Goal: Task Accomplishment & Management: Use online tool/utility

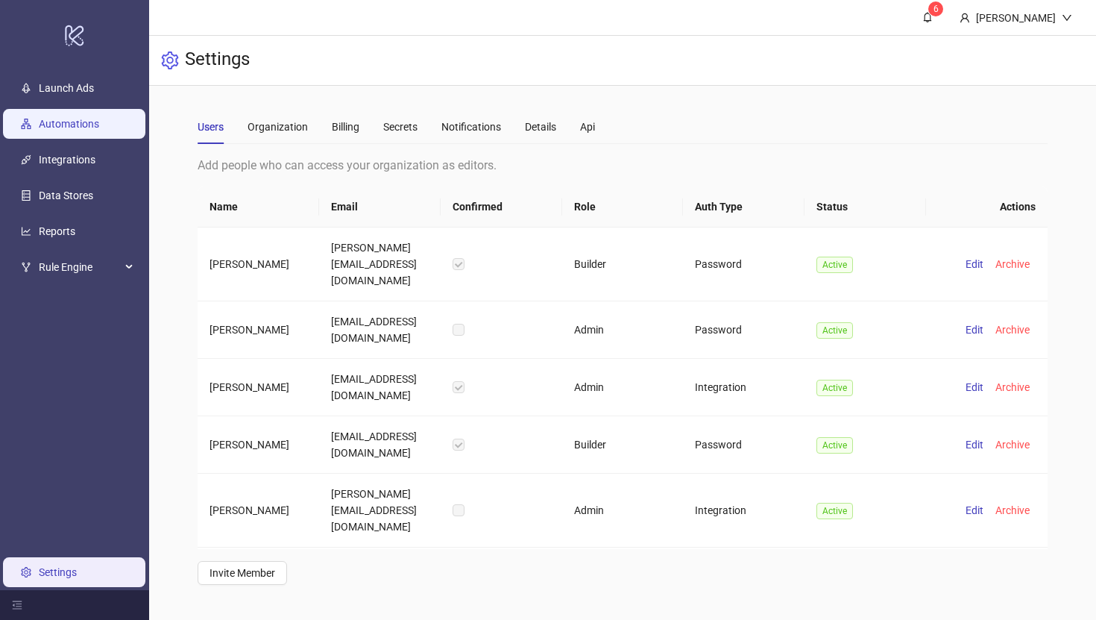
click at [88, 122] on link "Automations" at bounding box center [69, 124] width 60 height 12
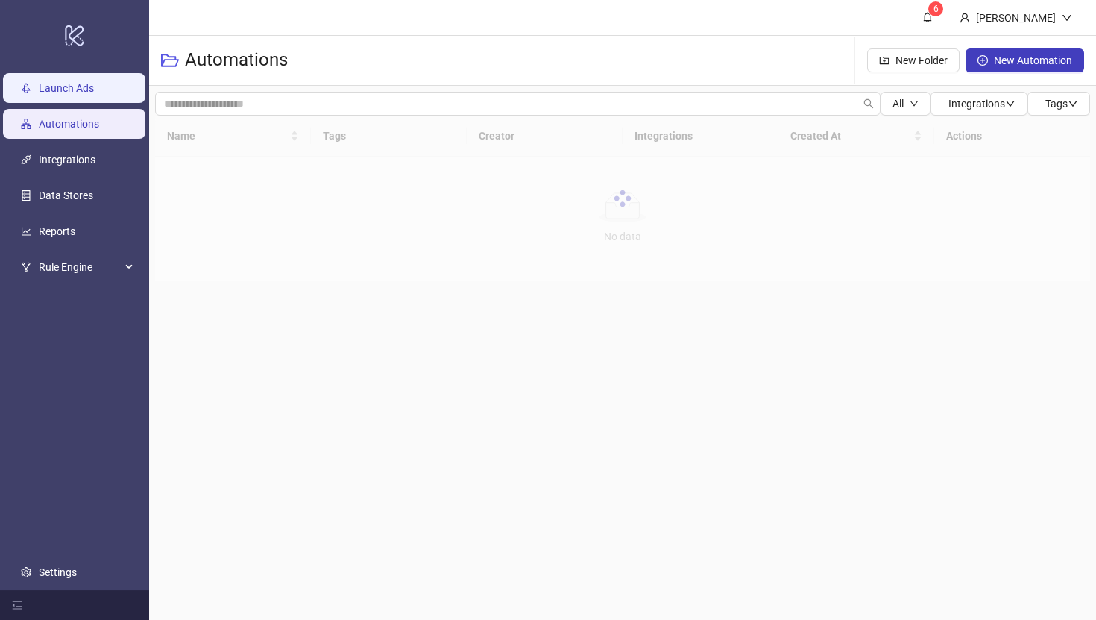
click at [85, 89] on link "Launch Ads" at bounding box center [66, 88] width 55 height 12
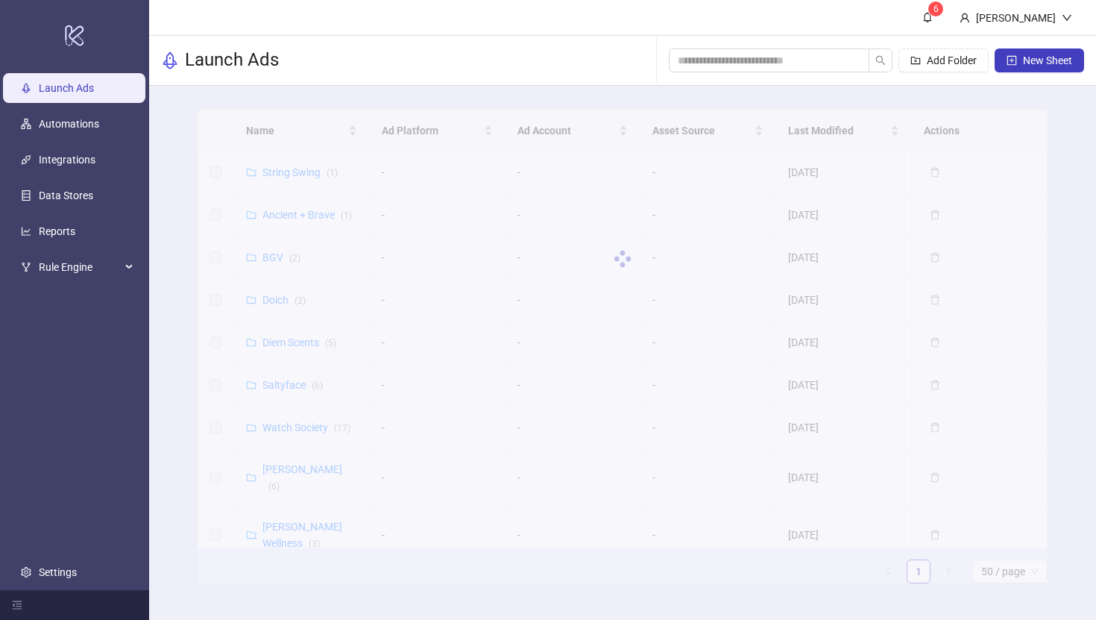
click at [281, 340] on div at bounding box center [623, 259] width 850 height 298
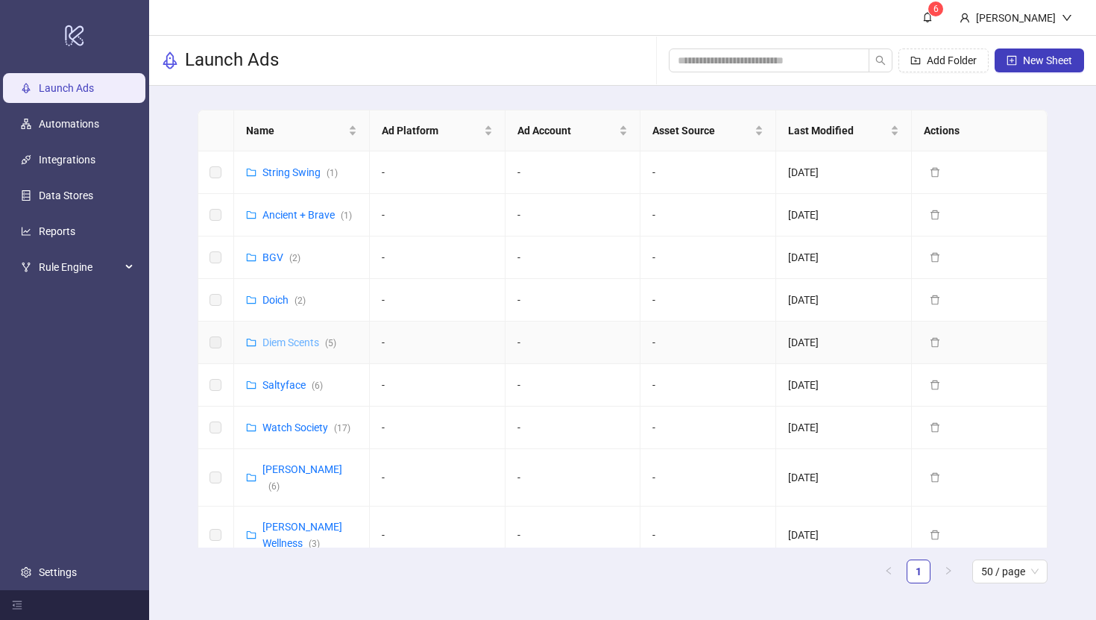
click at [305, 342] on link "Diem Scents ( 5 )" at bounding box center [299, 342] width 74 height 12
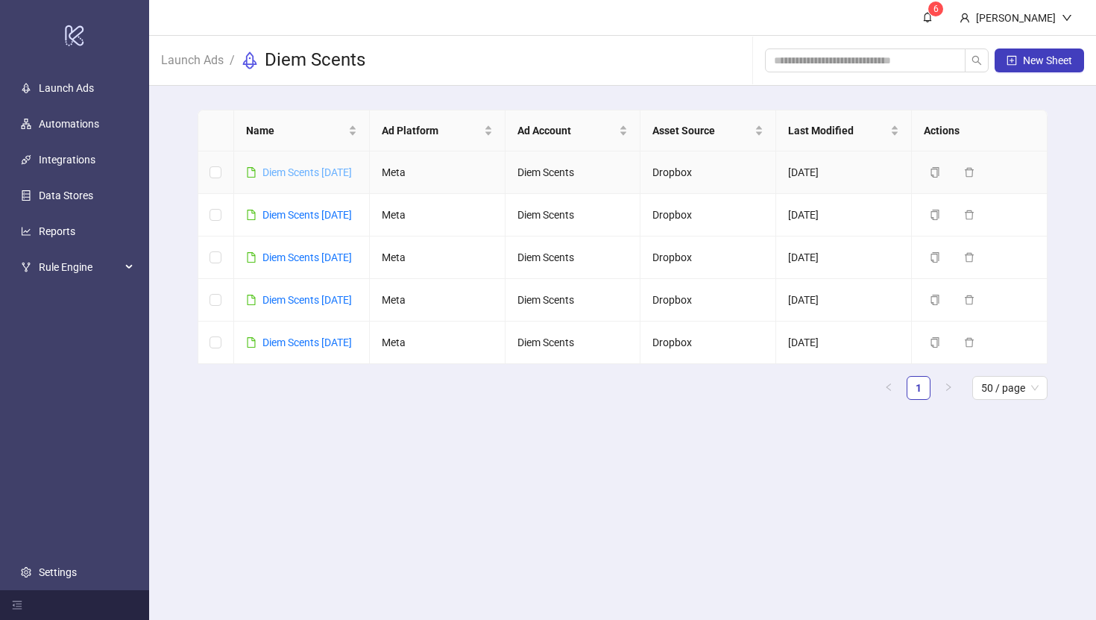
click at [289, 169] on link "Diem Scents [DATE]" at bounding box center [306, 172] width 89 height 12
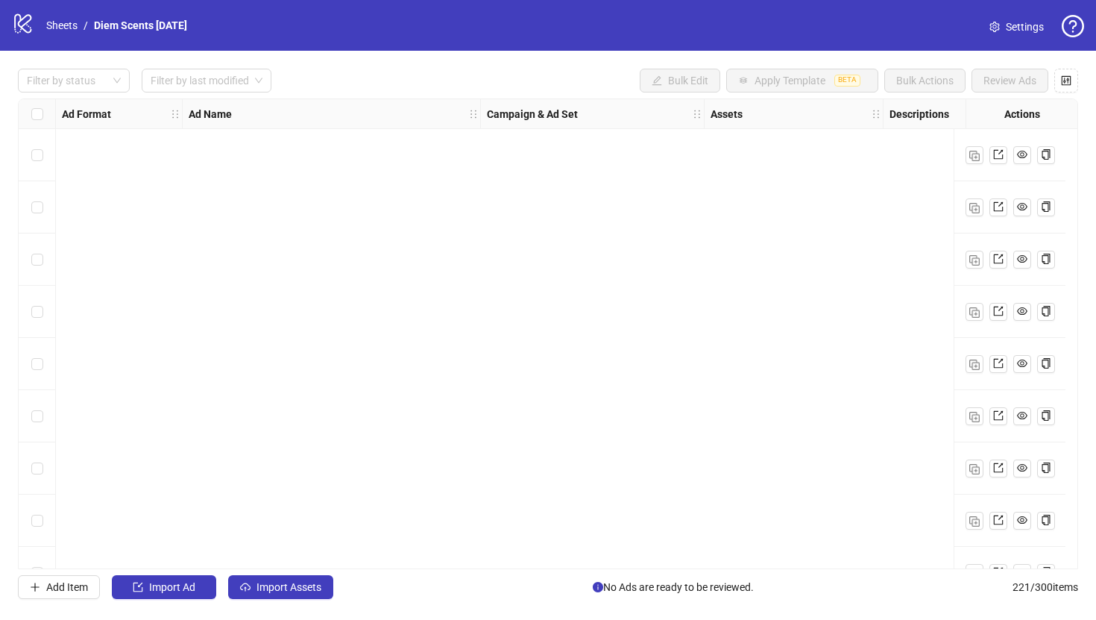
scroll to position [4442, 0]
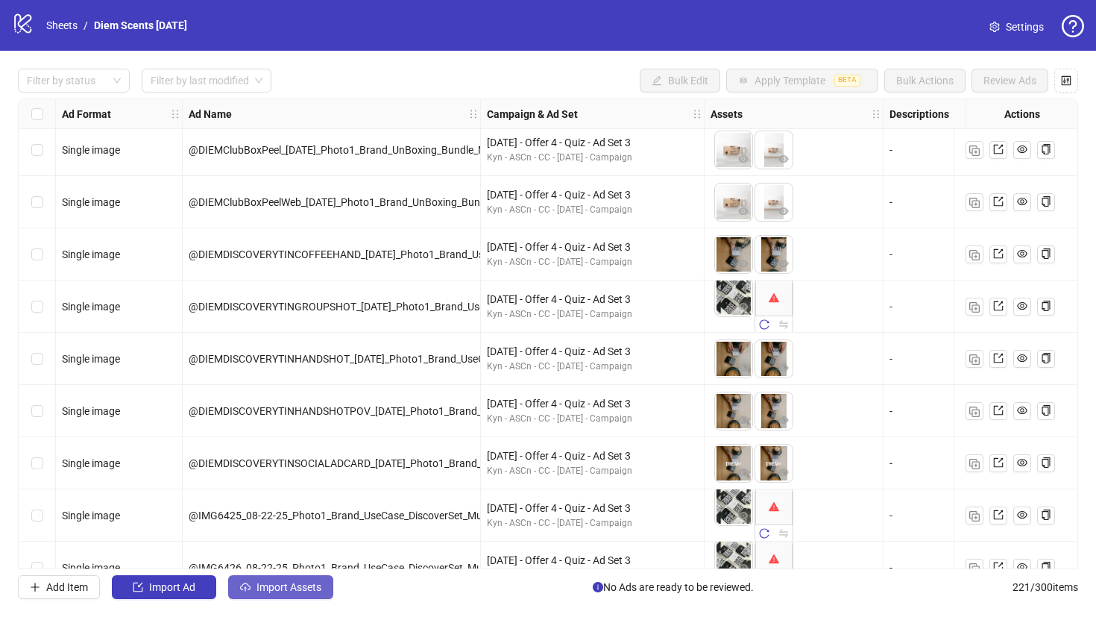
click at [303, 588] on span "Import Assets" at bounding box center [289, 587] width 65 height 12
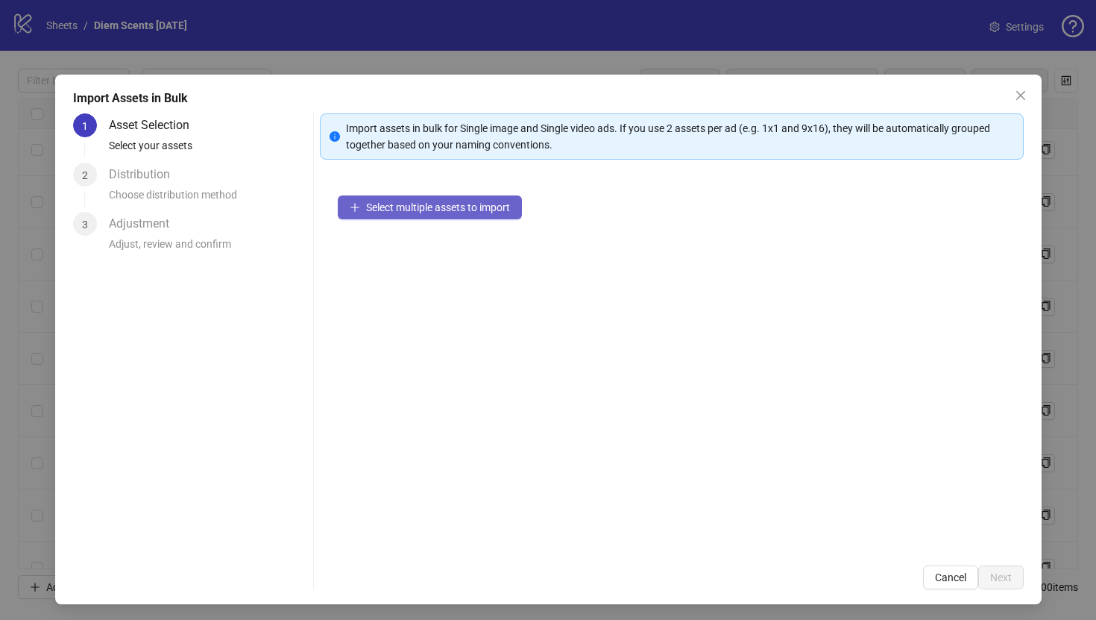
click at [428, 208] on span "Select multiple assets to import" at bounding box center [438, 207] width 144 height 12
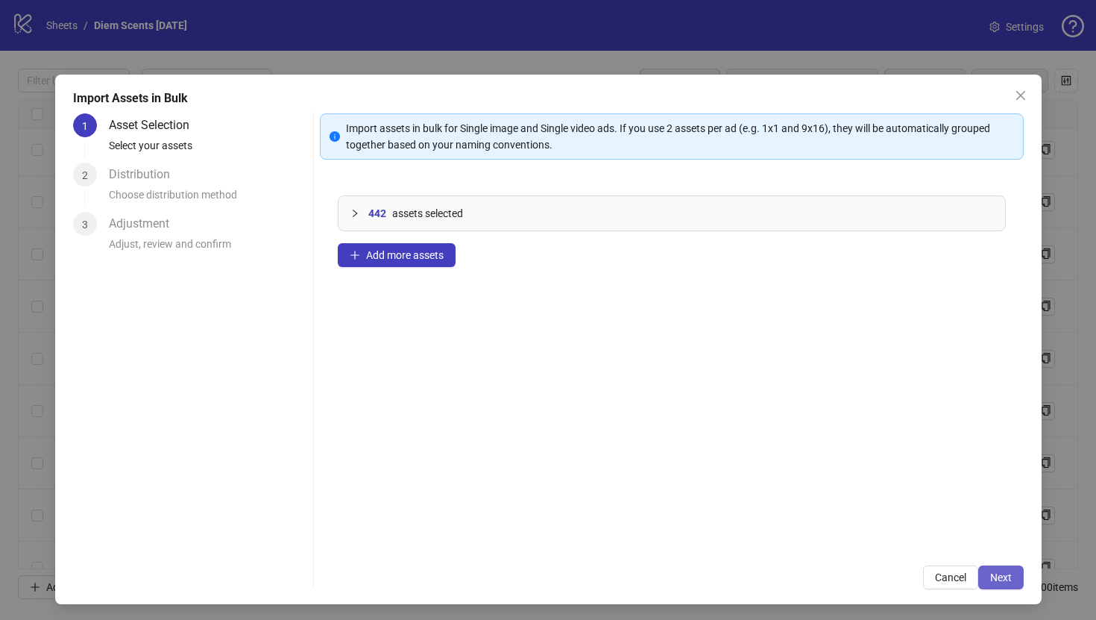
click at [1002, 571] on span "Next" at bounding box center [1001, 577] width 22 height 12
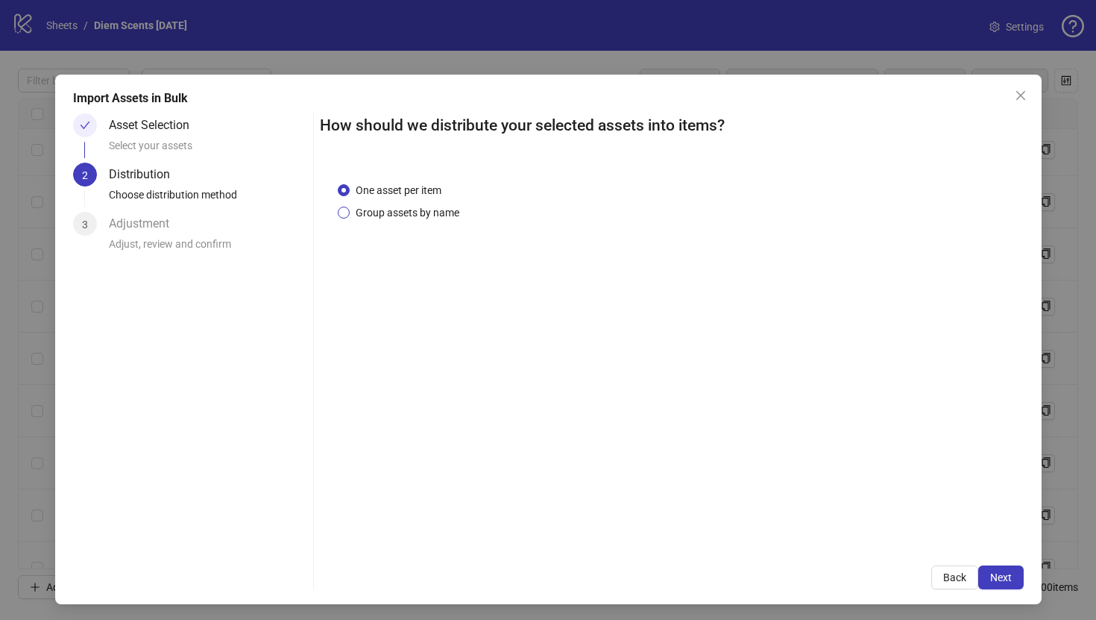
click at [389, 209] on span "Group assets by name" at bounding box center [408, 212] width 116 height 16
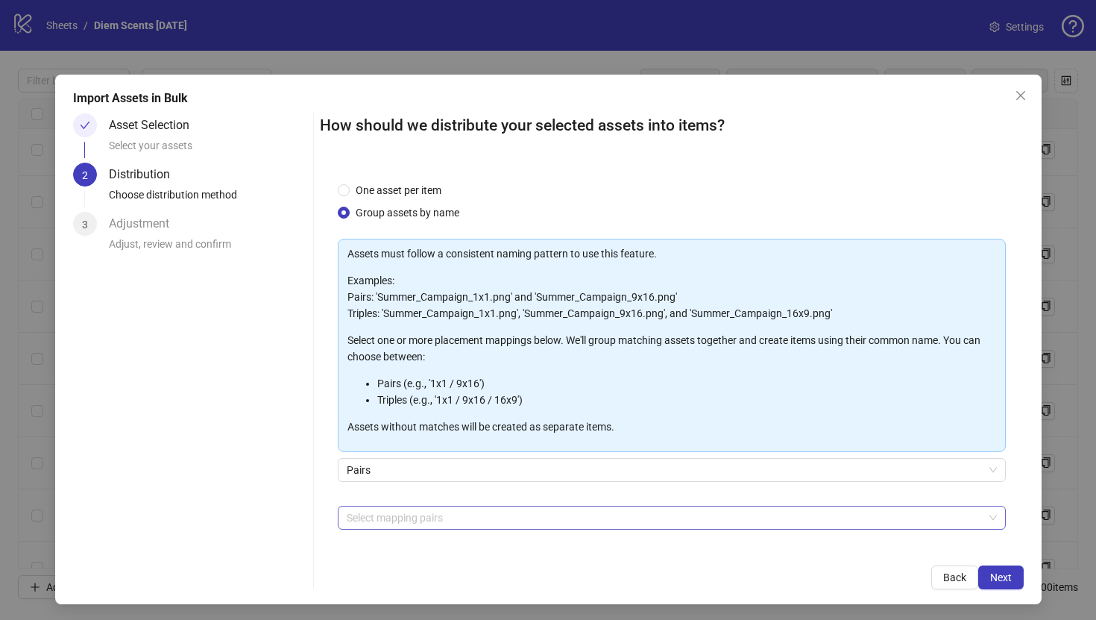
click at [409, 507] on div at bounding box center [664, 517] width 646 height 21
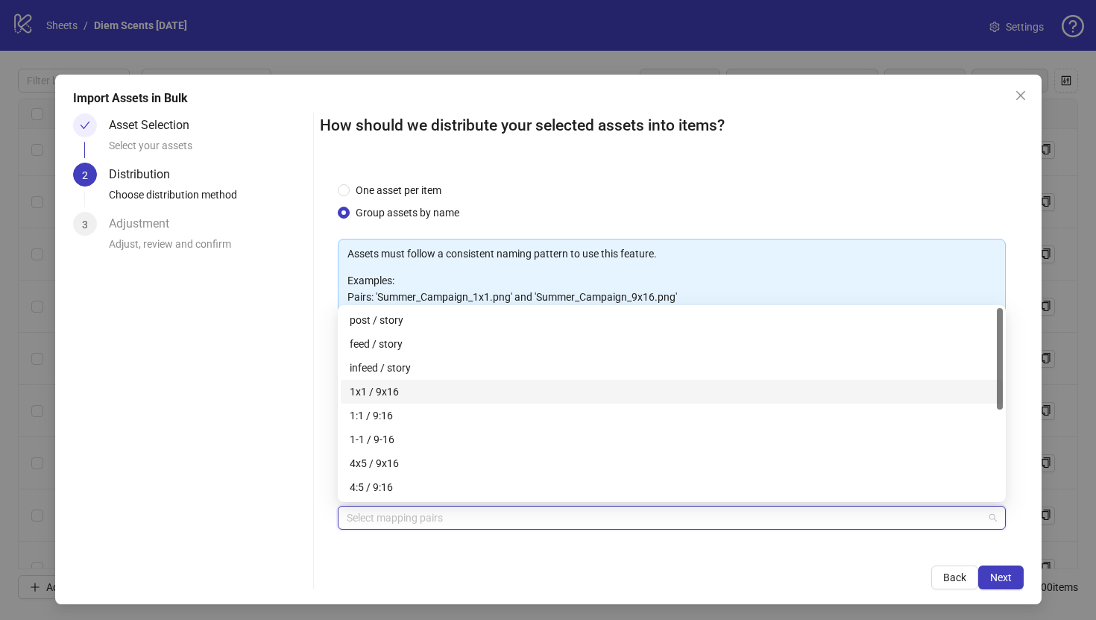
click at [404, 391] on div "1x1 / 9x16" at bounding box center [672, 391] width 644 height 16
click at [403, 458] on div "4x5 / 9x16" at bounding box center [672, 463] width 644 height 16
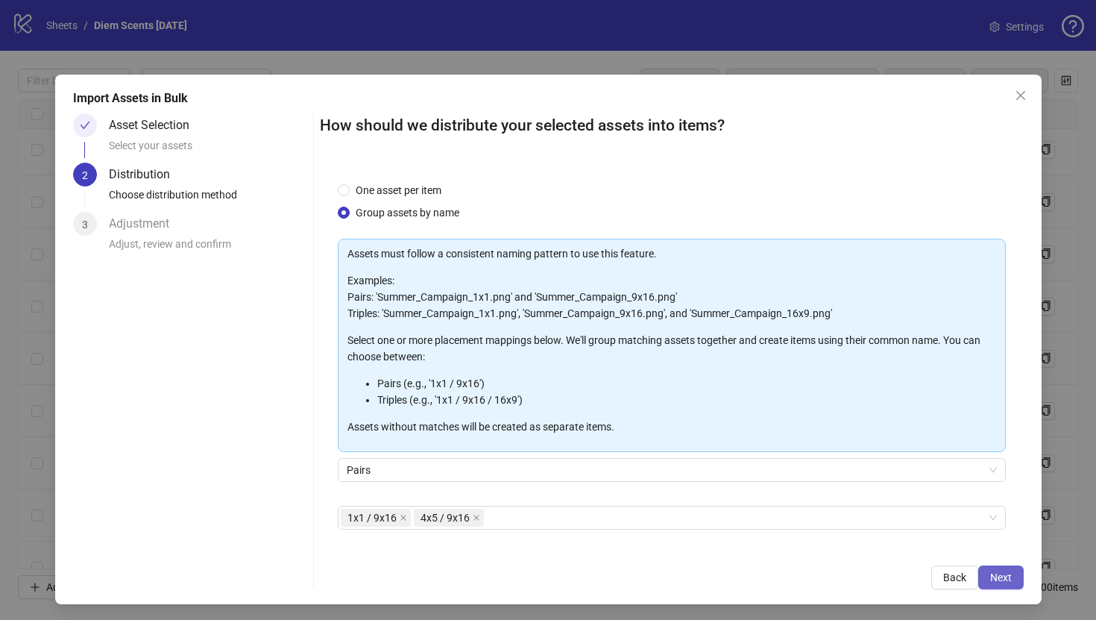
click at [1004, 567] on button "Next" at bounding box center [1000, 577] width 45 height 24
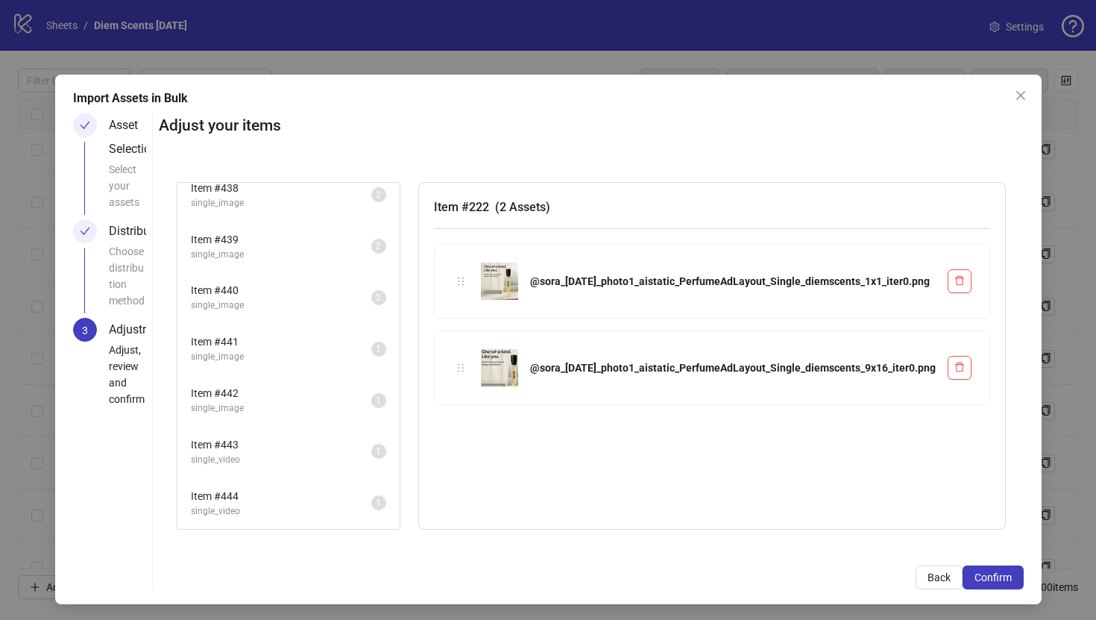
scroll to position [2, 0]
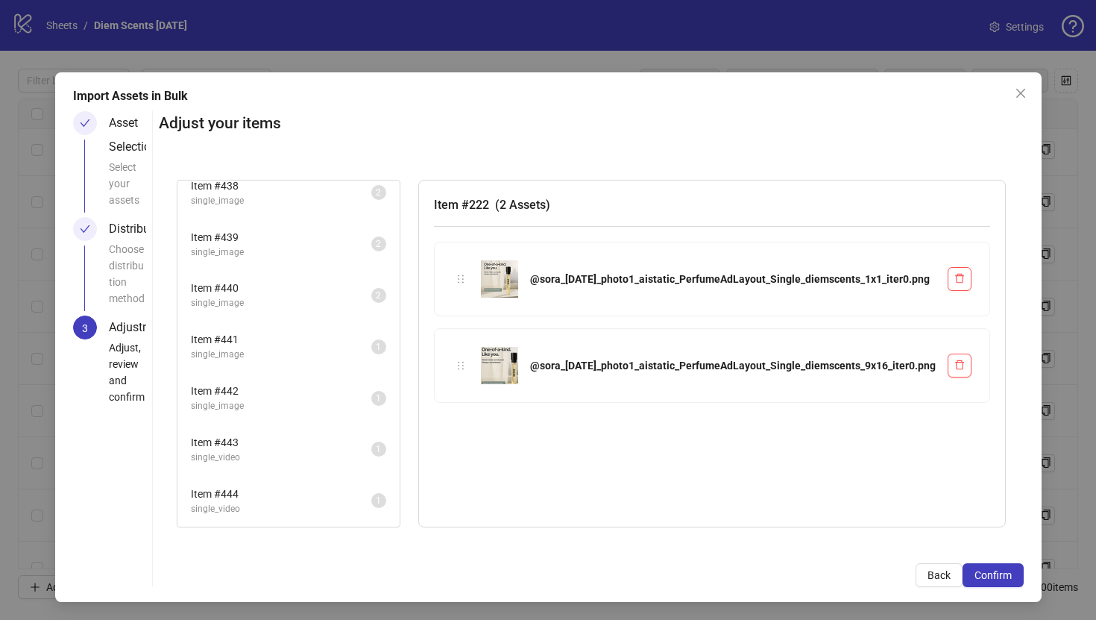
click at [353, 465] on li "Item # 443 single_video 1" at bounding box center [288, 449] width 219 height 48
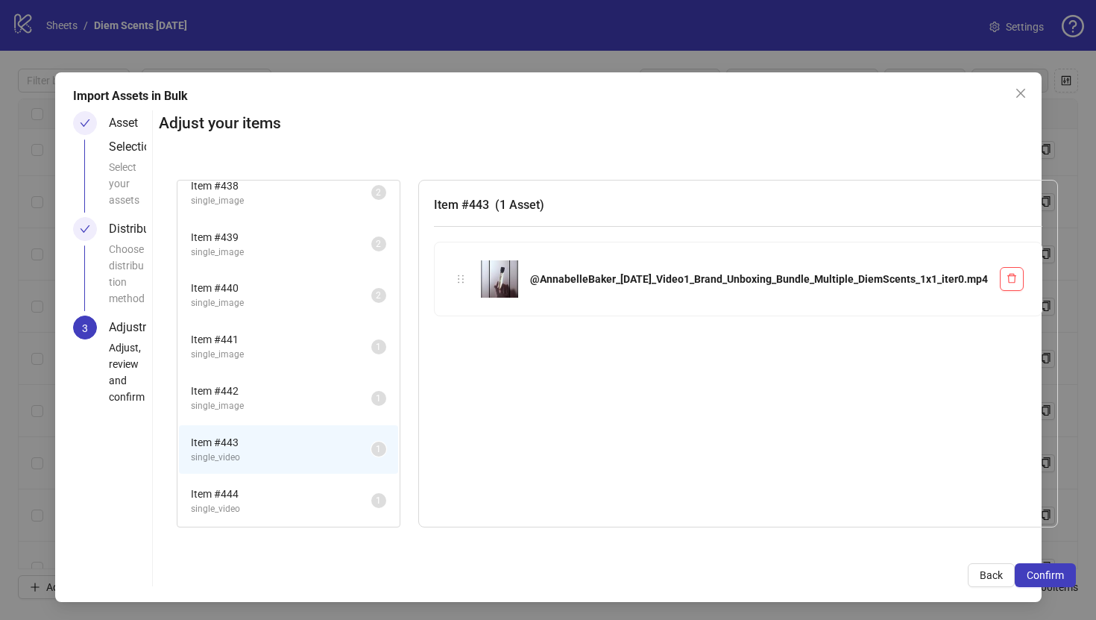
click at [352, 503] on span "single_video" at bounding box center [281, 509] width 180 height 14
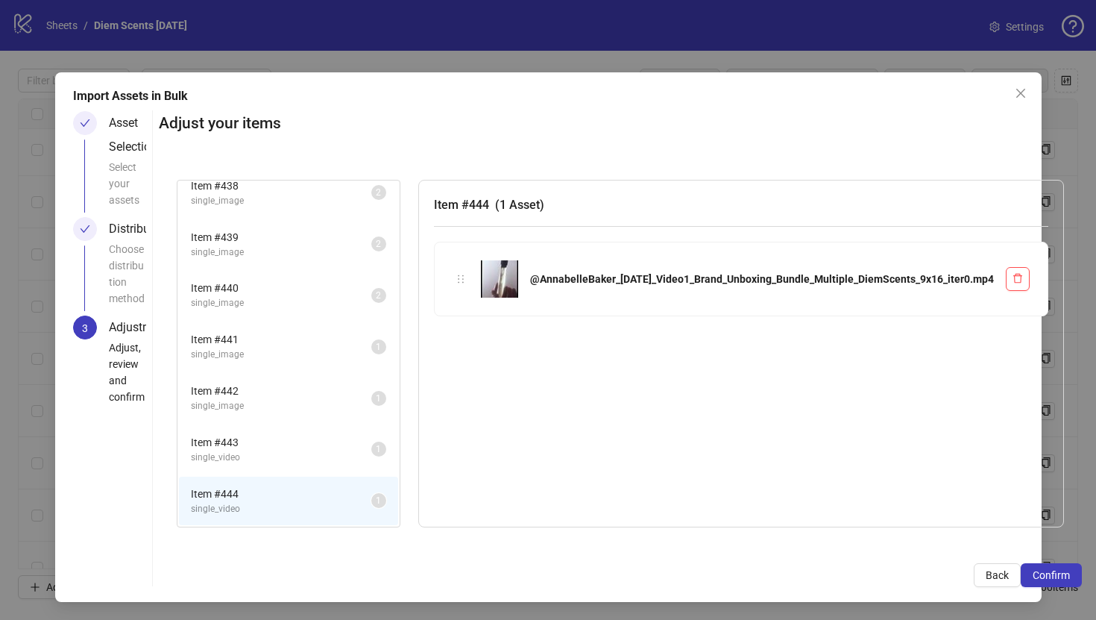
click at [352, 428] on li "Item # 443 single_video 1" at bounding box center [288, 449] width 219 height 48
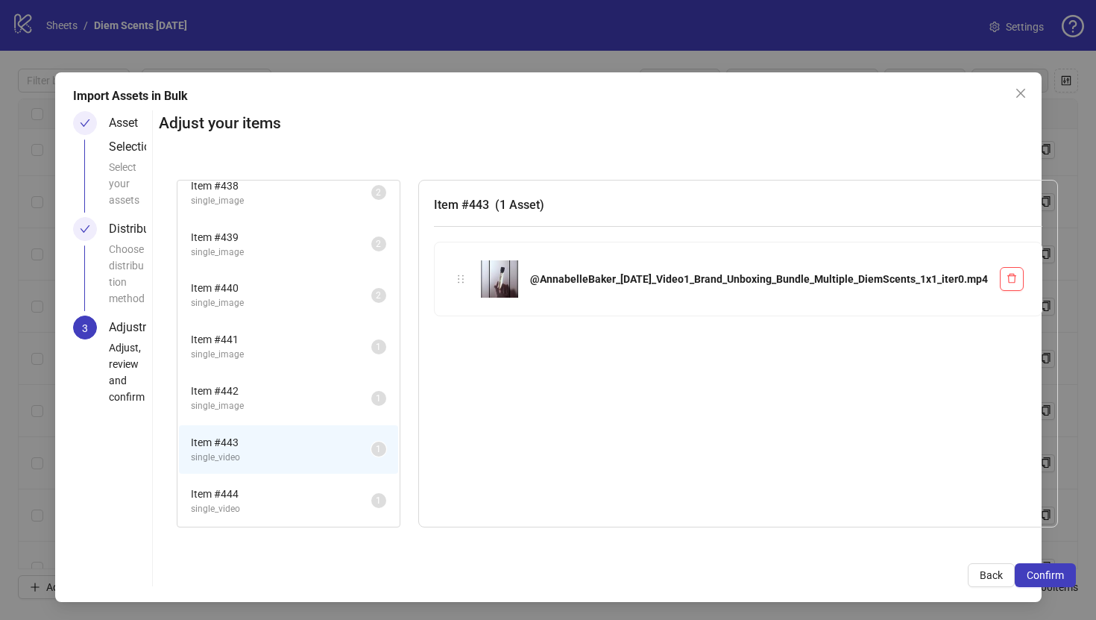
click at [371, 402] on span "single_image" at bounding box center [281, 406] width 180 height 14
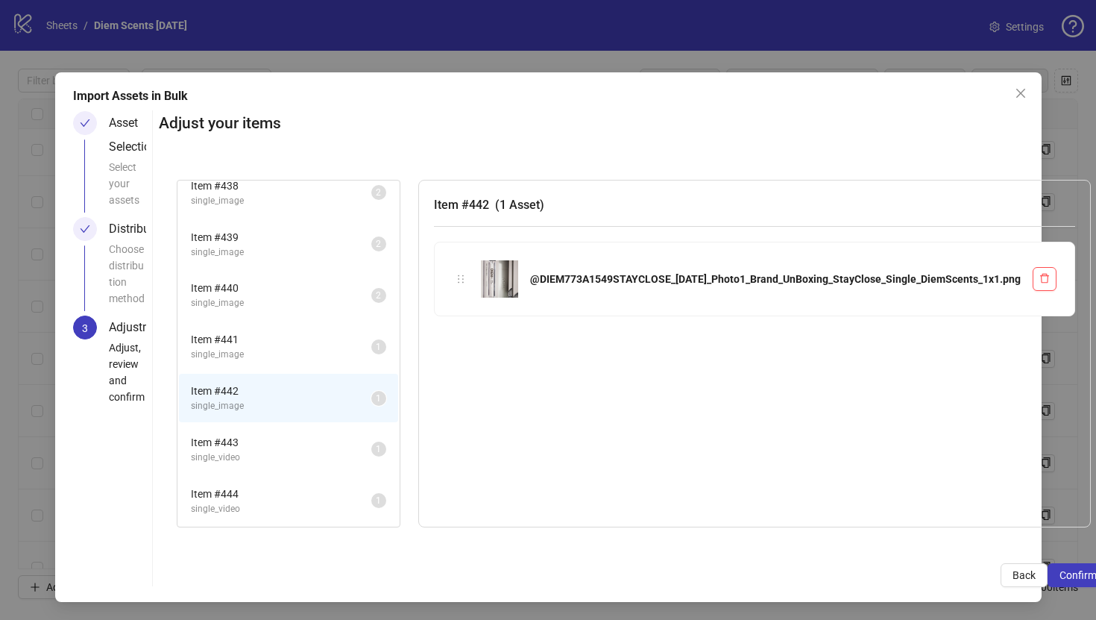
click at [392, 324] on li "Item # 441 single_image 1" at bounding box center [288, 346] width 219 height 48
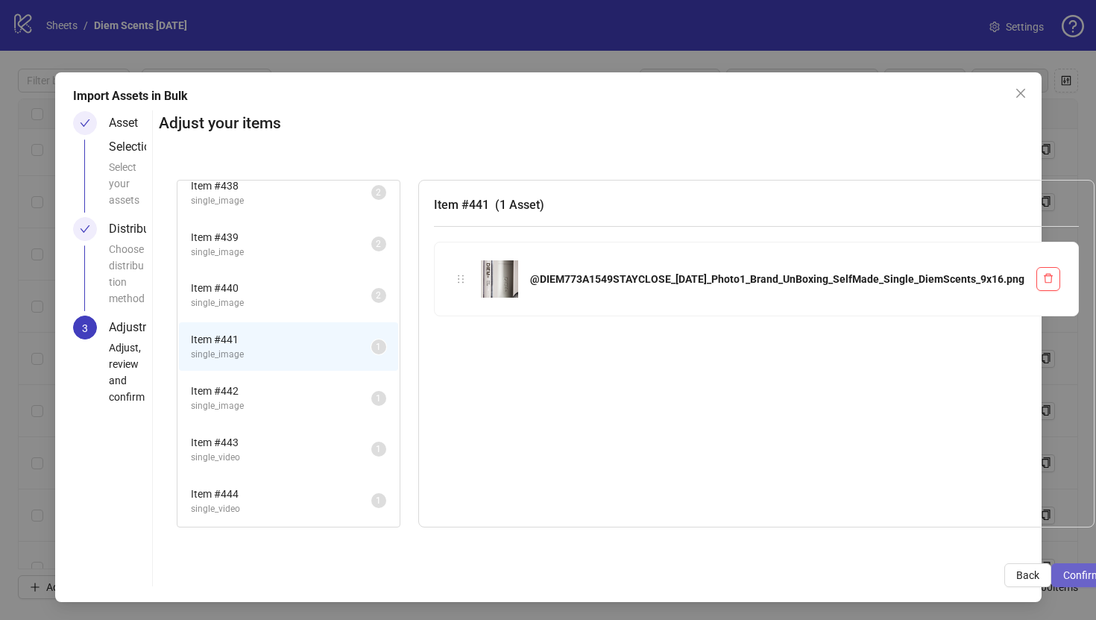
click at [1063, 570] on span "Confirm" at bounding box center [1081, 575] width 37 height 12
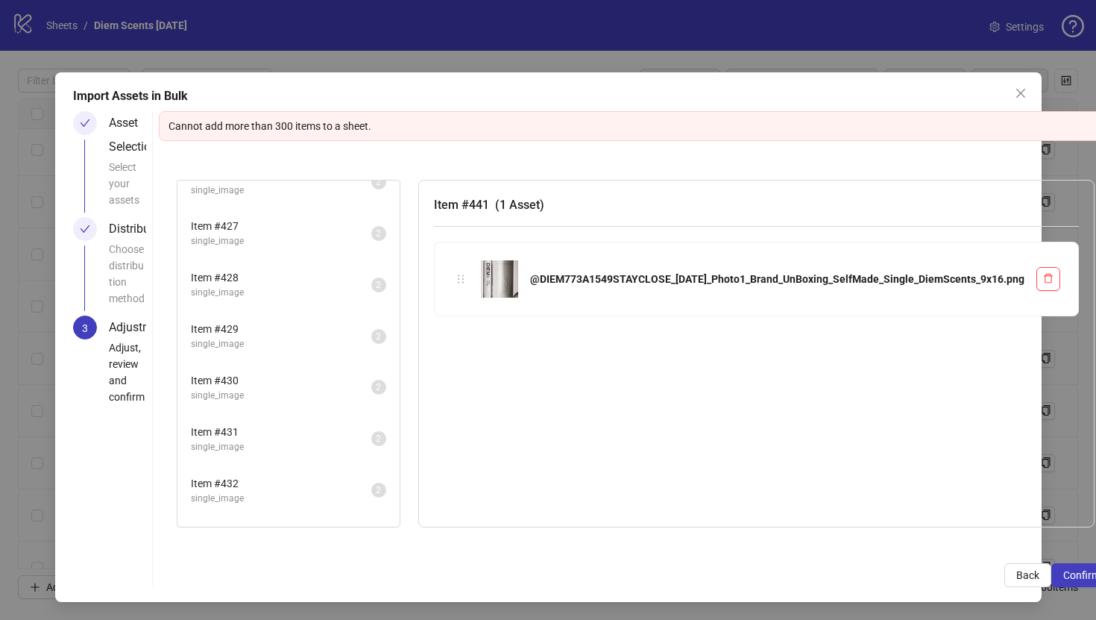
scroll to position [11102, 0]
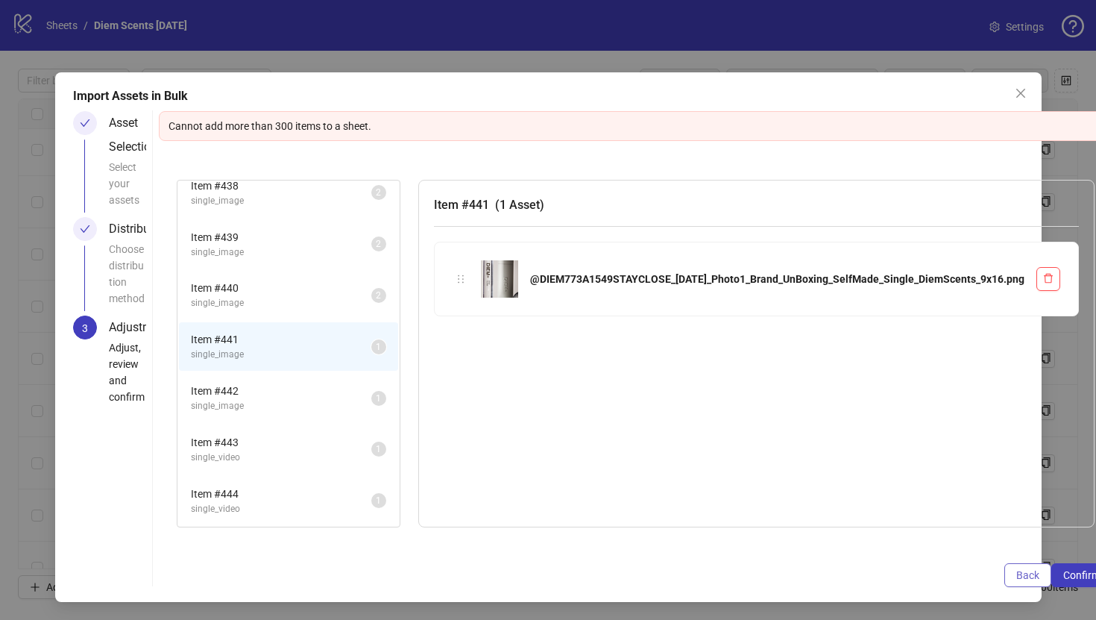
click at [1016, 570] on span "Back" at bounding box center [1027, 575] width 23 height 12
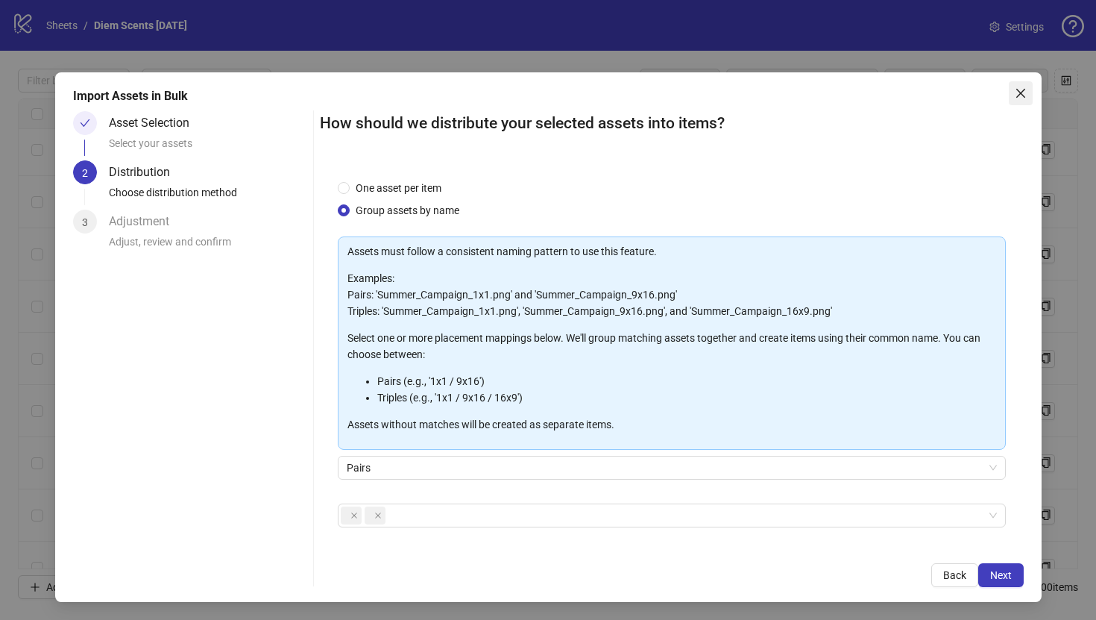
click at [1025, 98] on icon "close" at bounding box center [1021, 93] width 12 height 12
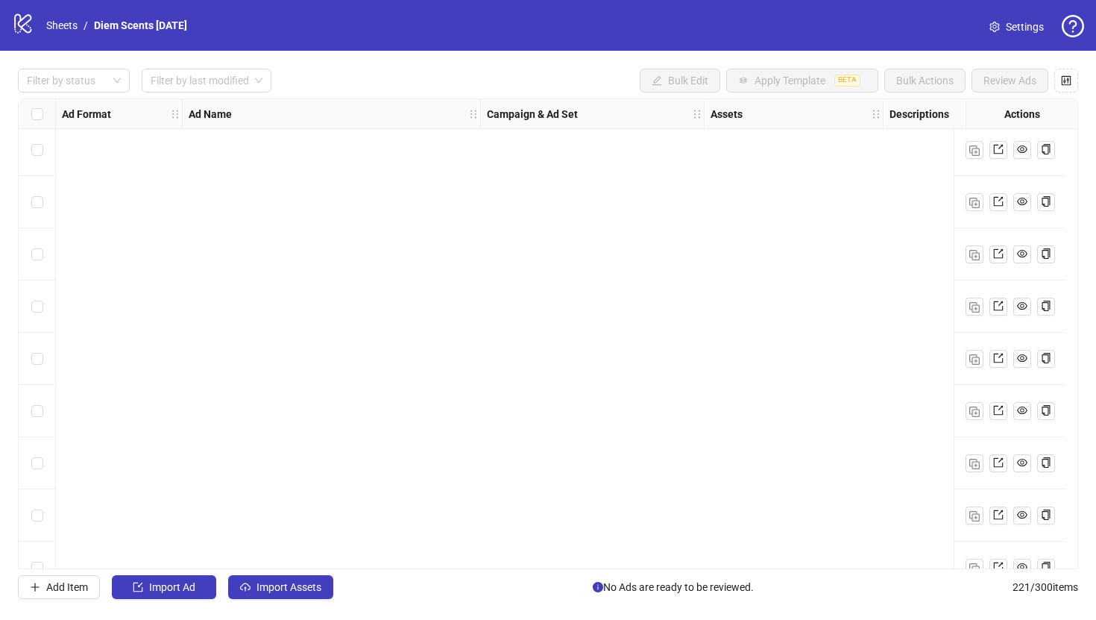
scroll to position [5671, 0]
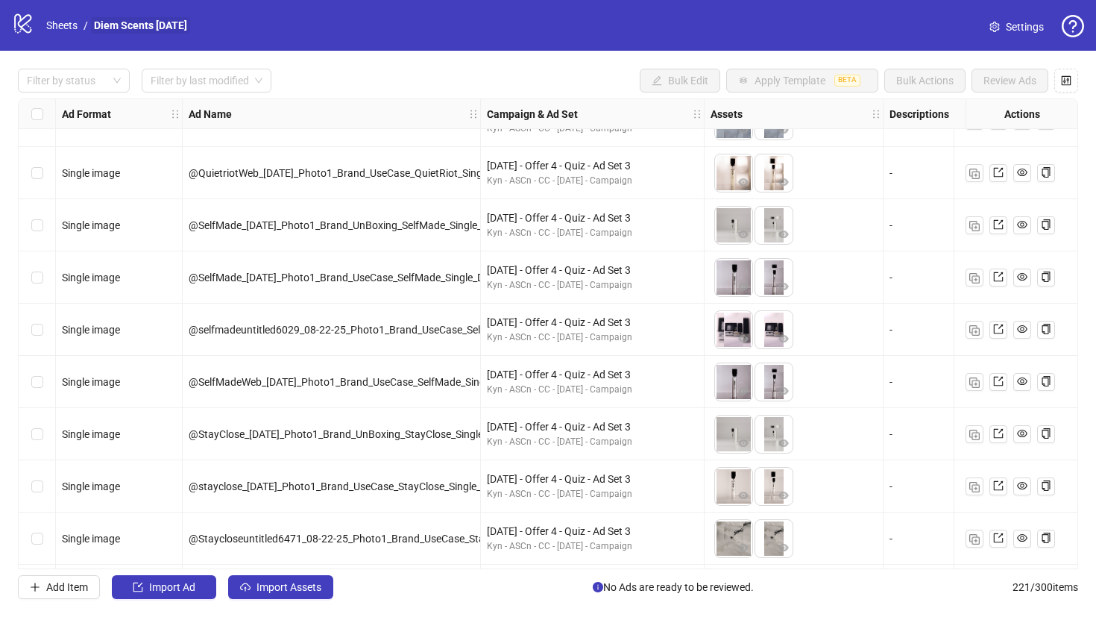
click at [155, 25] on link "Diem Scents [DATE]" at bounding box center [140, 25] width 99 height 16
click at [75, 28] on link "Sheets" at bounding box center [61, 25] width 37 height 16
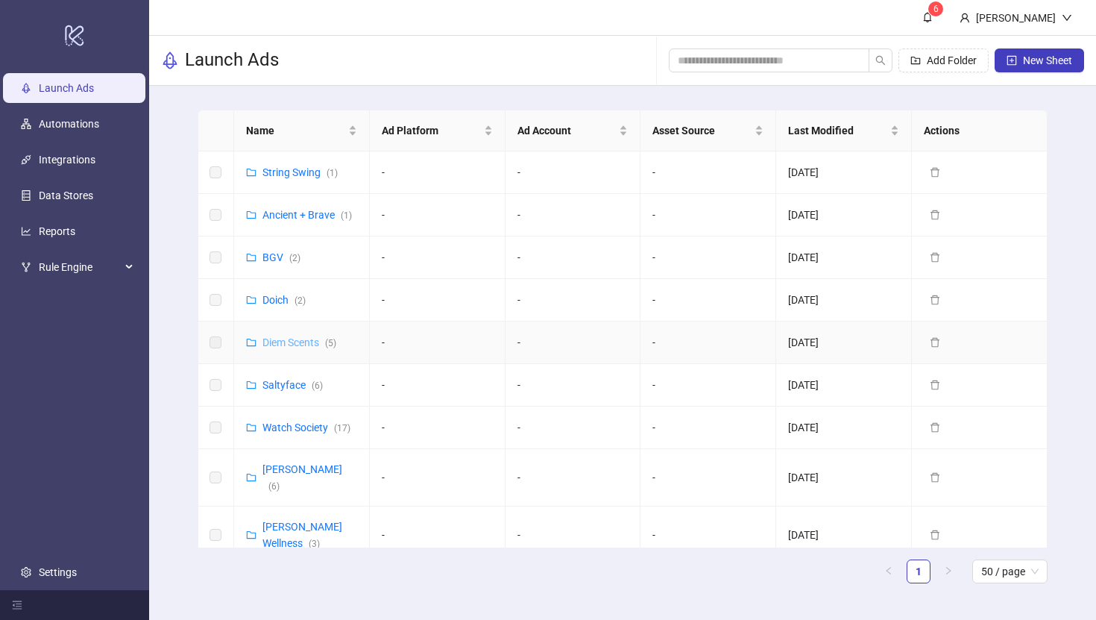
click at [275, 342] on link "Diem Scents ( 5 )" at bounding box center [299, 342] width 74 height 12
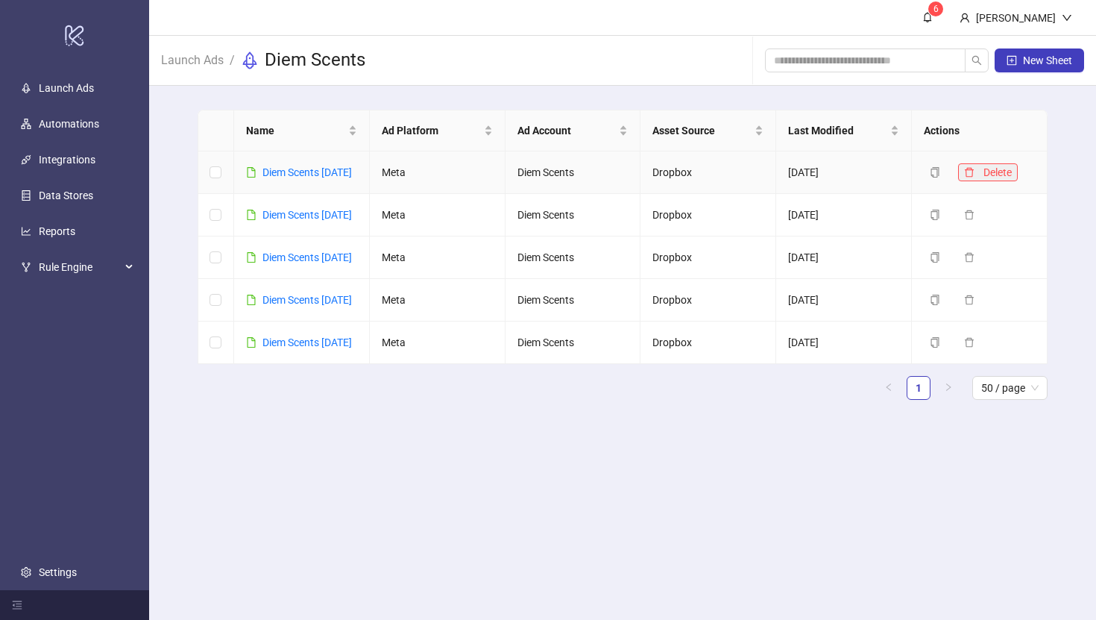
click at [973, 177] on icon "delete" at bounding box center [969, 172] width 10 height 10
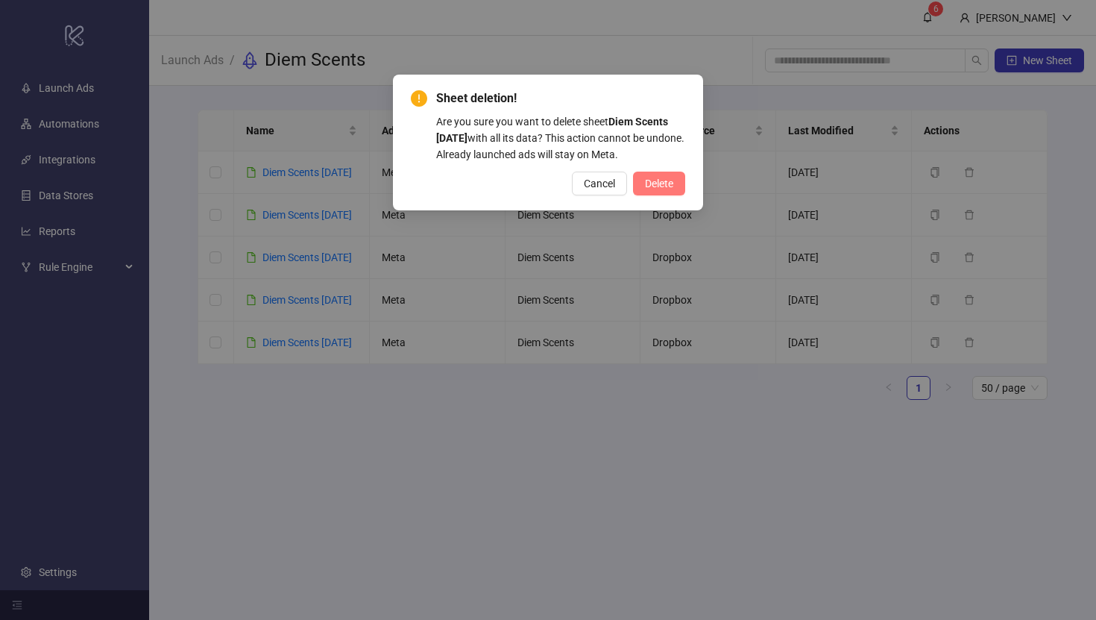
click at [668, 184] on span "Delete" at bounding box center [659, 183] width 28 height 12
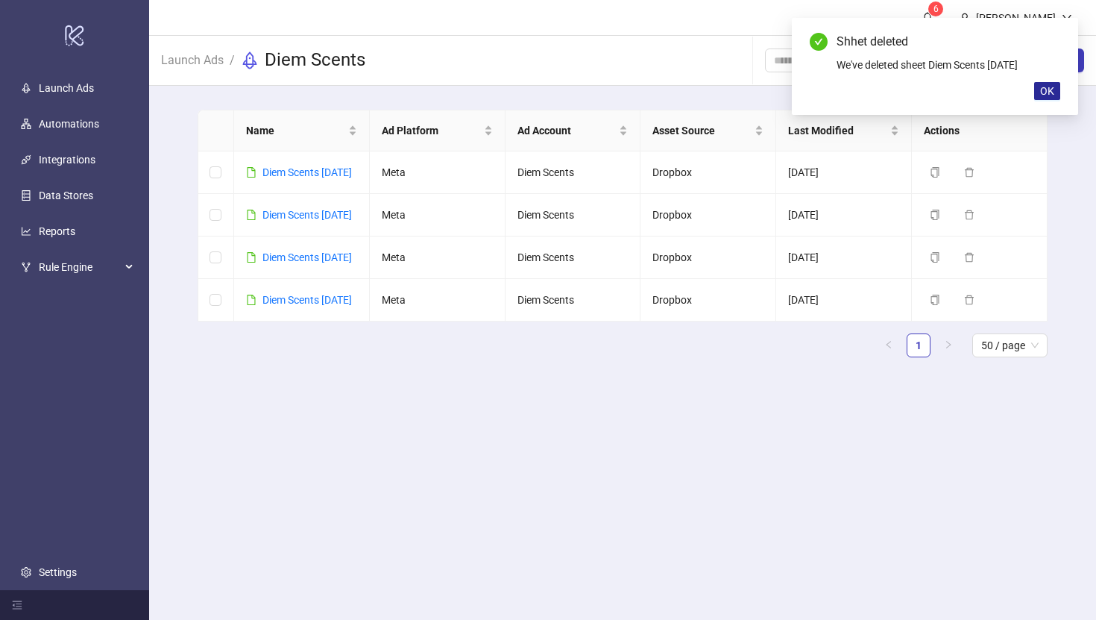
click at [1045, 92] on span "OK" at bounding box center [1047, 91] width 14 height 12
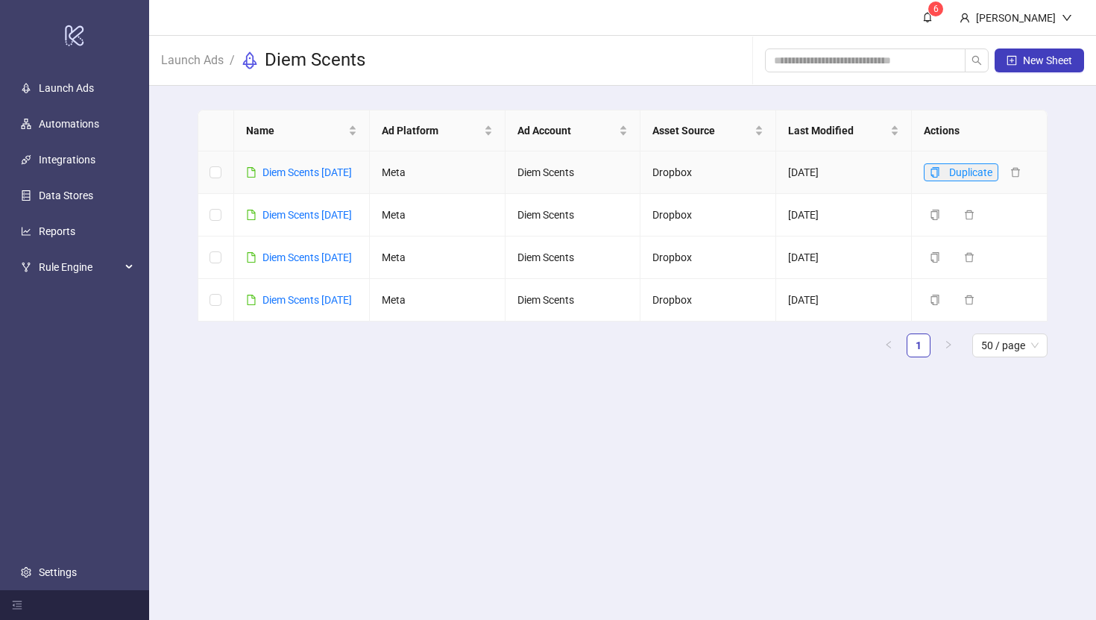
click at [934, 177] on span "button" at bounding box center [935, 172] width 10 height 12
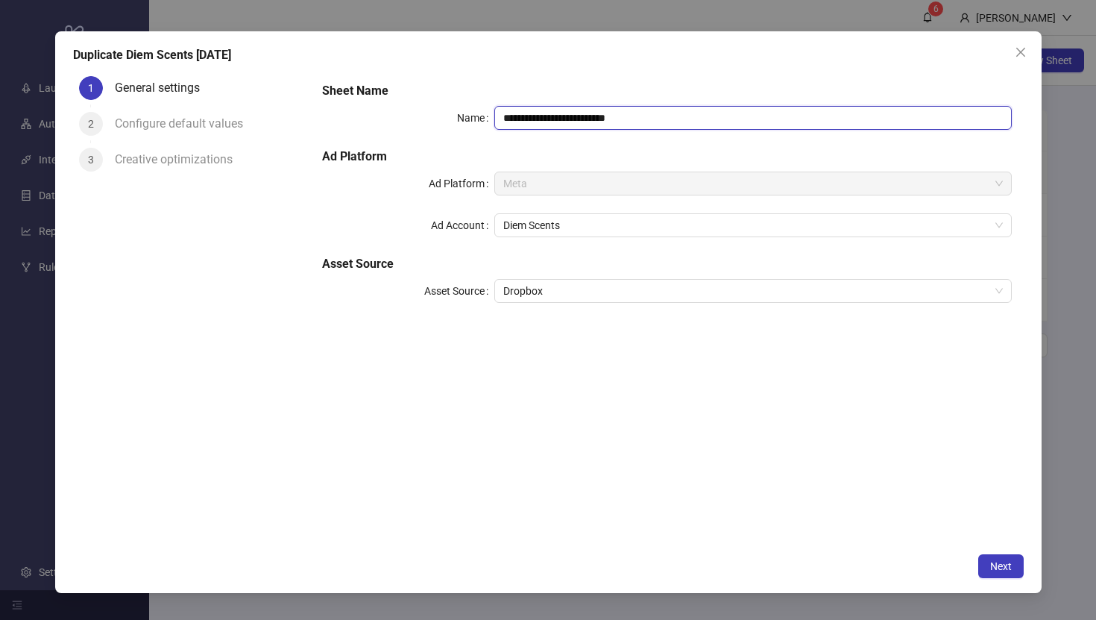
drag, startPoint x: 573, startPoint y: 120, endPoint x: 703, endPoint y: 119, distance: 130.5
click at [703, 119] on input "**********" at bounding box center [752, 118] width 517 height 24
type input "**********"
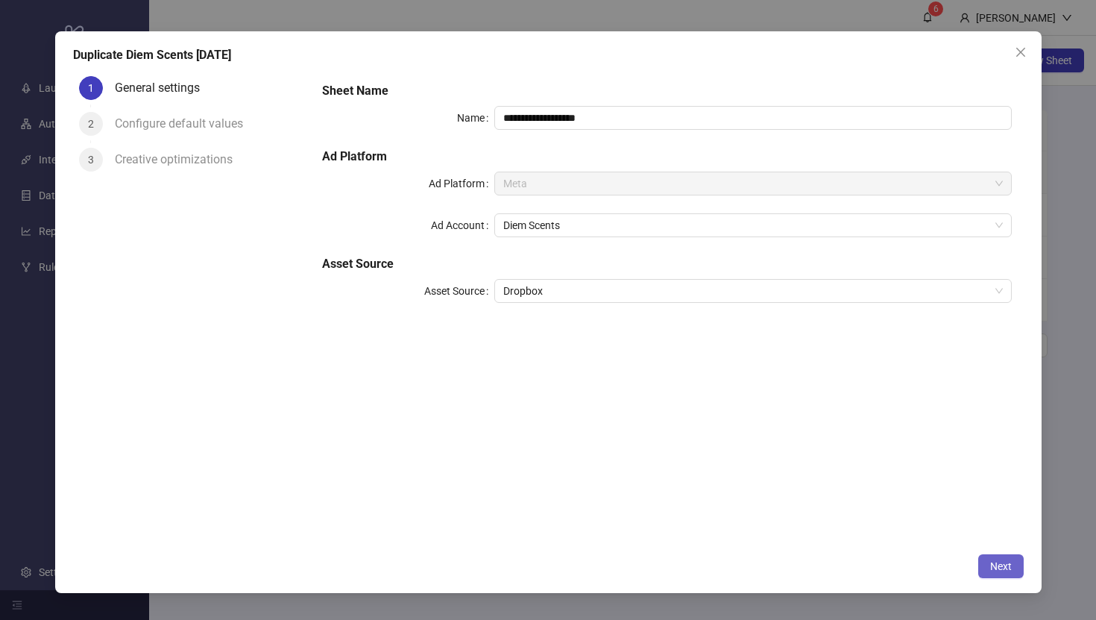
click at [1001, 567] on span "Next" at bounding box center [1001, 566] width 22 height 12
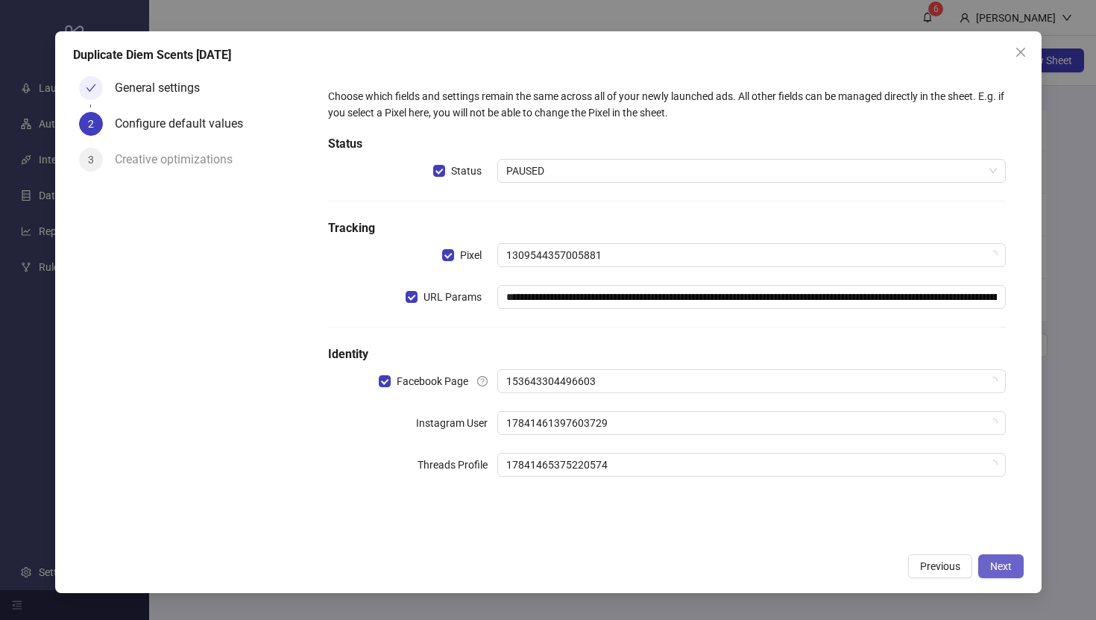
click at [1001, 567] on span "Next" at bounding box center [1001, 566] width 22 height 12
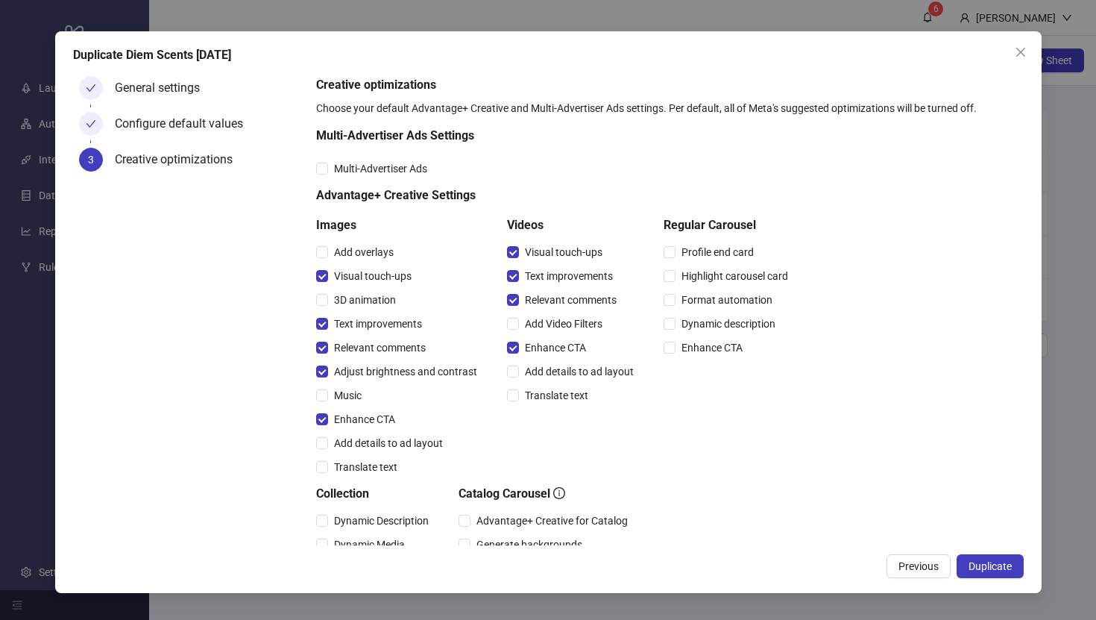
click at [1001, 567] on span "Duplicate" at bounding box center [990, 566] width 43 height 12
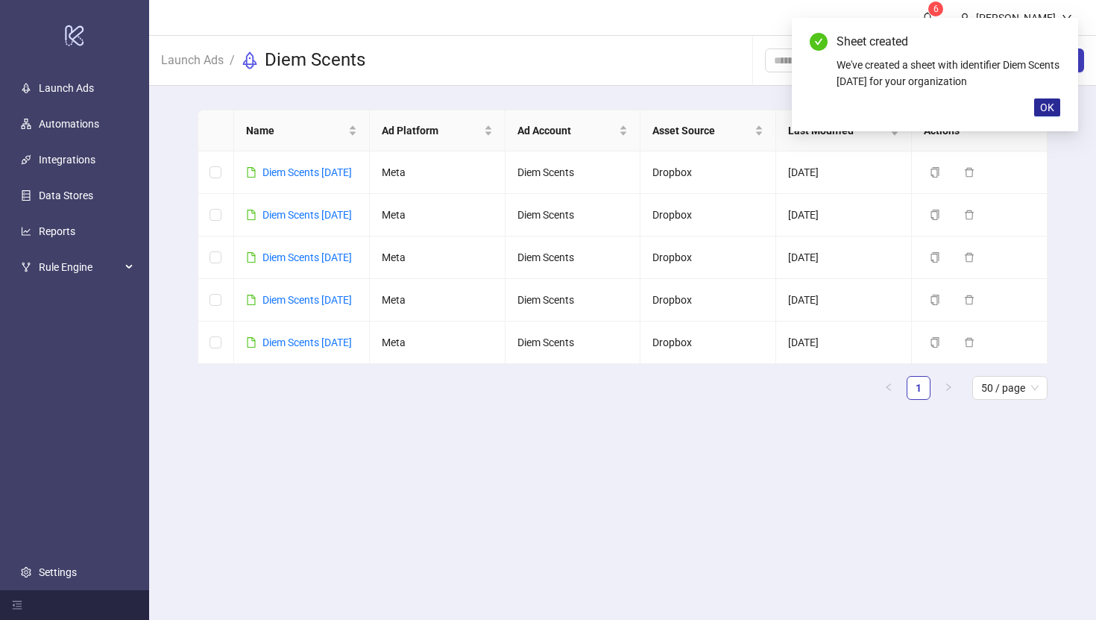
click at [1039, 110] on button "OK" at bounding box center [1047, 107] width 26 height 18
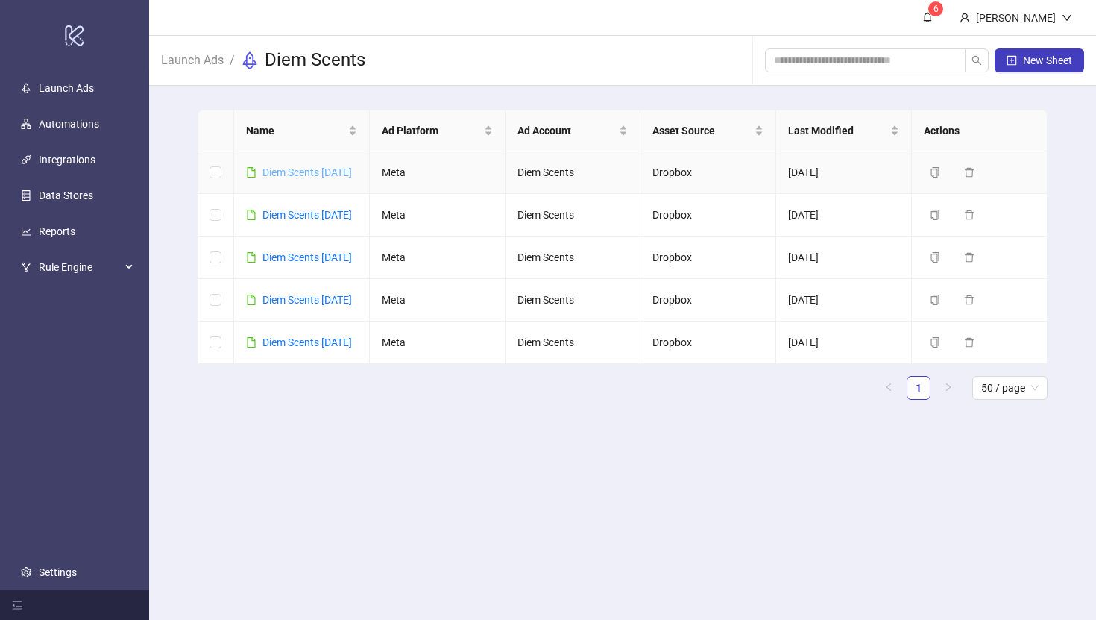
click at [321, 177] on link "Diem Scents [DATE]" at bounding box center [306, 172] width 89 height 12
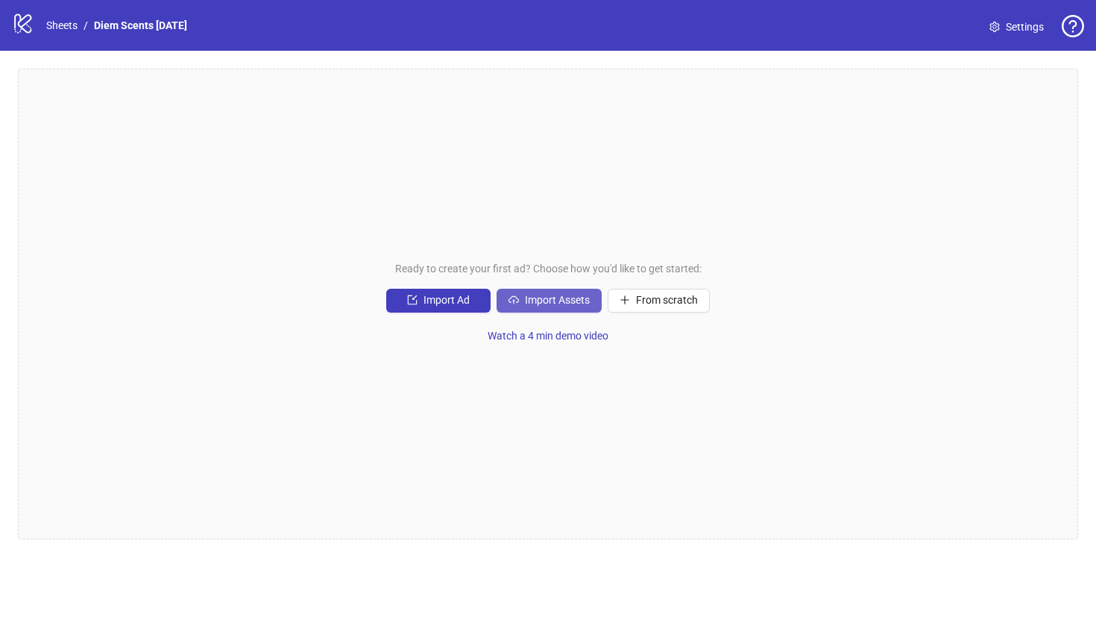
click at [547, 307] on button "Import Assets" at bounding box center [549, 301] width 105 height 24
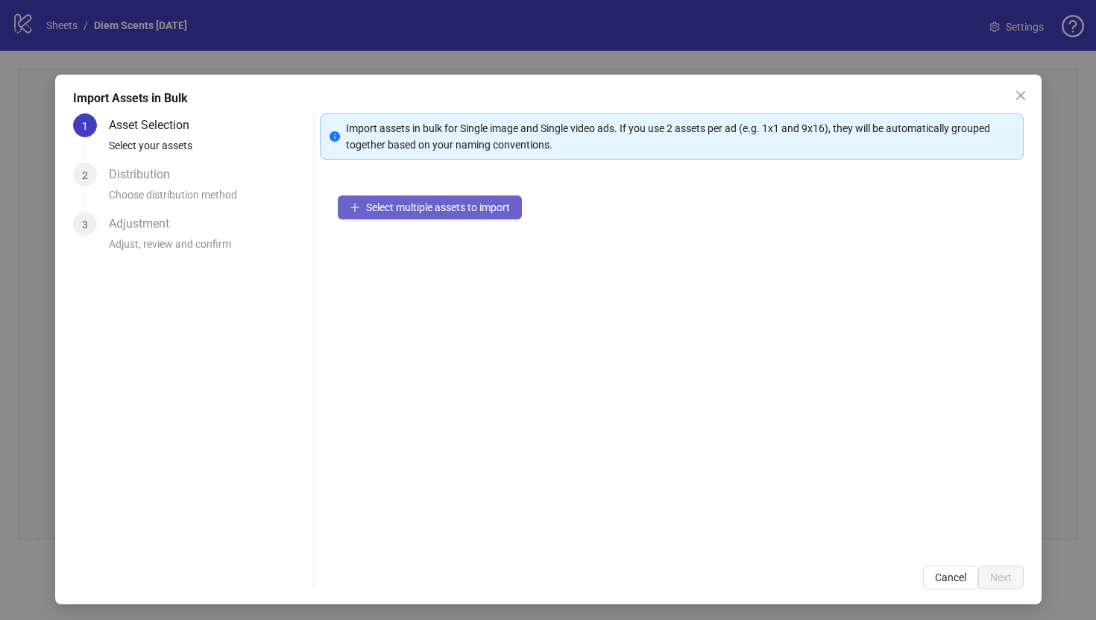
click at [479, 215] on button "Select multiple assets to import" at bounding box center [430, 207] width 184 height 24
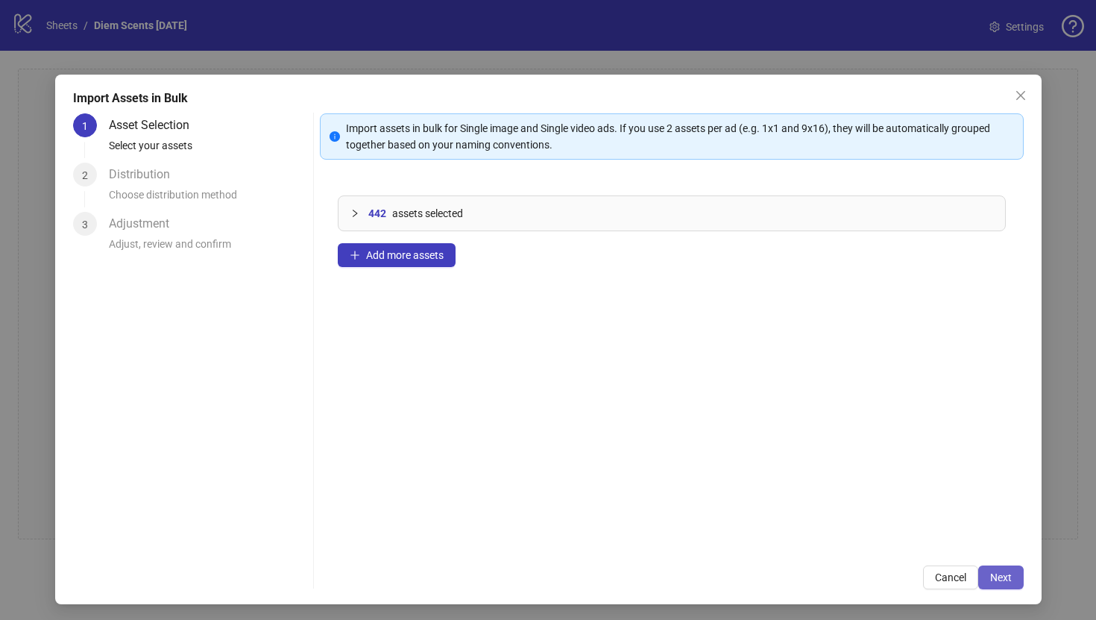
click at [1000, 571] on span "Next" at bounding box center [1001, 577] width 22 height 12
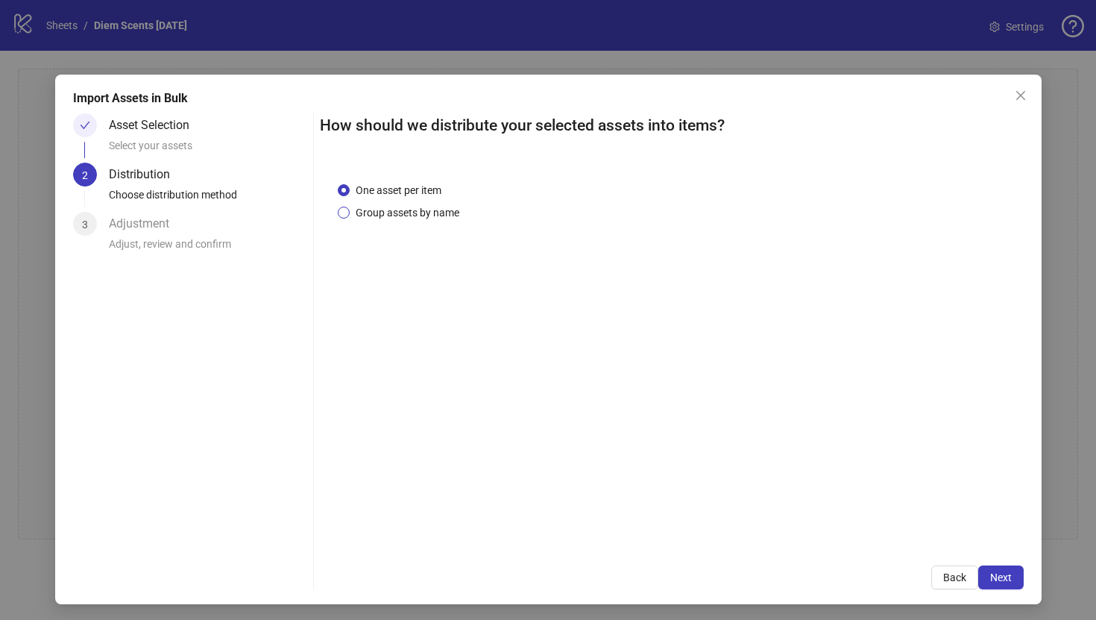
click at [374, 207] on span "Group assets by name" at bounding box center [408, 212] width 116 height 16
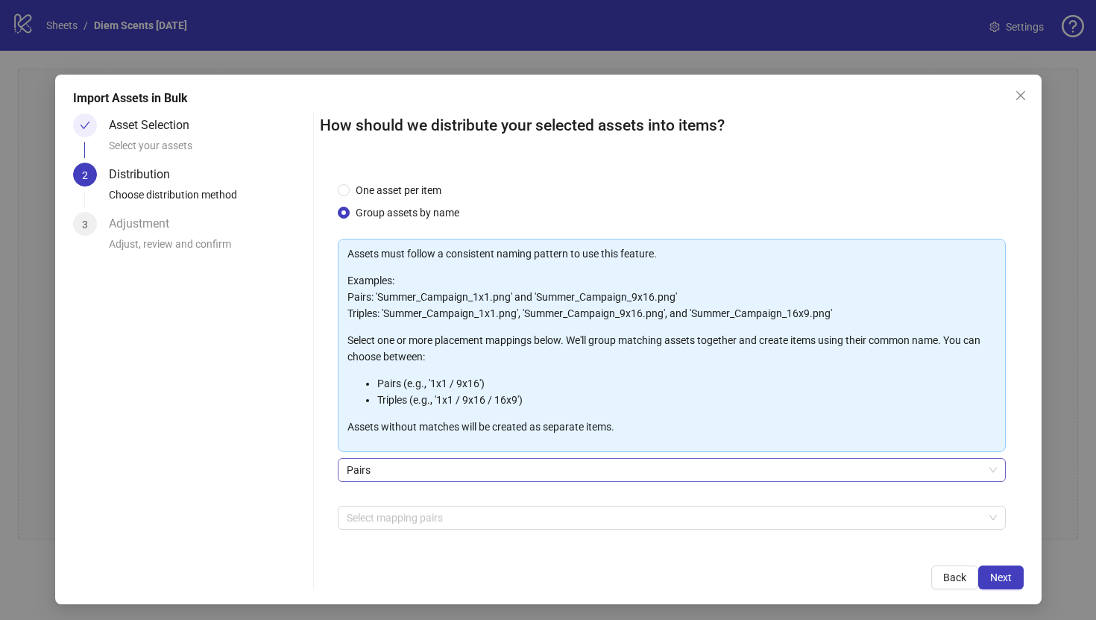
click at [928, 471] on span "Pairs" at bounding box center [672, 470] width 650 height 22
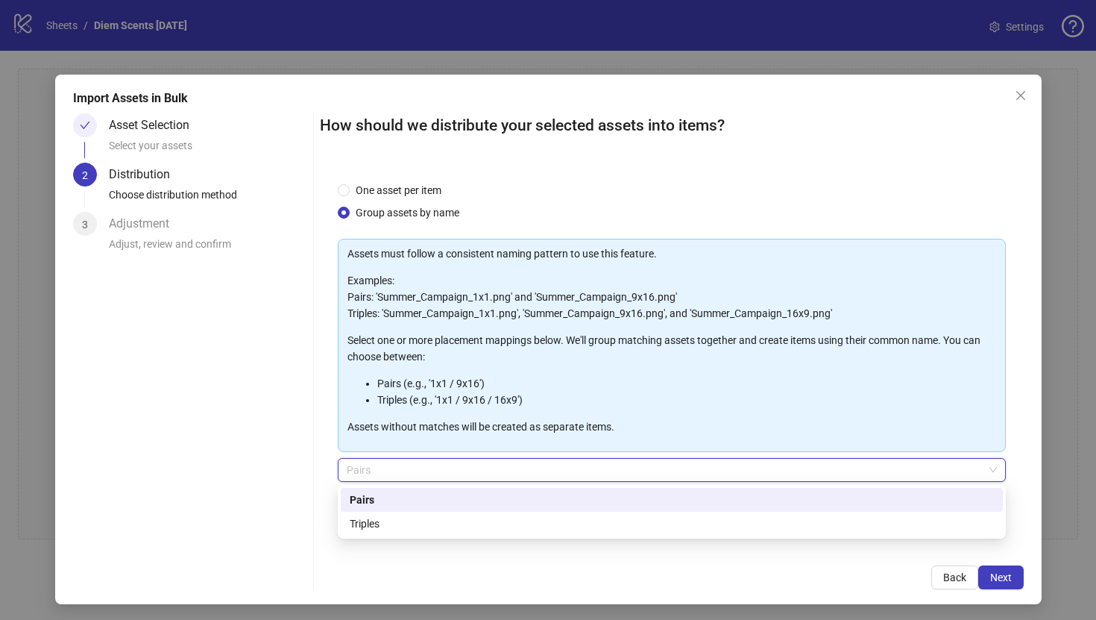
click at [579, 466] on span "Pairs" at bounding box center [672, 470] width 650 height 22
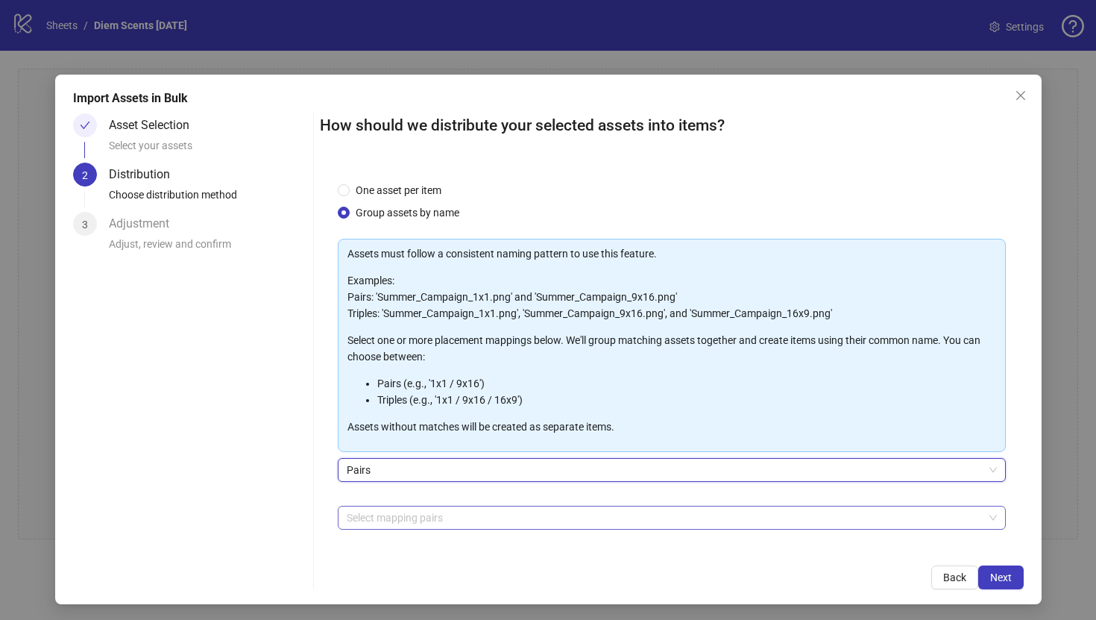
click at [431, 524] on div at bounding box center [664, 517] width 646 height 21
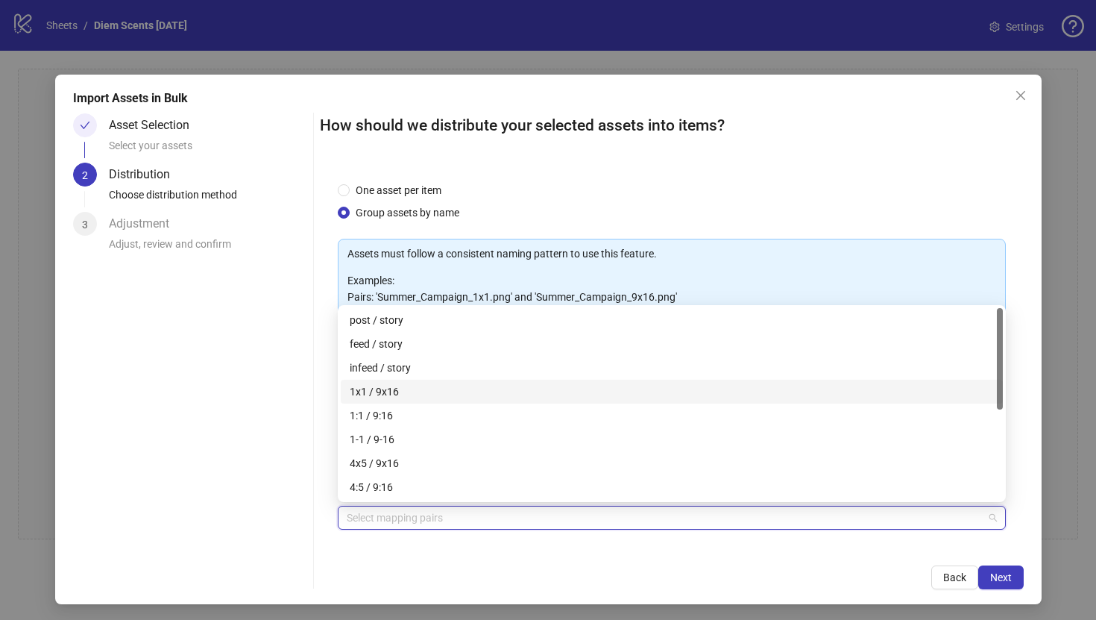
click at [462, 392] on div "1x1 / 9x16" at bounding box center [672, 391] width 644 height 16
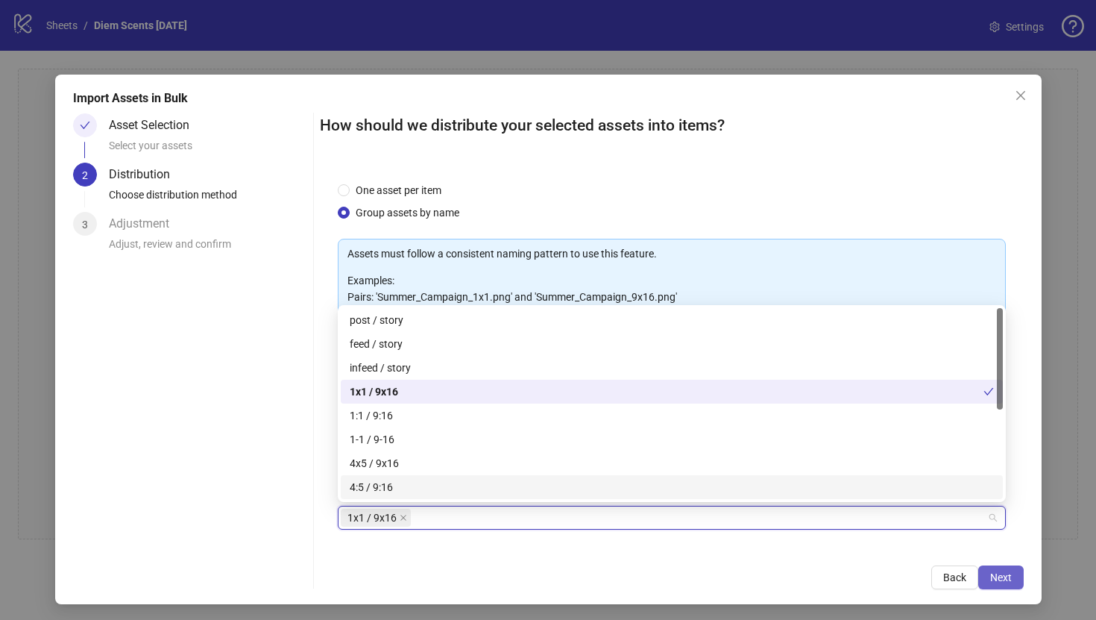
click at [999, 575] on span "Next" at bounding box center [1001, 577] width 22 height 12
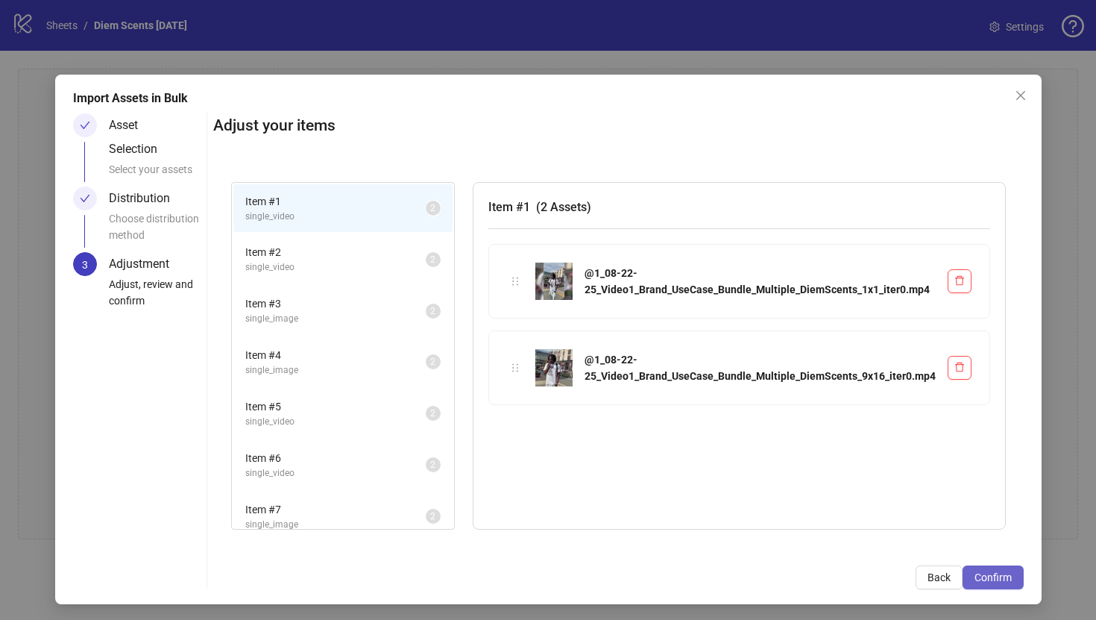
click at [1019, 576] on button "Confirm" at bounding box center [993, 577] width 61 height 24
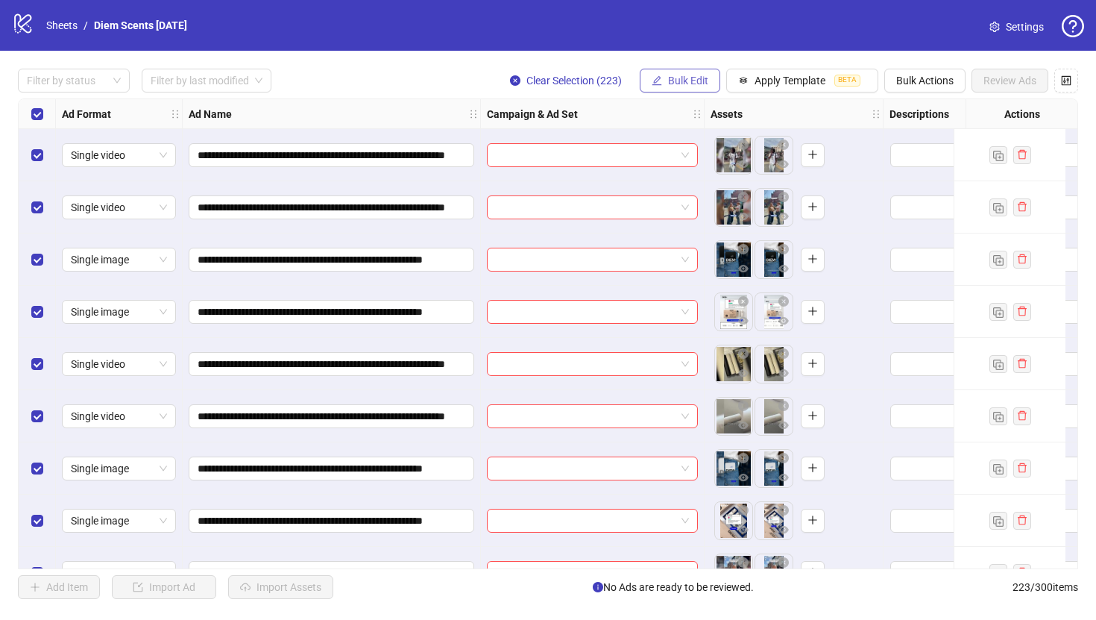
click at [695, 75] on span "Bulk Edit" at bounding box center [688, 81] width 40 height 12
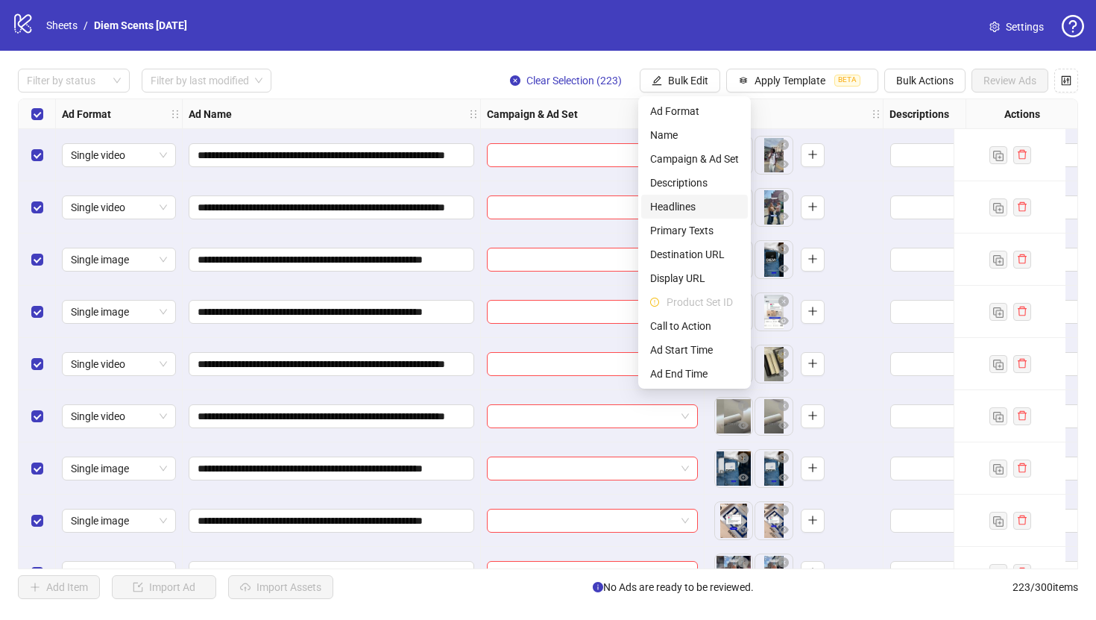
click at [697, 208] on span "Headlines" at bounding box center [694, 206] width 89 height 16
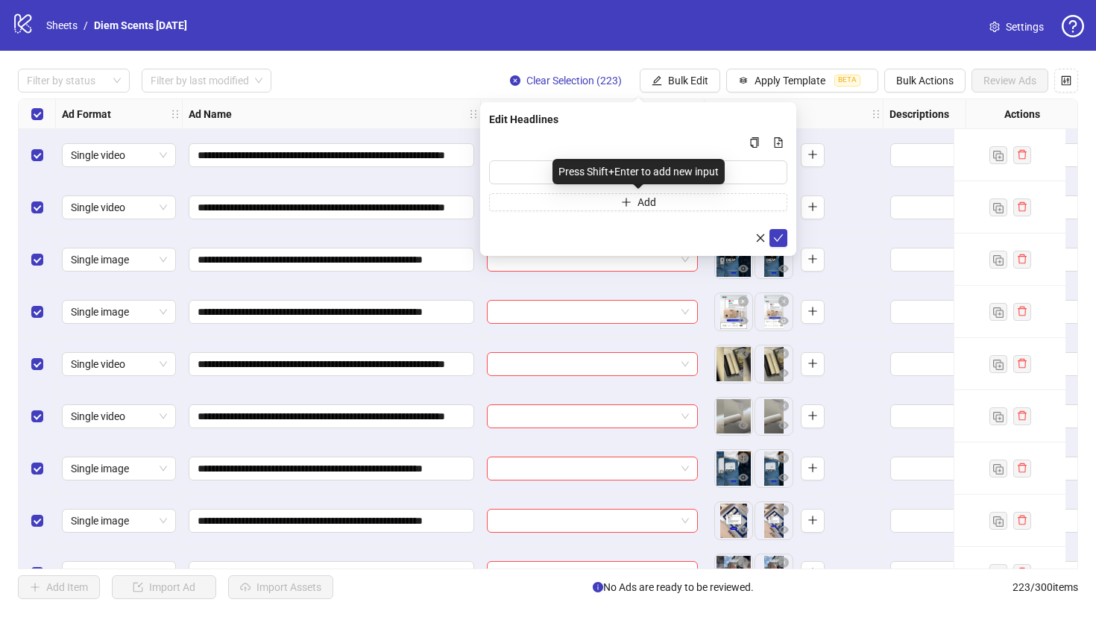
click at [719, 165] on div "Press Shift+Enter to add new input" at bounding box center [639, 171] width 172 height 25
click at [748, 165] on input "Multi-input container - paste or copy values" at bounding box center [638, 172] width 298 height 24
click at [687, 82] on span "Bulk Edit" at bounding box center [688, 81] width 40 height 12
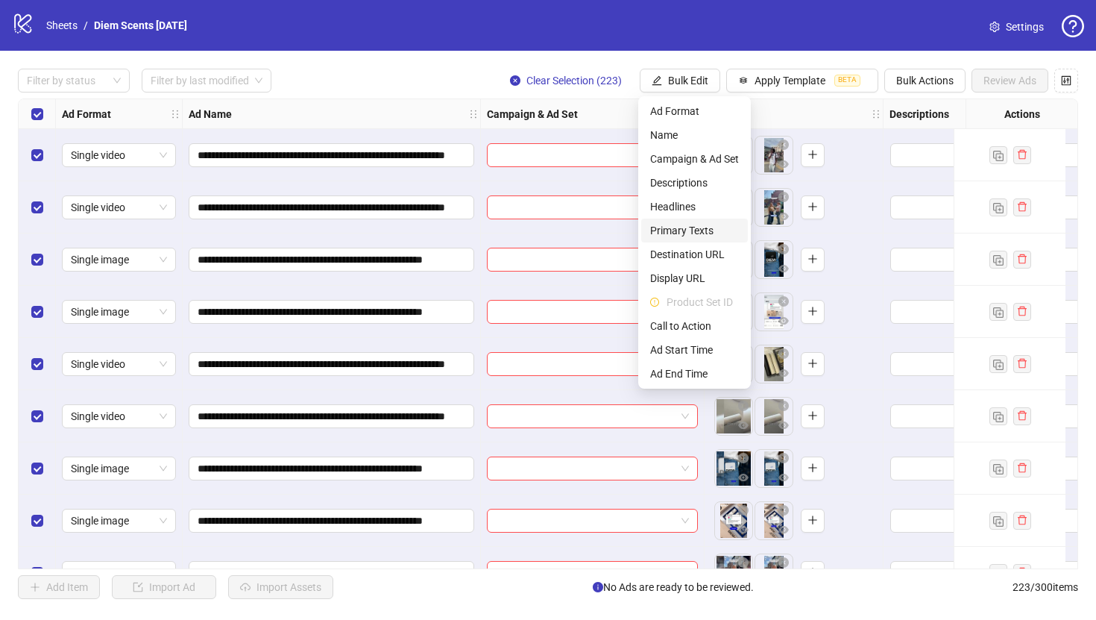
click at [691, 232] on span "Primary Texts" at bounding box center [694, 230] width 89 height 16
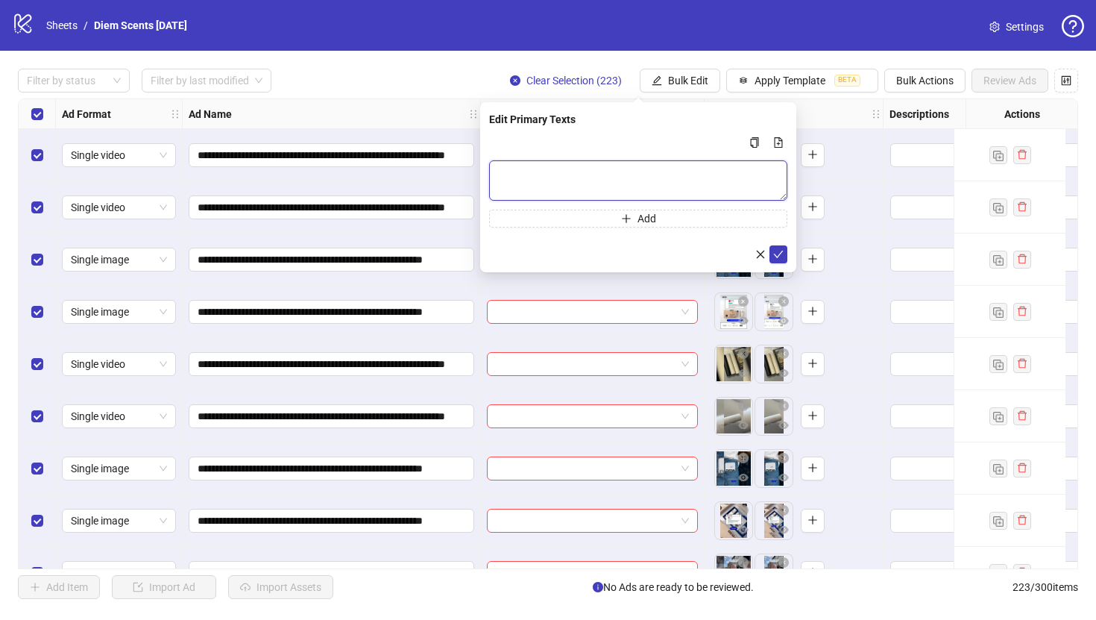
click at [673, 169] on textarea "Multi-text input container - paste or copy values" at bounding box center [638, 180] width 298 height 40
paste textarea "**********"
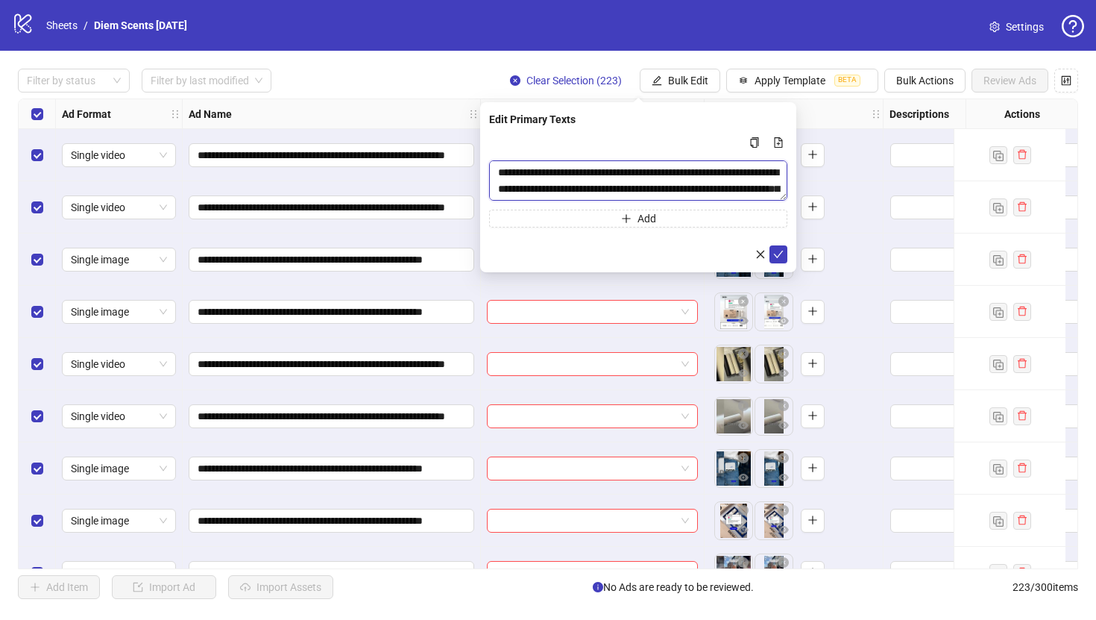
scroll to position [28, 0]
type textarea "**********"
click at [783, 258] on icon "check" at bounding box center [778, 254] width 10 height 10
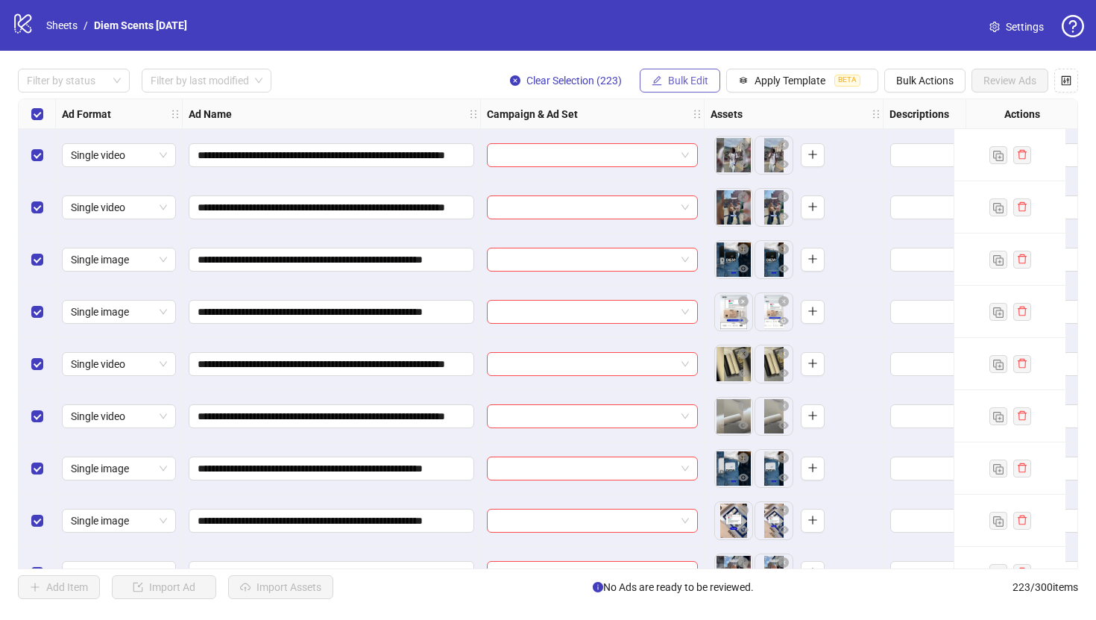
click at [676, 77] on span "Bulk Edit" at bounding box center [688, 81] width 40 height 12
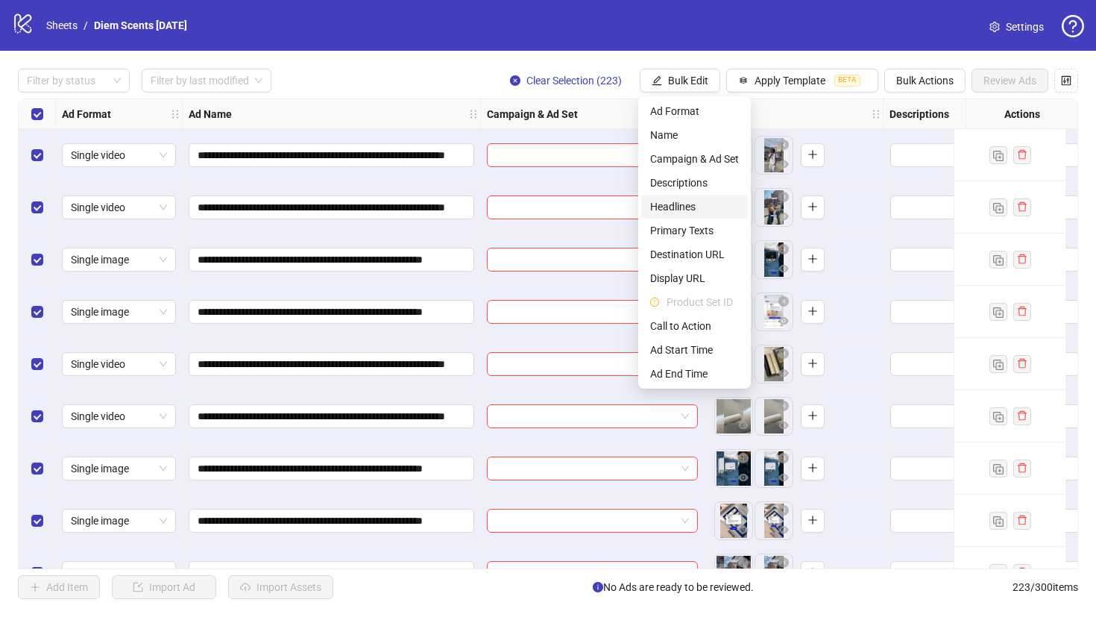
click at [682, 200] on span "Headlines" at bounding box center [694, 206] width 89 height 16
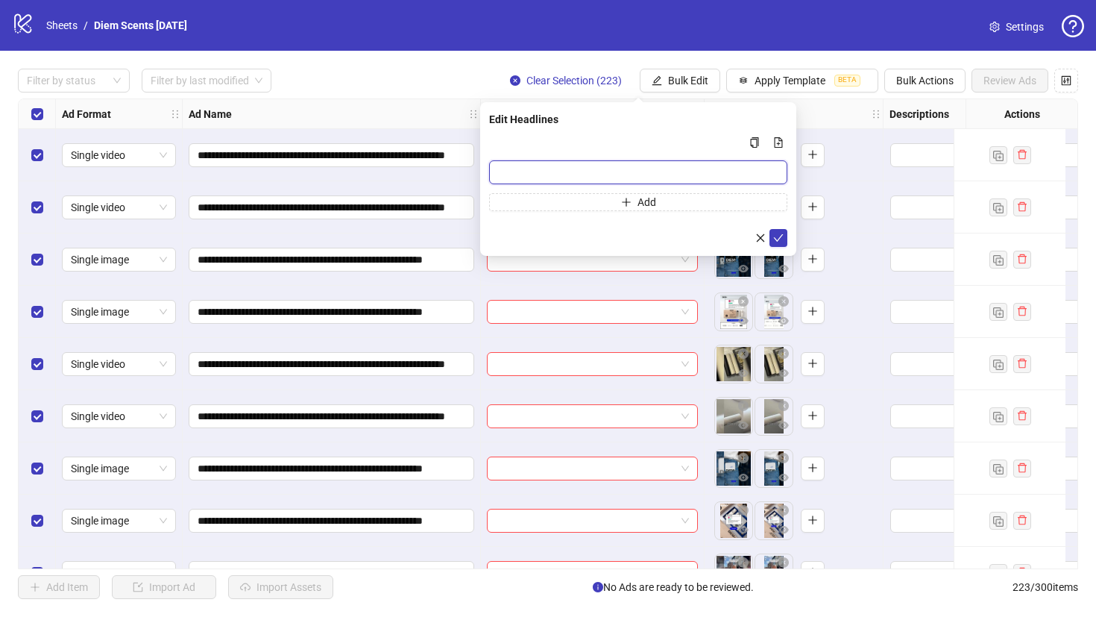
click at [647, 169] on input "Multi-input container - paste or copy values" at bounding box center [638, 172] width 298 height 24
paste input "**********"
type input "**********"
click at [778, 233] on icon "check" at bounding box center [778, 238] width 10 height 10
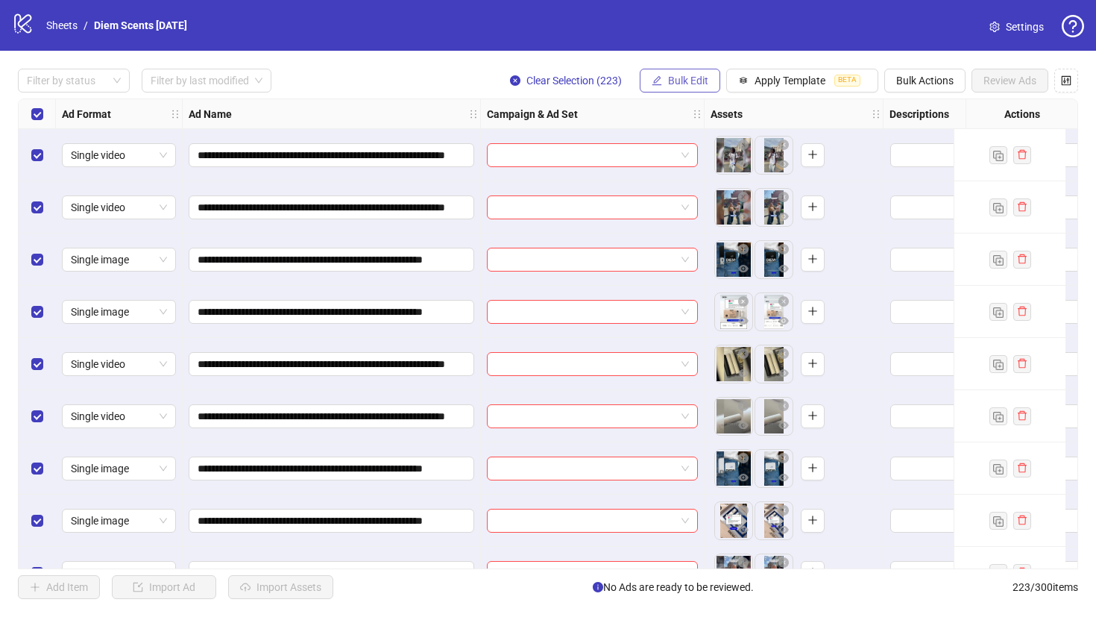
click at [699, 78] on span "Bulk Edit" at bounding box center [688, 81] width 40 height 12
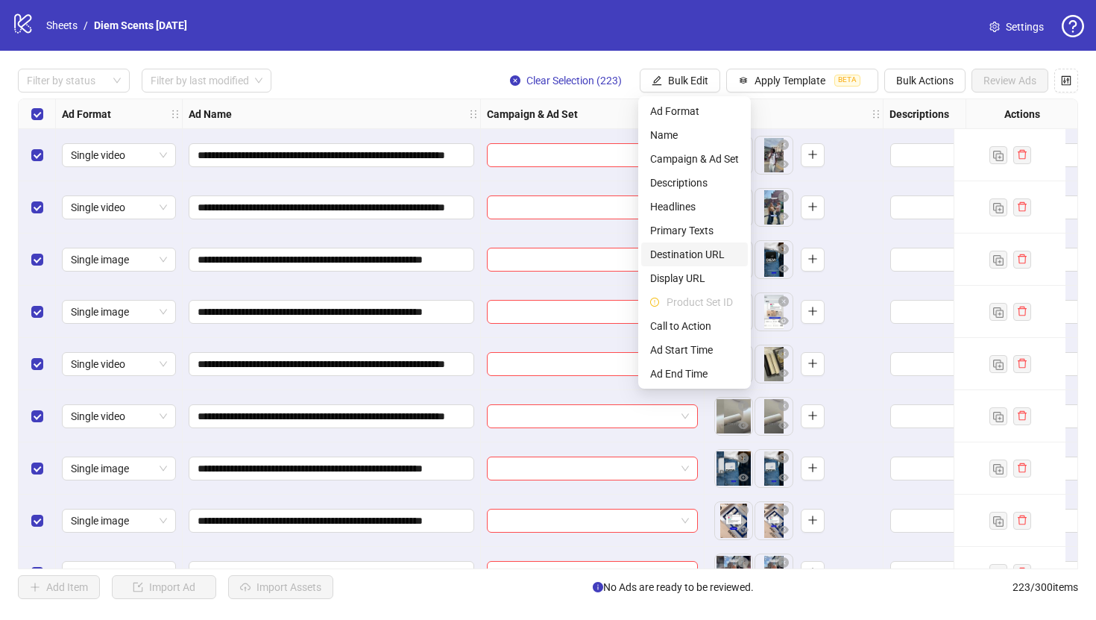
click at [679, 251] on span "Destination URL" at bounding box center [694, 254] width 89 height 16
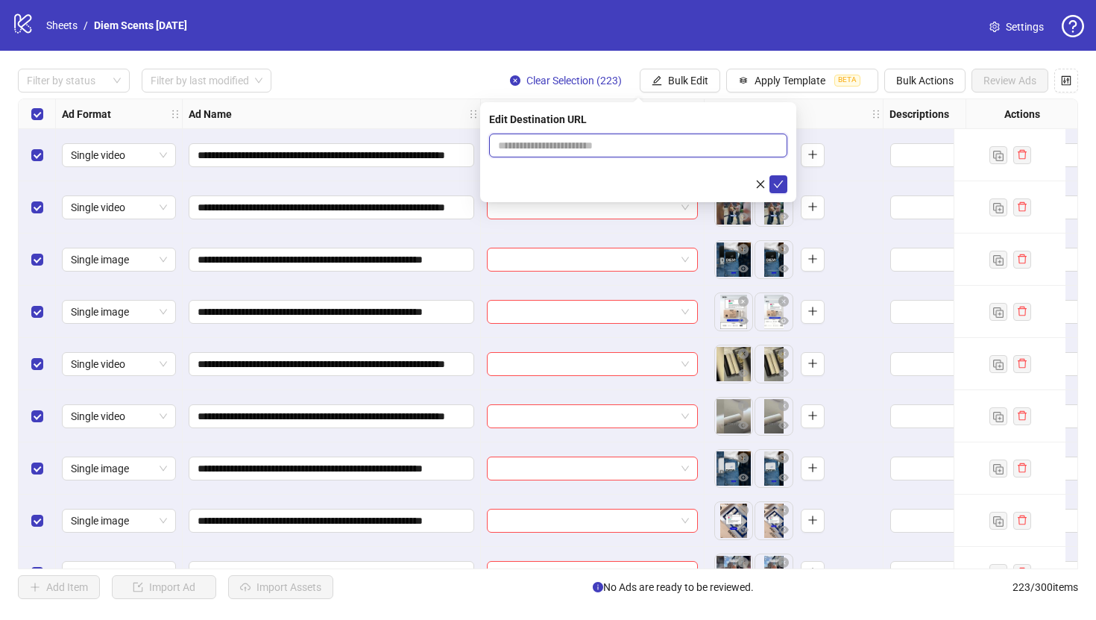
click at [677, 145] on input "text" at bounding box center [632, 145] width 268 height 16
paste input "**********"
type input "**********"
click at [777, 183] on icon "check" at bounding box center [778, 184] width 10 height 10
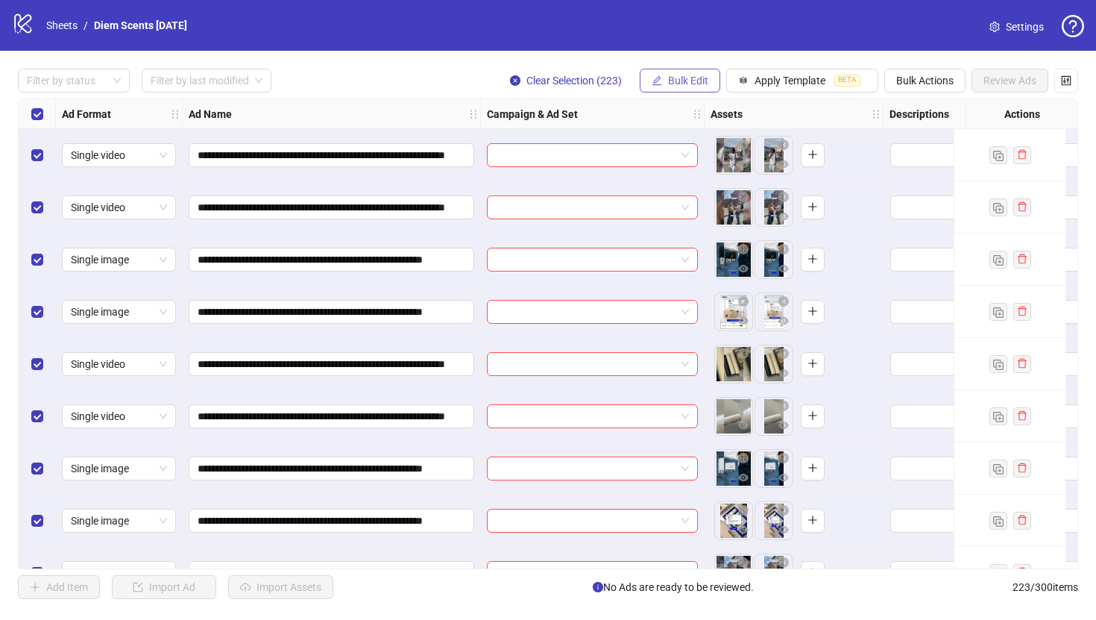
click at [690, 83] on span "Bulk Edit" at bounding box center [688, 81] width 40 height 12
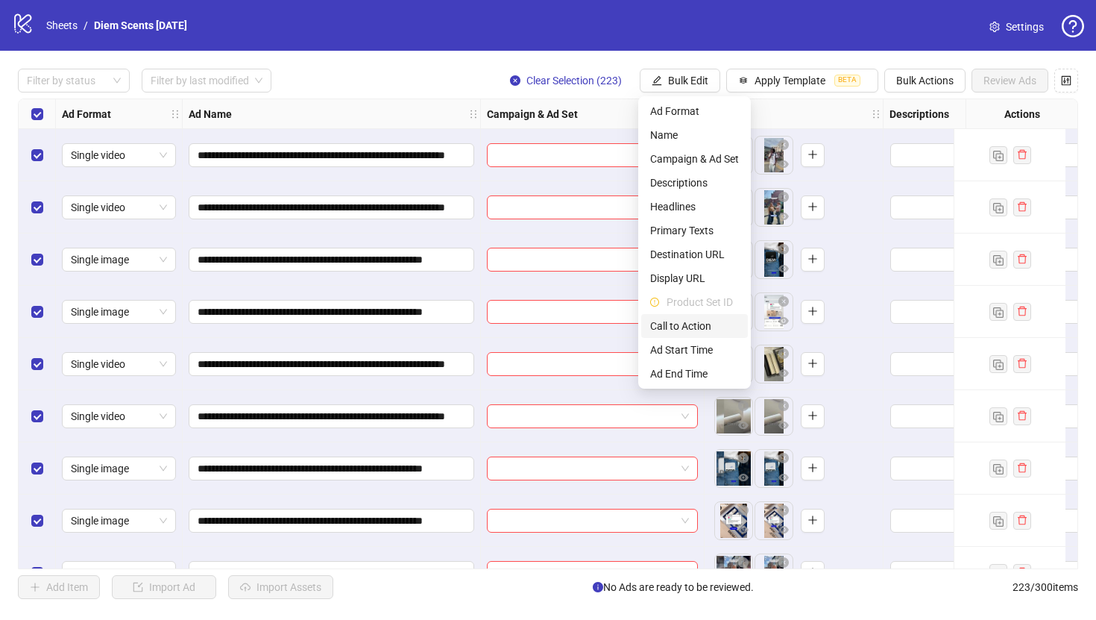
click at [682, 324] on span "Call to Action" at bounding box center [694, 326] width 89 height 16
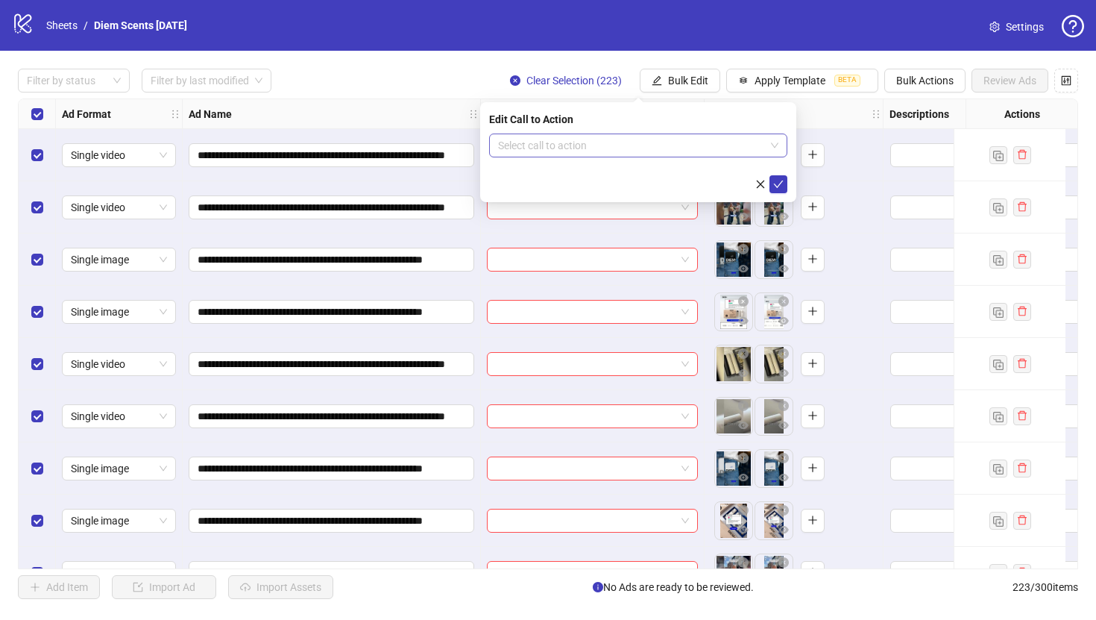
click at [622, 145] on input "search" at bounding box center [631, 145] width 267 height 22
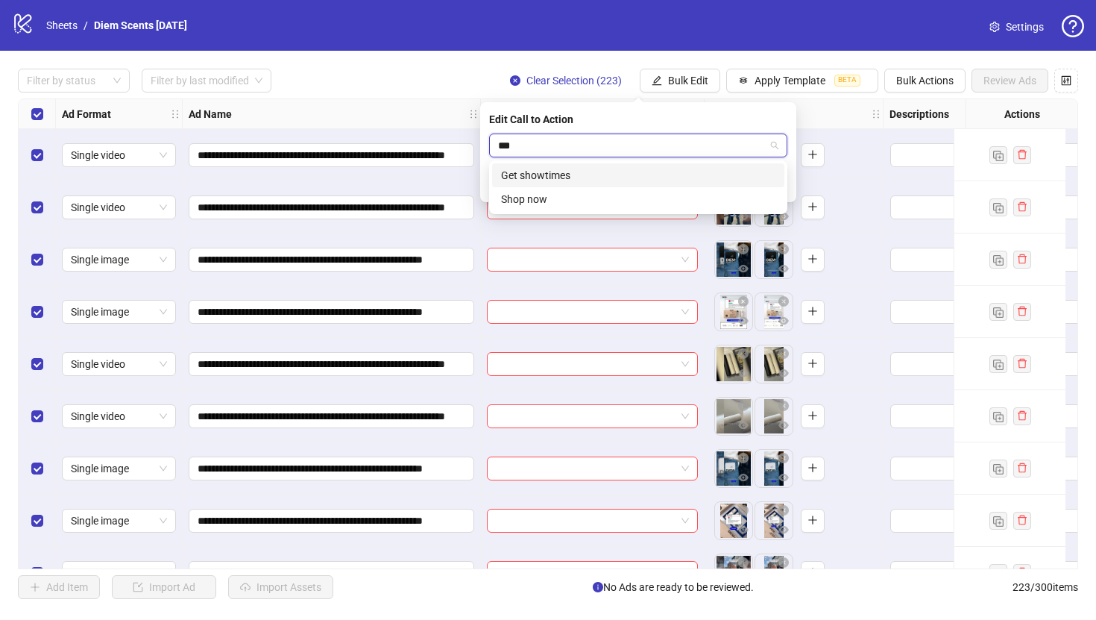
type input "****"
click at [597, 171] on div "Shop now" at bounding box center [638, 175] width 274 height 16
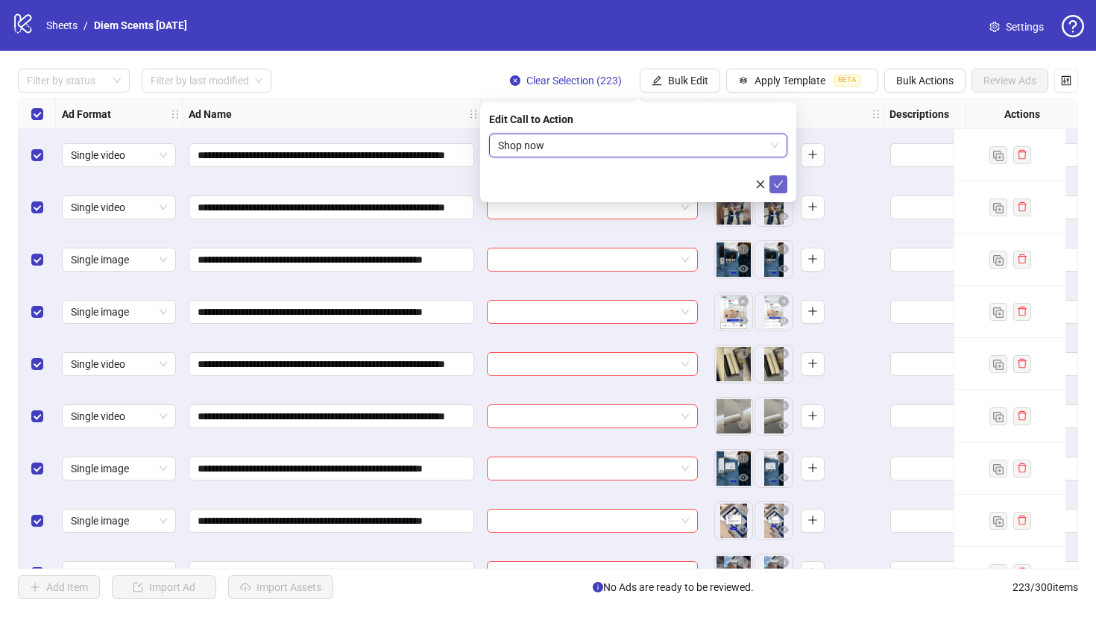
click at [776, 181] on icon "check" at bounding box center [778, 184] width 10 height 10
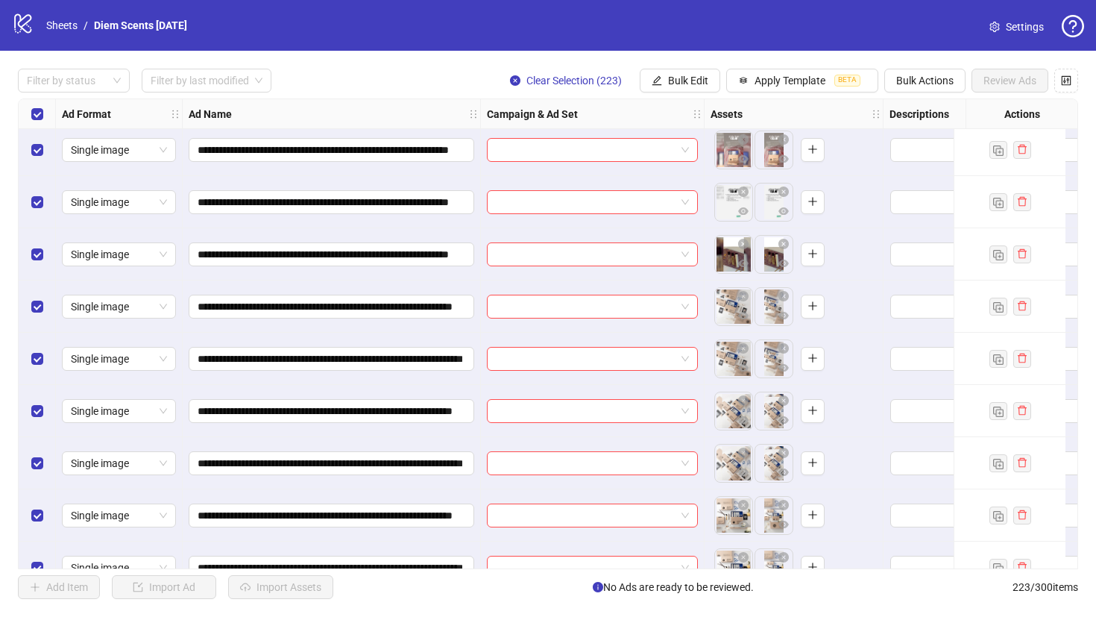
scroll to position [4759, 0]
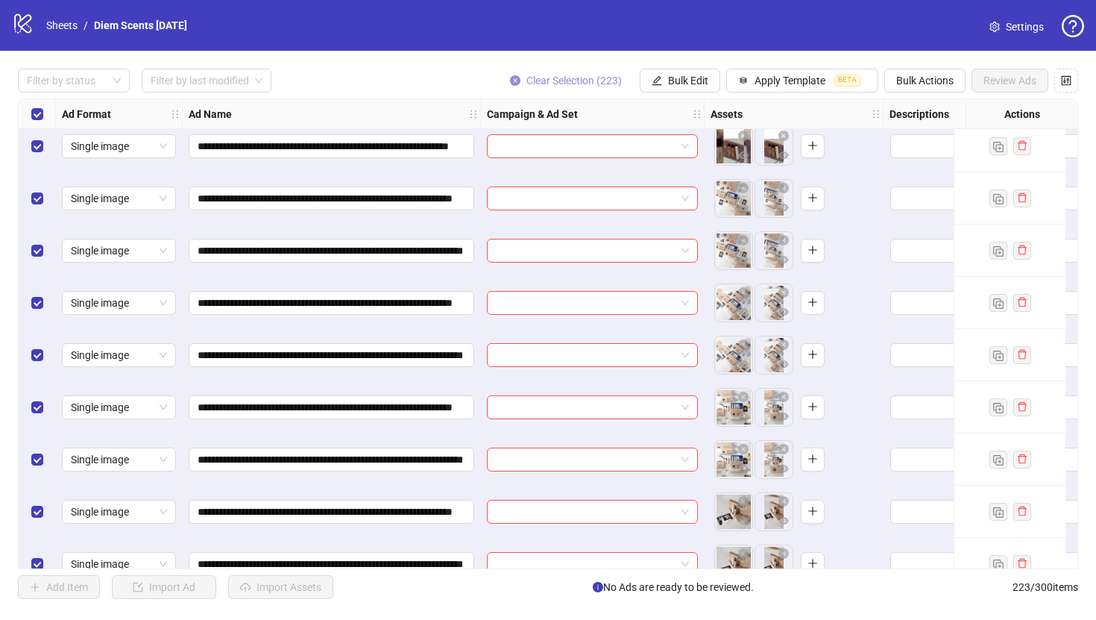
click at [514, 81] on icon "close-circle" at bounding box center [515, 80] width 10 height 10
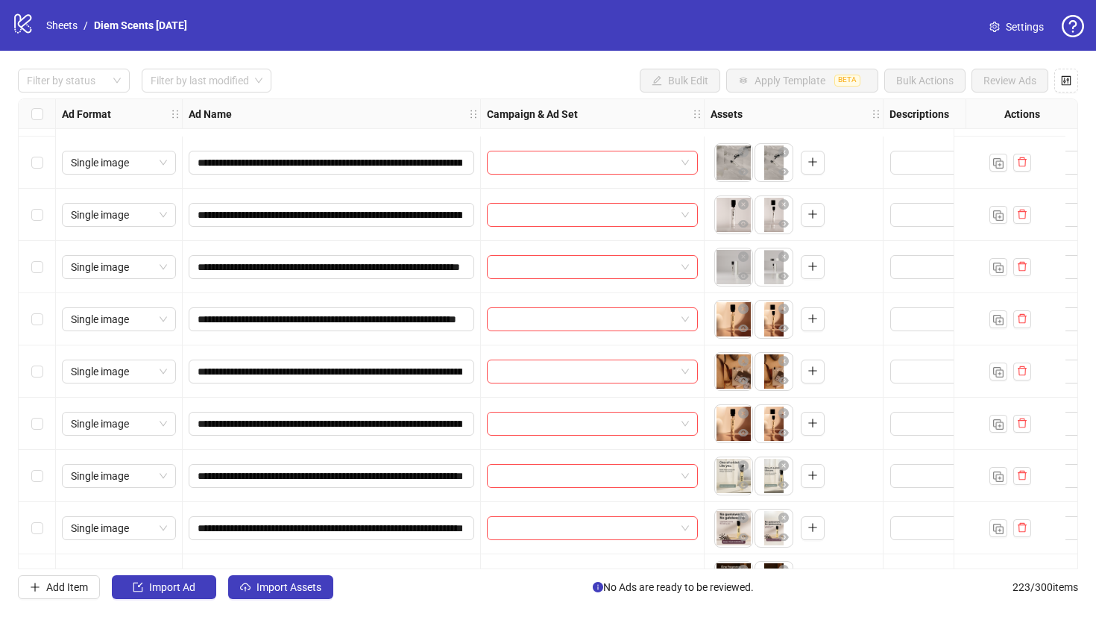
scroll to position [11206, 0]
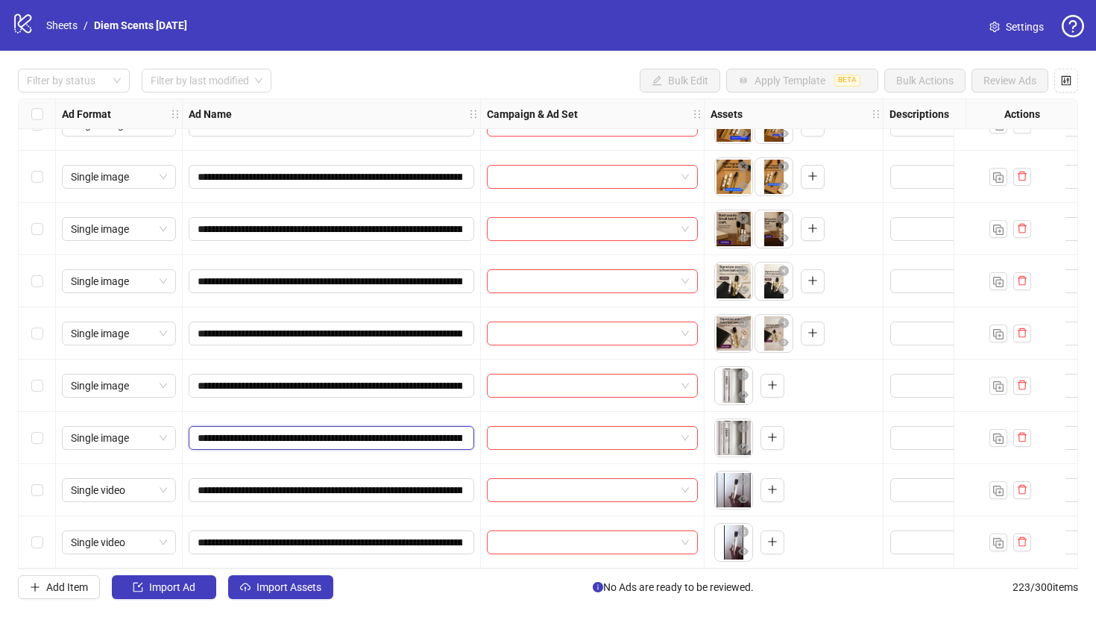
click at [398, 429] on input "**********" at bounding box center [330, 437] width 265 height 16
click at [777, 379] on span "button" at bounding box center [772, 385] width 10 height 12
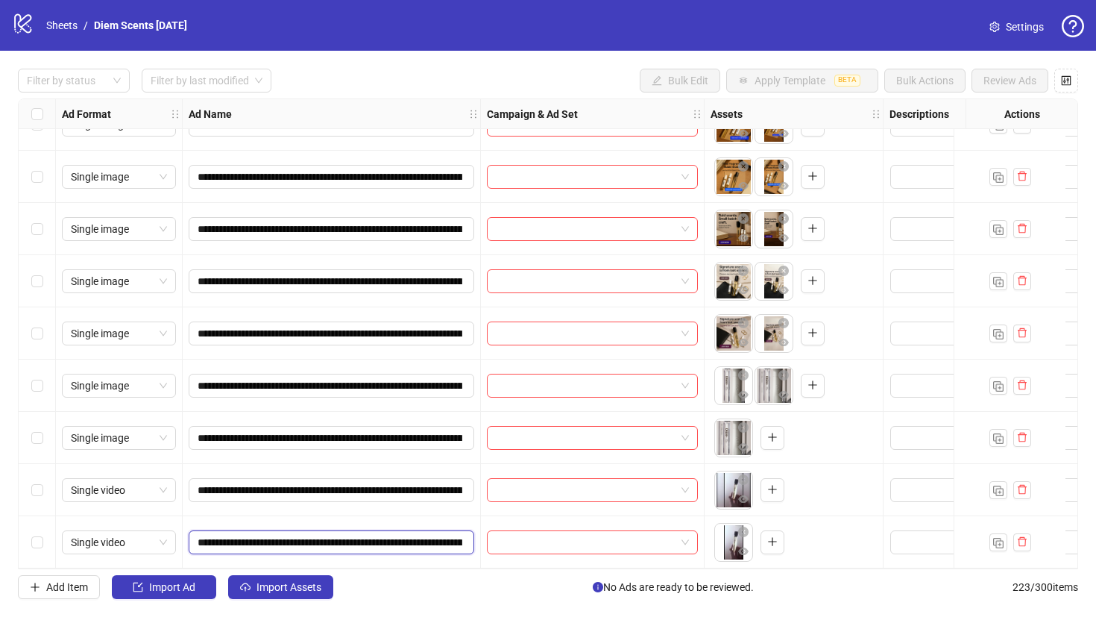
click at [425, 534] on input "**********" at bounding box center [330, 542] width 265 height 16
click at [775, 488] on icon "plus" at bounding box center [772, 489] width 10 height 10
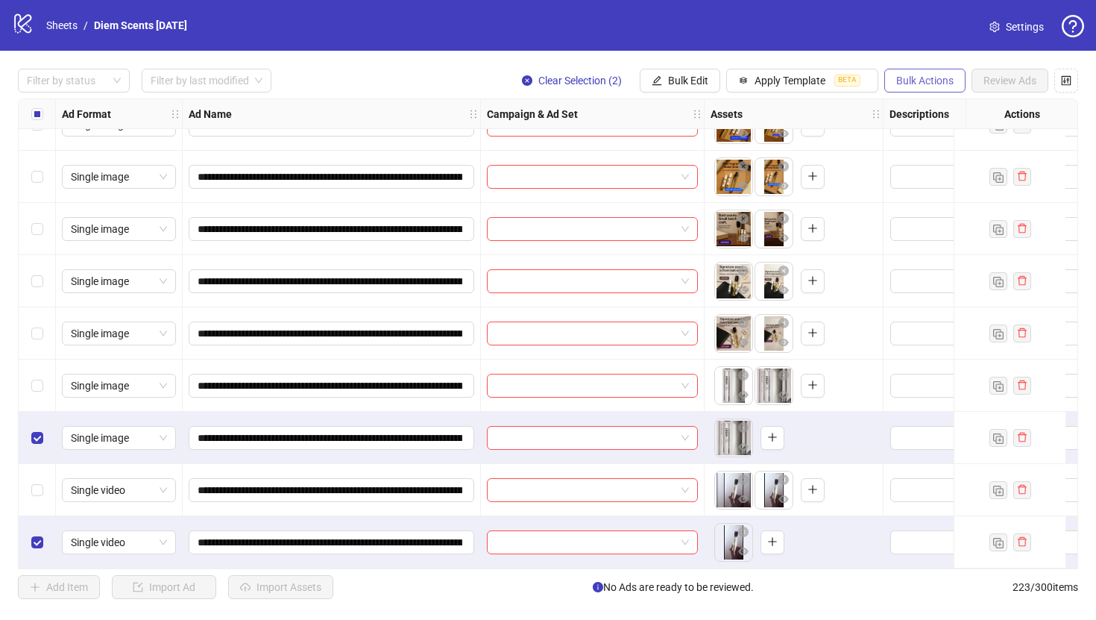
click at [931, 81] on span "Bulk Actions" at bounding box center [924, 81] width 57 height 12
click at [938, 112] on span "Delete" at bounding box center [946, 111] width 102 height 16
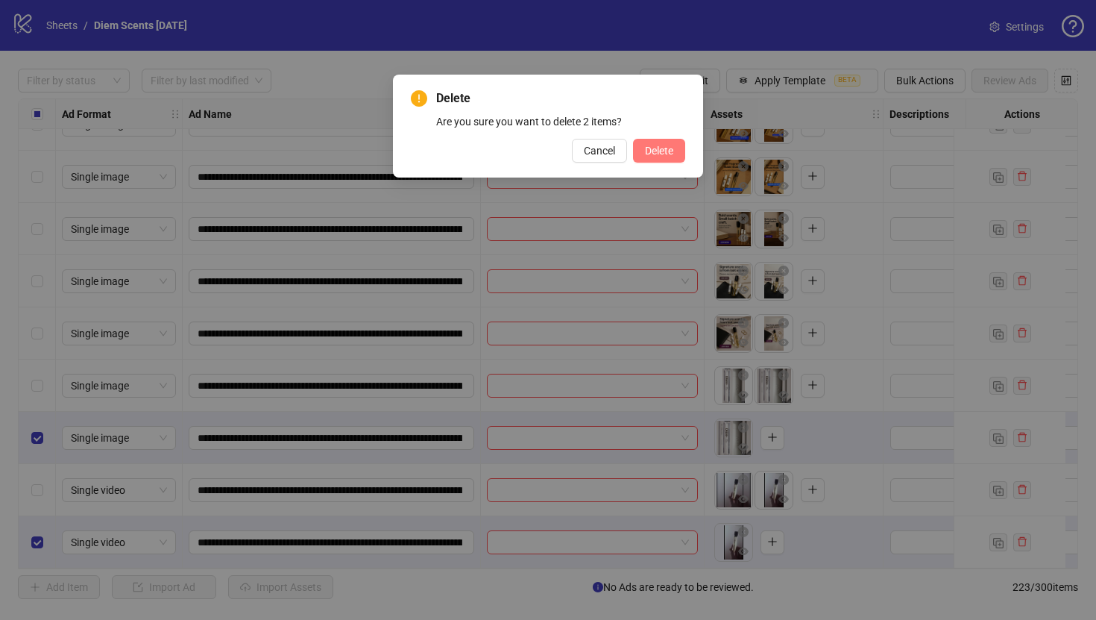
click at [634, 154] on button "Delete" at bounding box center [659, 151] width 52 height 24
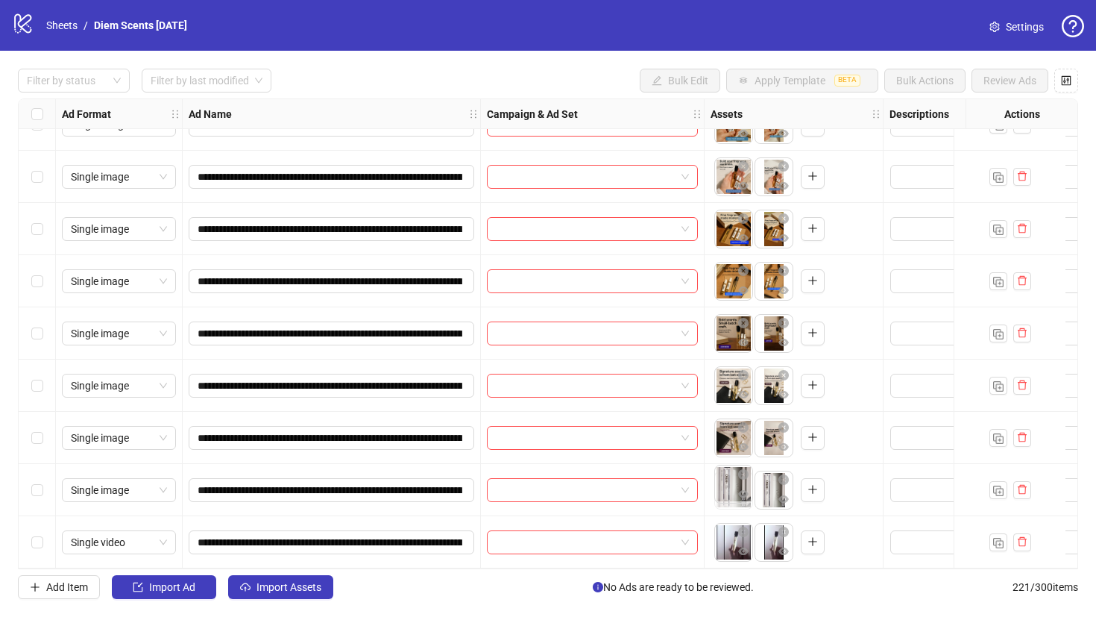
drag, startPoint x: 772, startPoint y: 482, endPoint x: 729, endPoint y: 482, distance: 43.2
click at [729, 482] on body "**********" at bounding box center [548, 310] width 1096 height 620
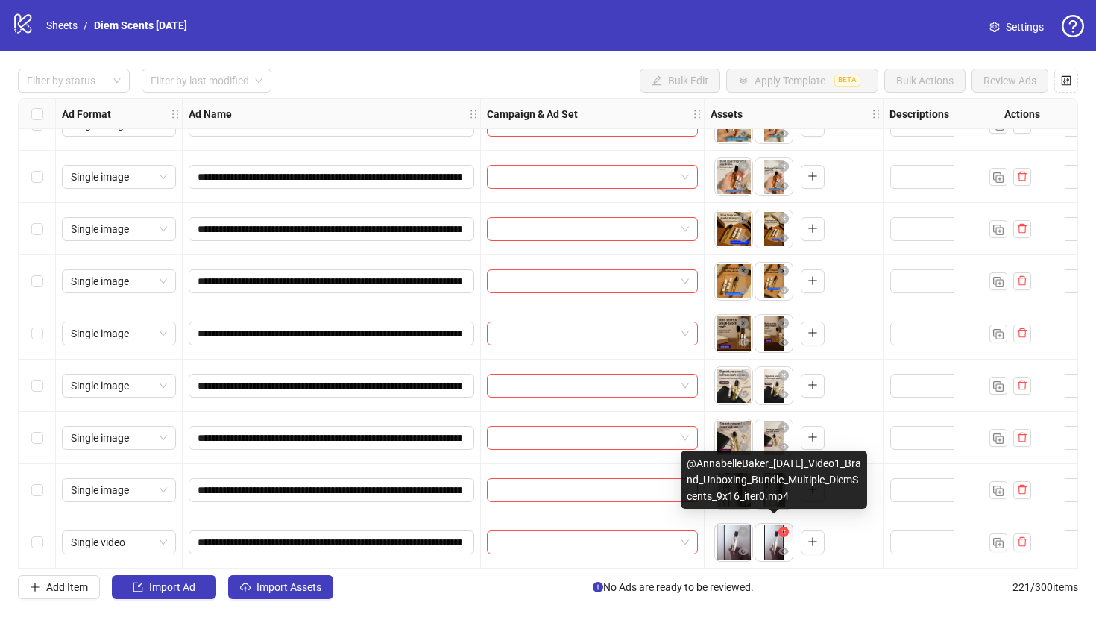
drag, startPoint x: 737, startPoint y: 533, endPoint x: 779, endPoint y: 532, distance: 42.5
click at [779, 532] on ul at bounding box center [754, 542] width 81 height 39
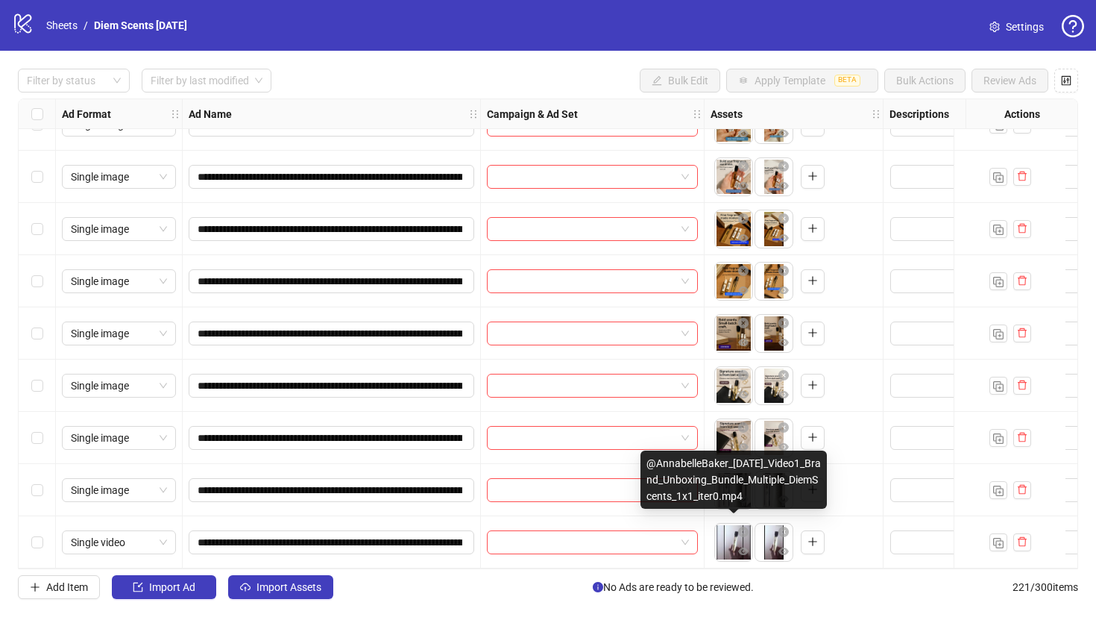
drag, startPoint x: 779, startPoint y: 532, endPoint x: 729, endPoint y: 532, distance: 50.7
click at [729, 532] on ul at bounding box center [754, 542] width 81 height 39
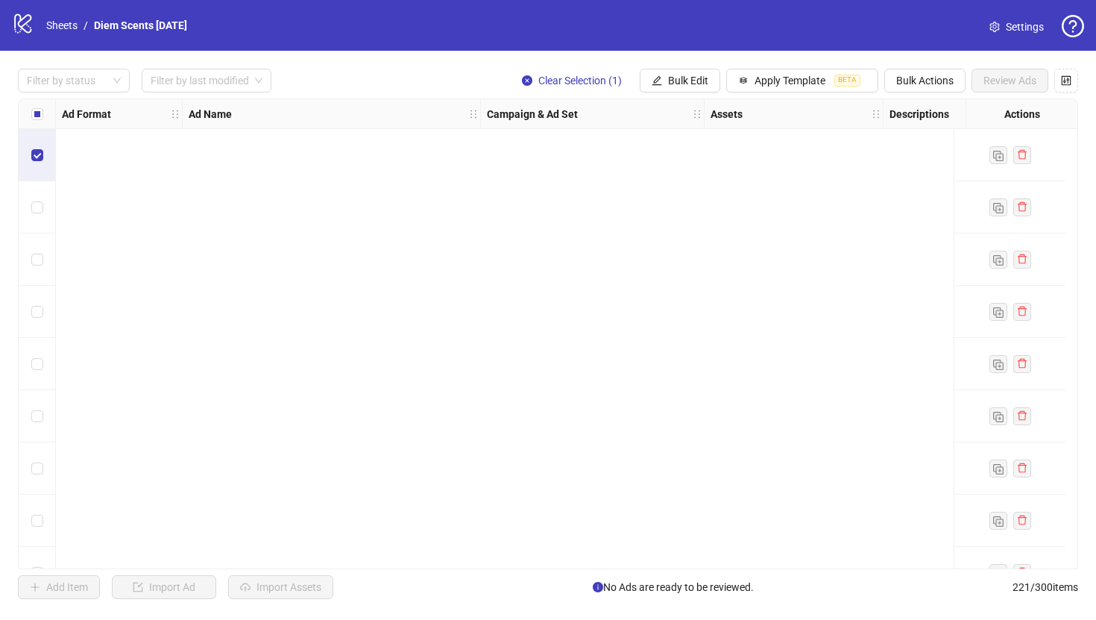
scroll to position [2773, 0]
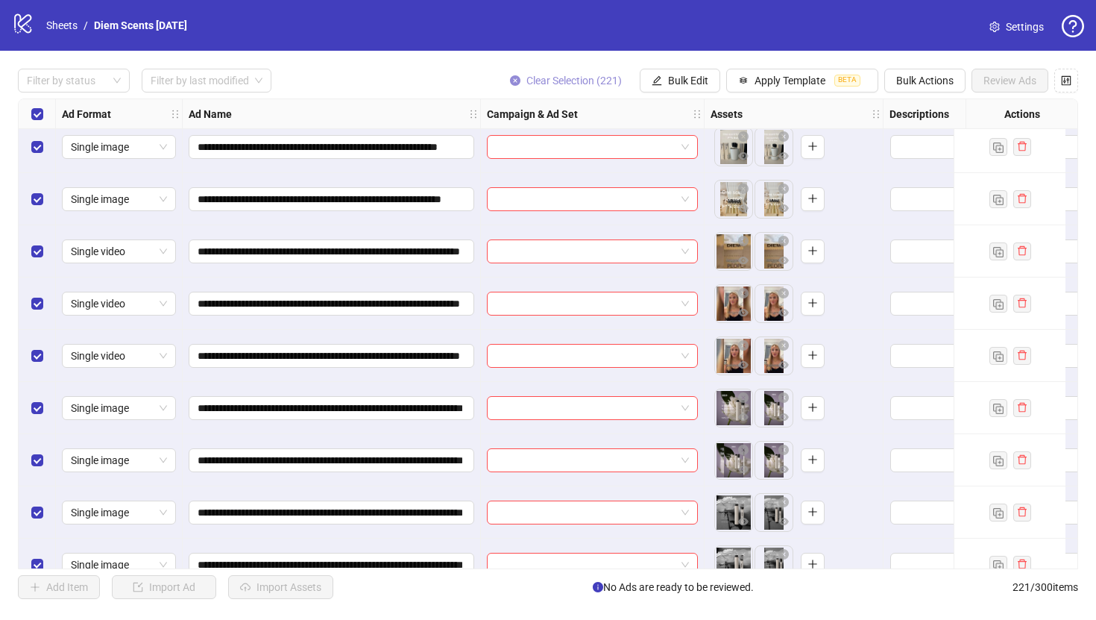
click at [515, 75] on icon "close-circle" at bounding box center [515, 80] width 10 height 10
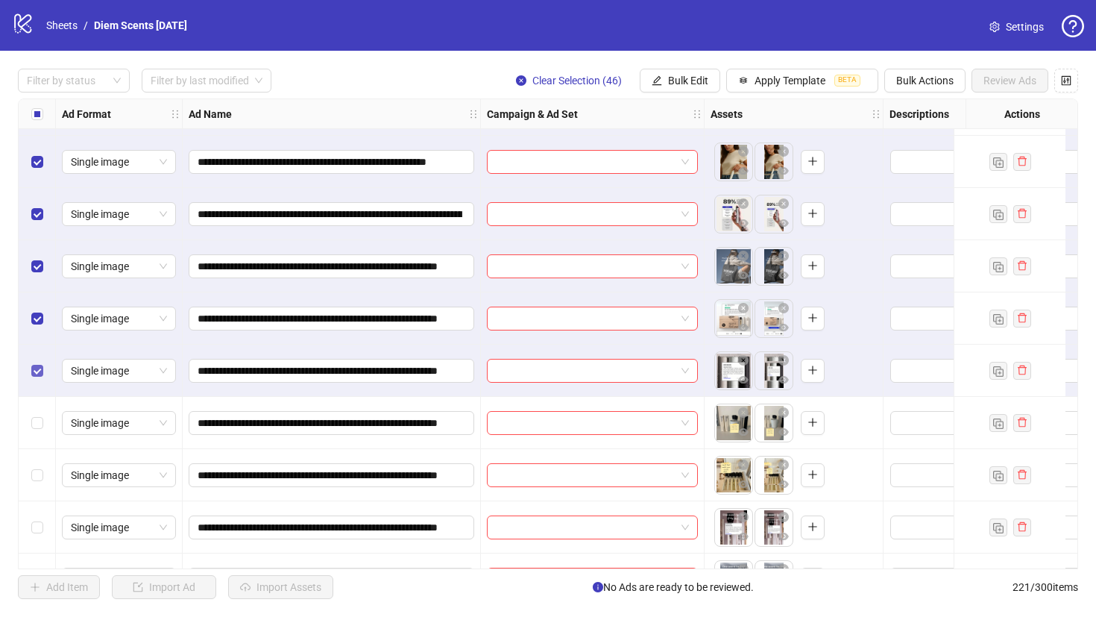
scroll to position [2104, 0]
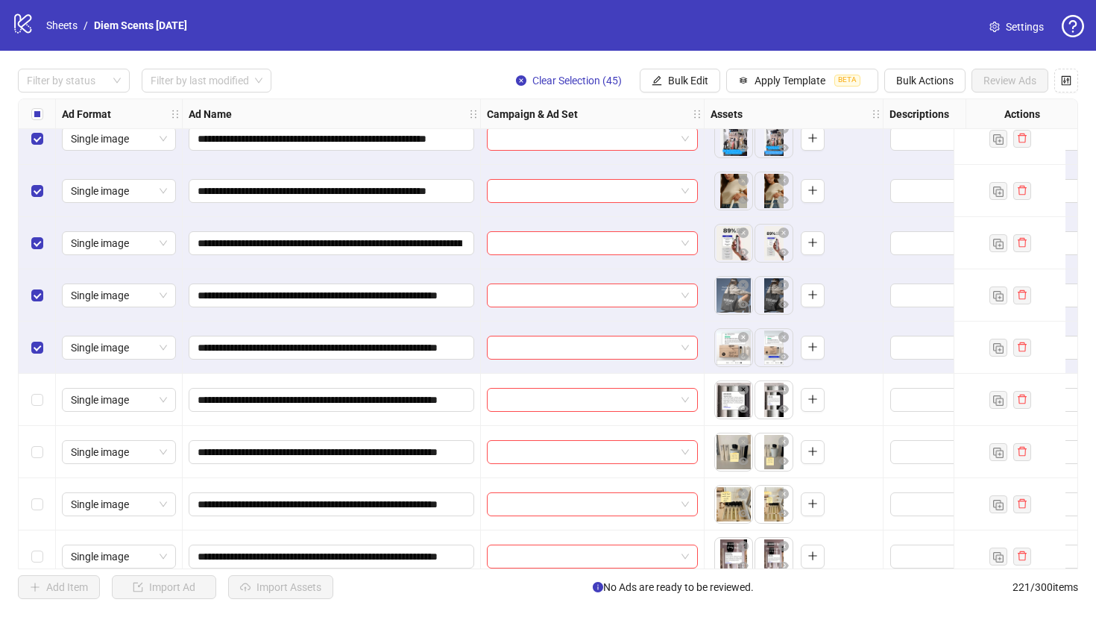
click at [40, 337] on div "Select row 45" at bounding box center [37, 347] width 37 height 52
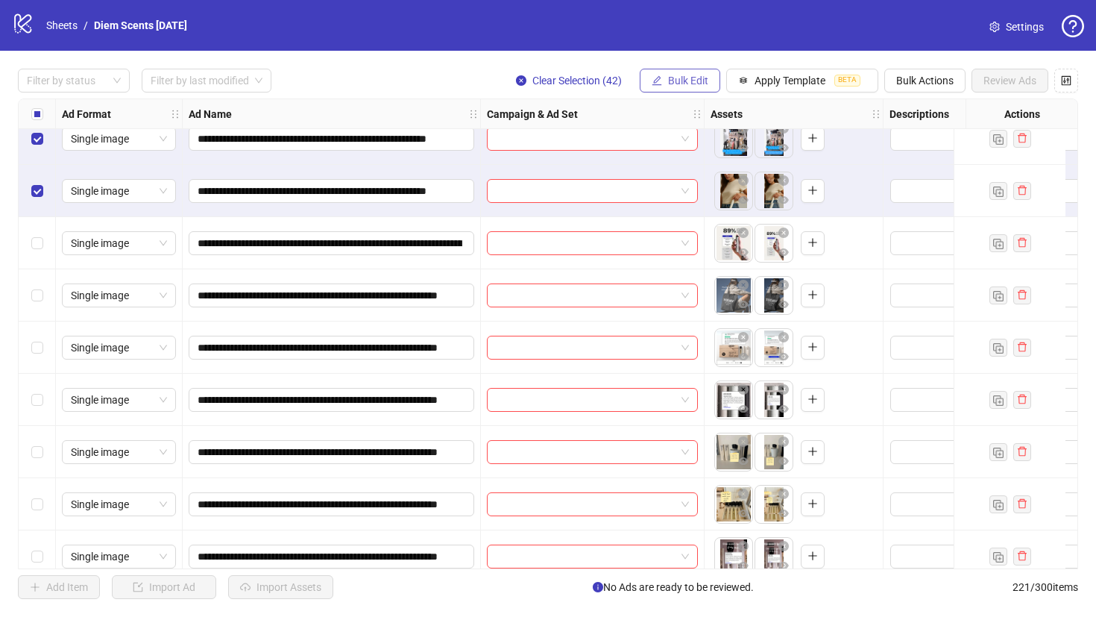
click at [692, 78] on span "Bulk Edit" at bounding box center [688, 81] width 40 height 12
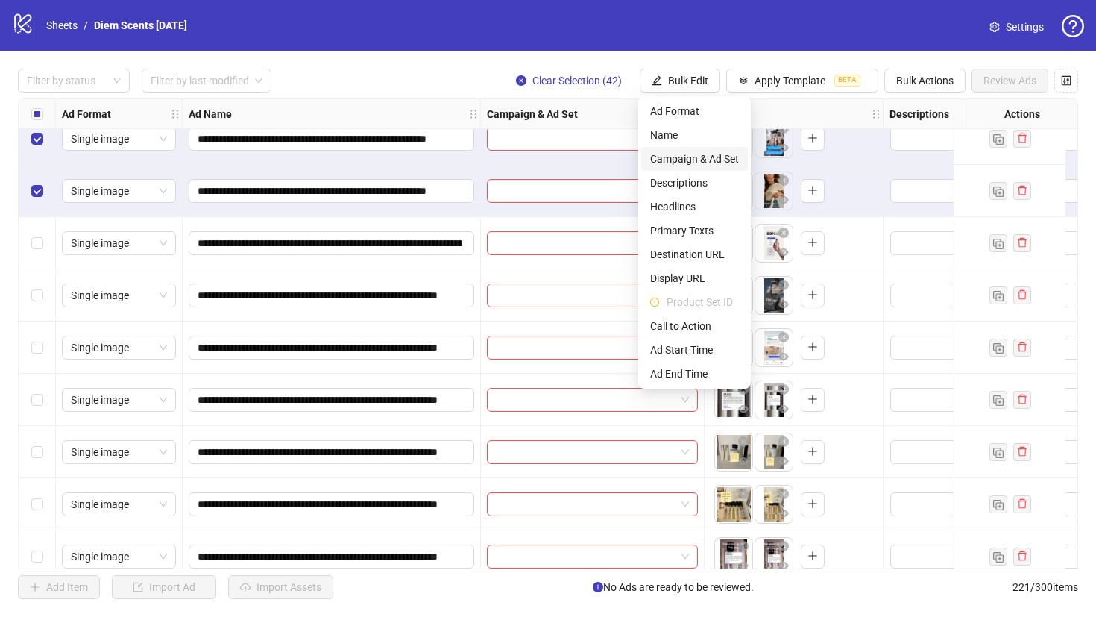
click at [702, 162] on span "Campaign & Ad Set" at bounding box center [694, 159] width 89 height 16
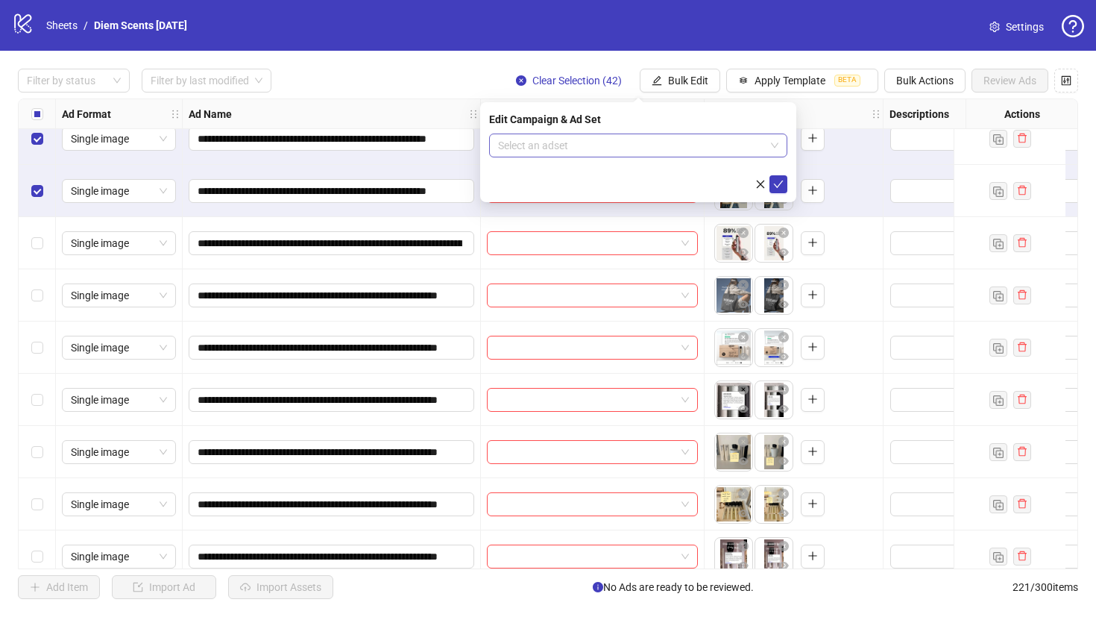
click at [632, 155] on input "search" at bounding box center [631, 145] width 267 height 22
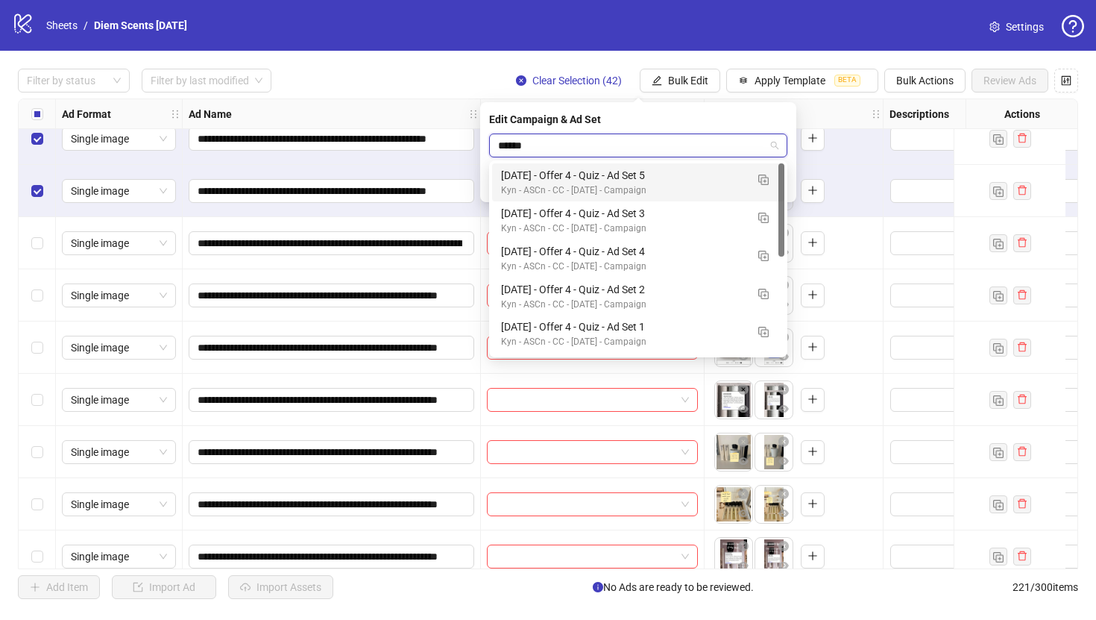
type input "*******"
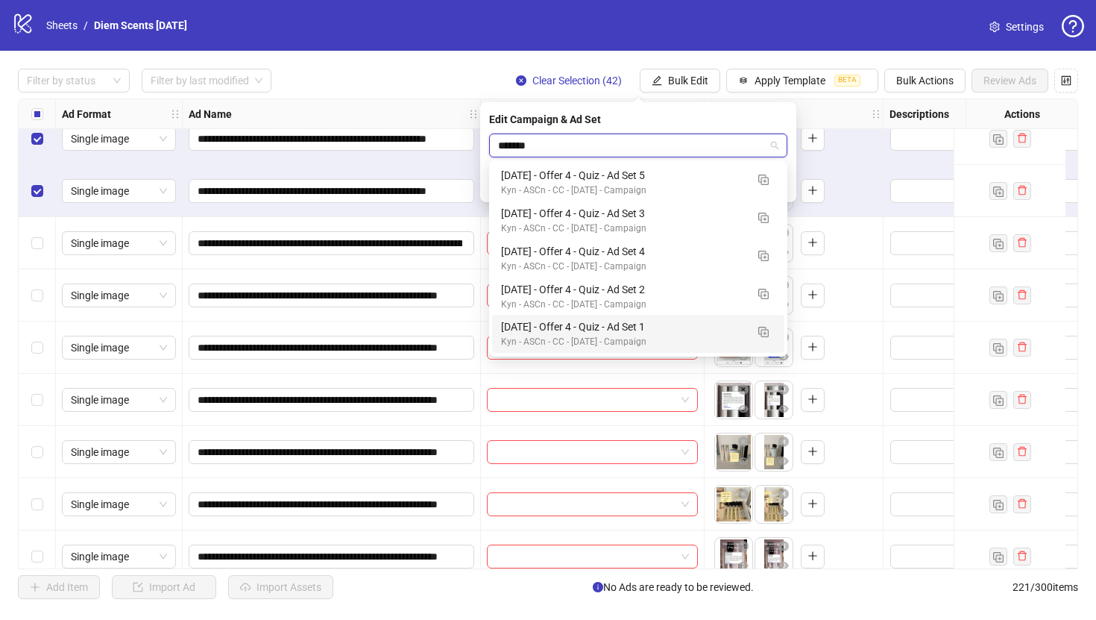
click at [656, 324] on div "[DATE] - Offer 4 - Quiz - Ad Set 1" at bounding box center [623, 326] width 245 height 16
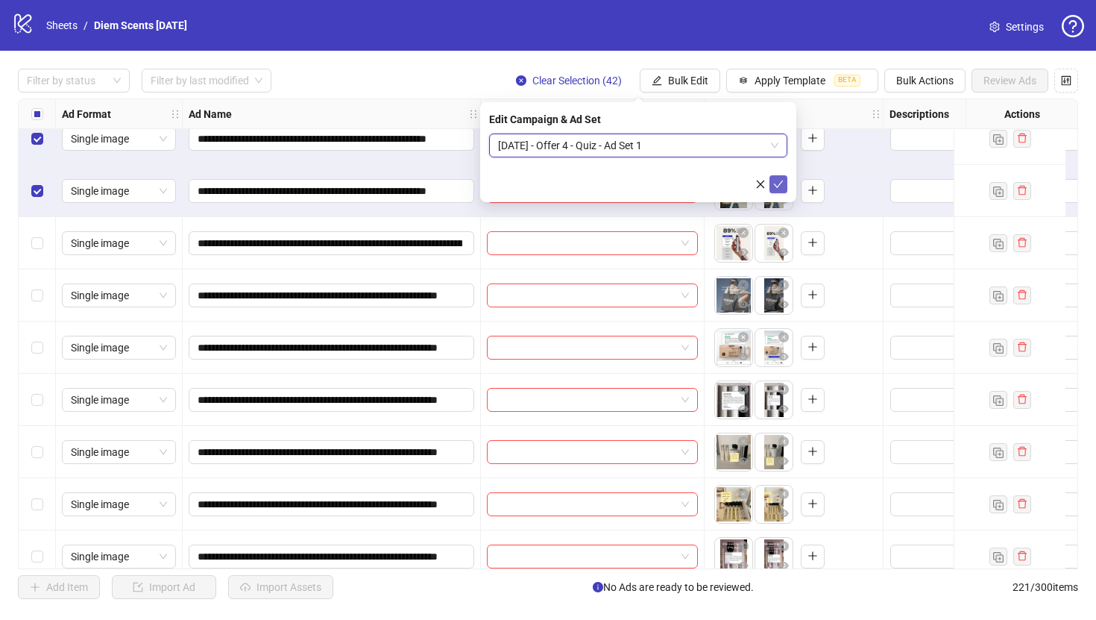
click at [778, 186] on icon "check" at bounding box center [779, 183] width 10 height 7
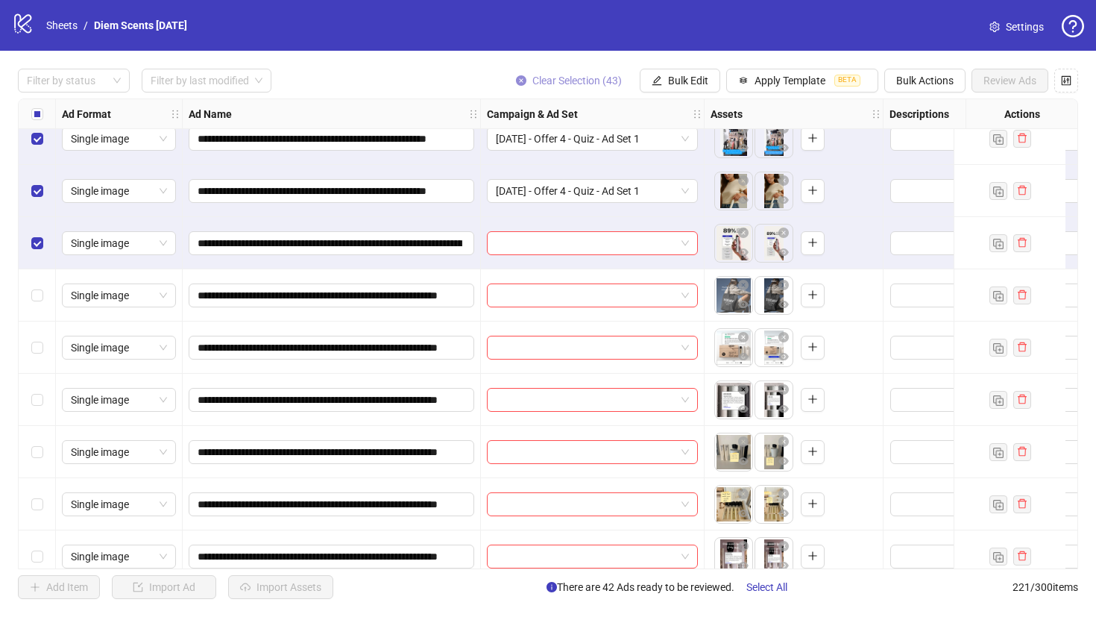
click at [520, 77] on icon "close-circle" at bounding box center [521, 80] width 10 height 10
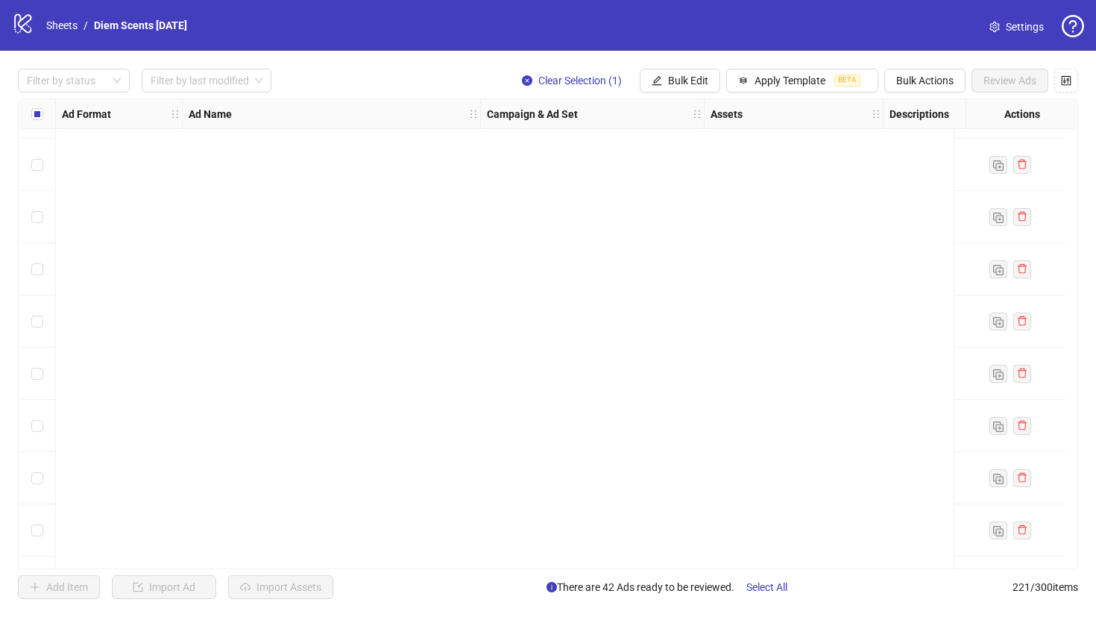
scroll to position [4235, 0]
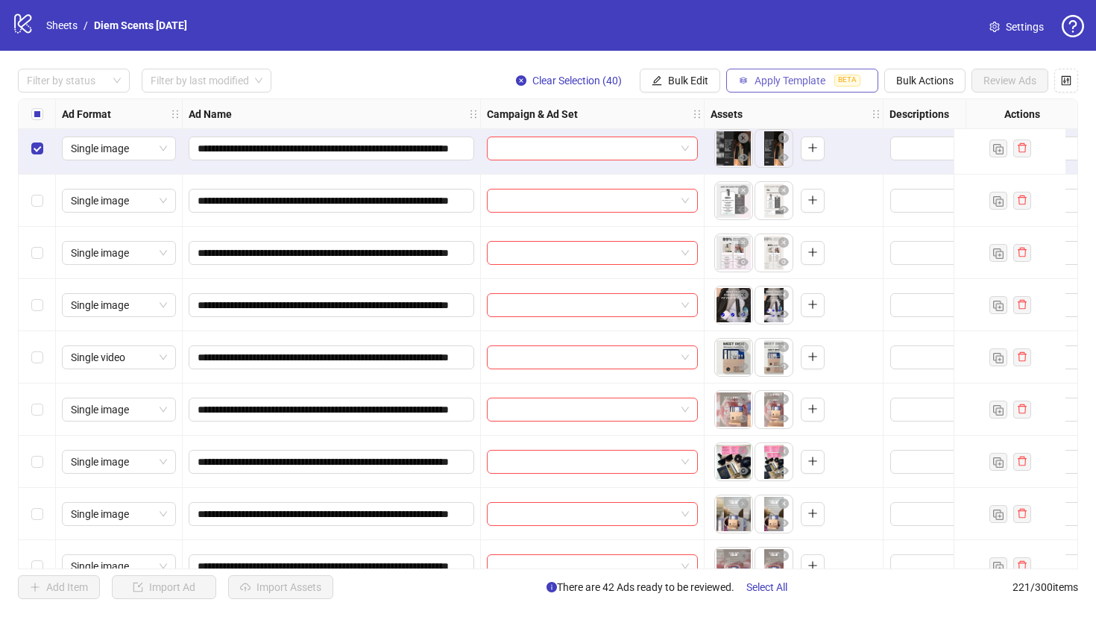
click at [765, 81] on span "Apply Template" at bounding box center [790, 81] width 71 height 12
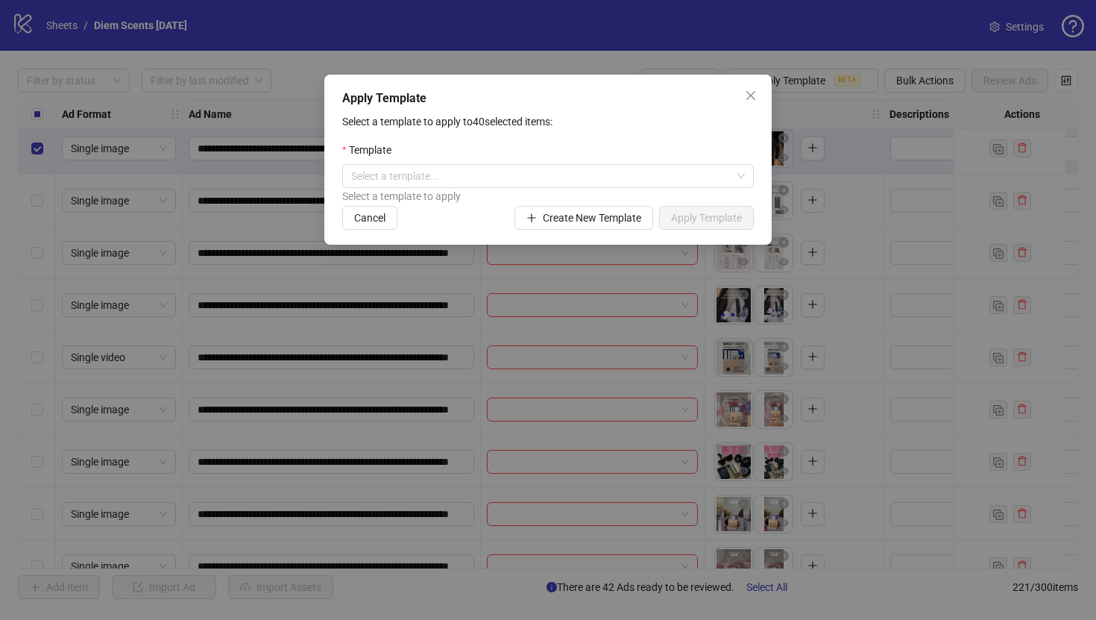
click at [730, 61] on div "Apply Template Select a template to apply to 40 selected items: Template Select…" at bounding box center [548, 310] width 1096 height 620
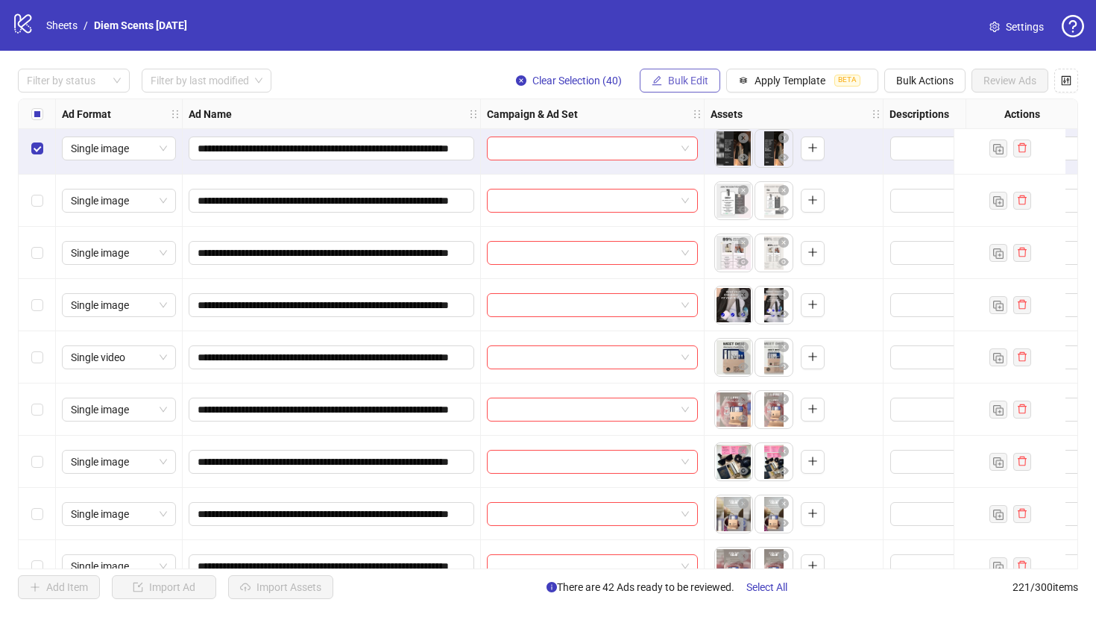
click at [691, 72] on button "Bulk Edit" at bounding box center [680, 81] width 81 height 24
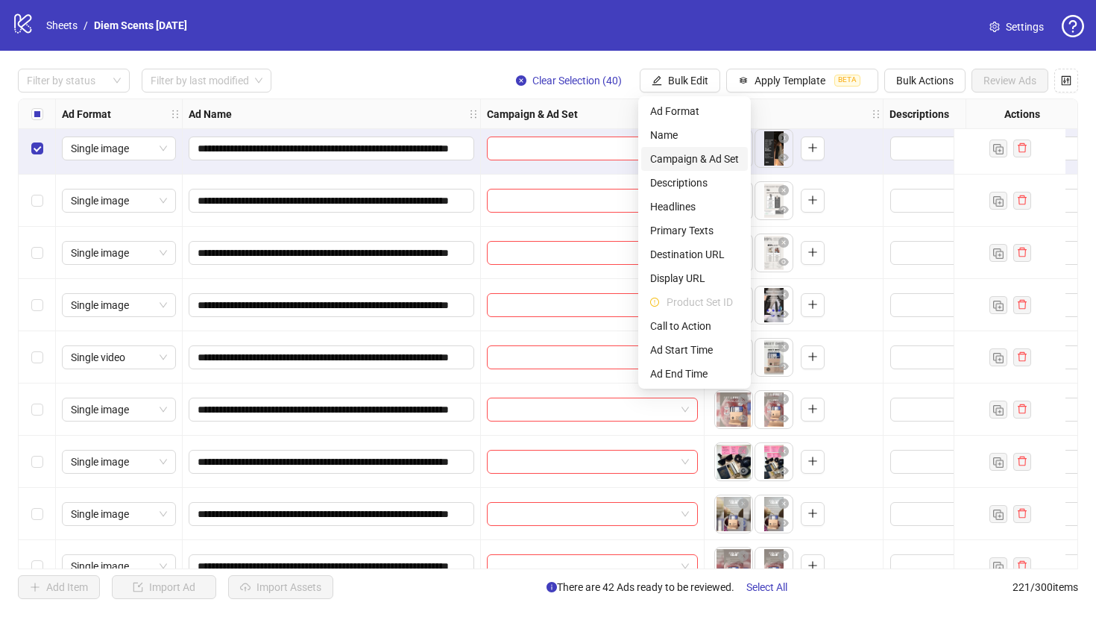
click at [714, 154] on span "Campaign & Ad Set" at bounding box center [694, 159] width 89 height 16
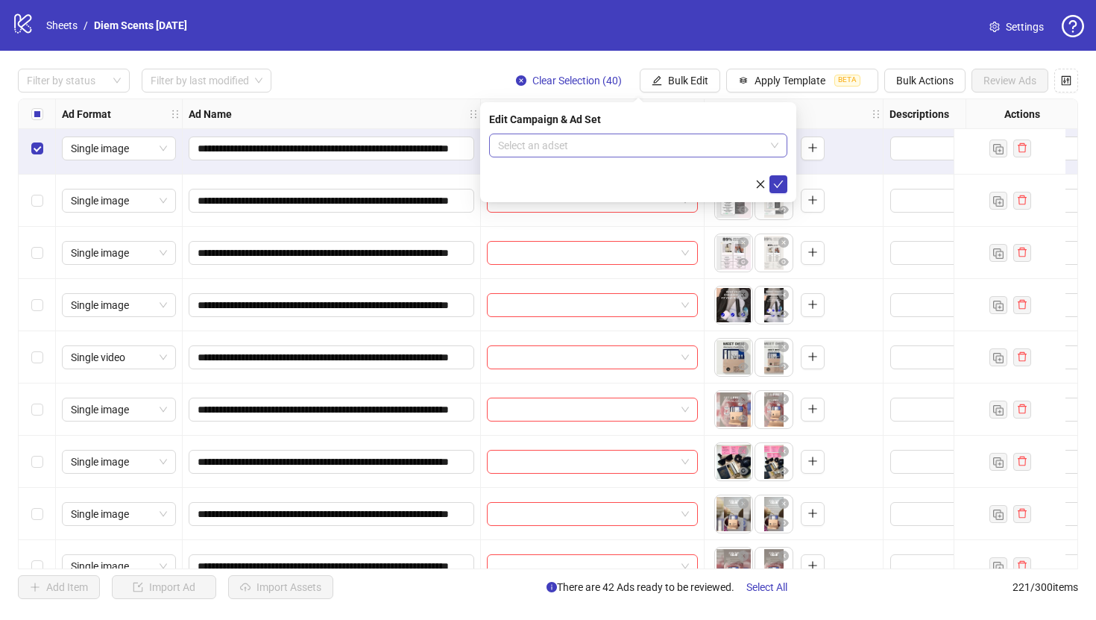
click at [623, 145] on input "search" at bounding box center [631, 145] width 267 height 22
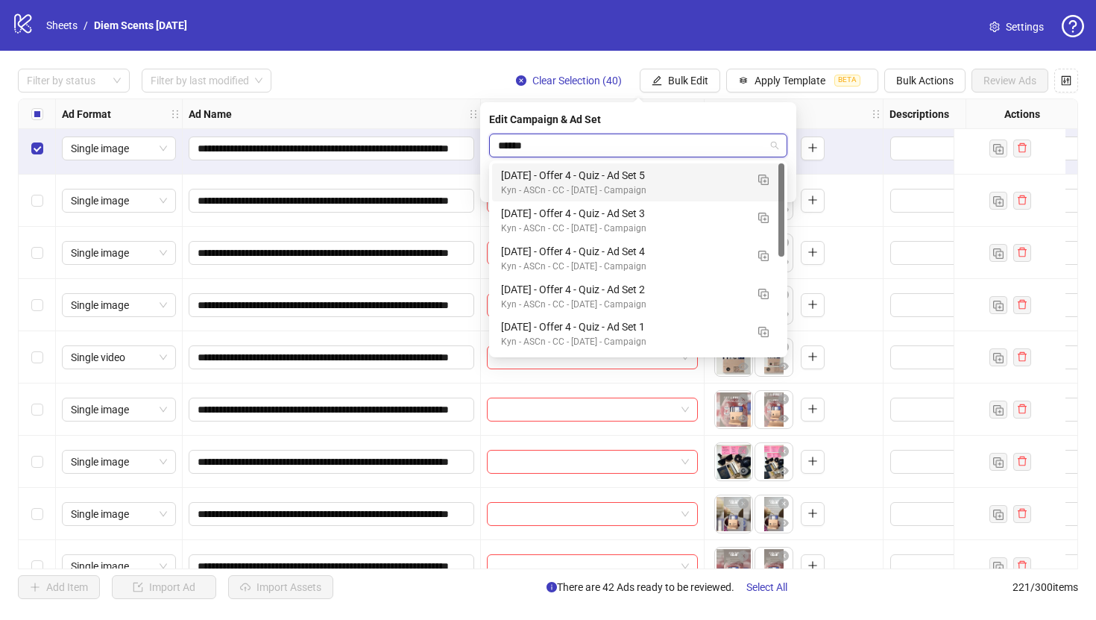
type input "*******"
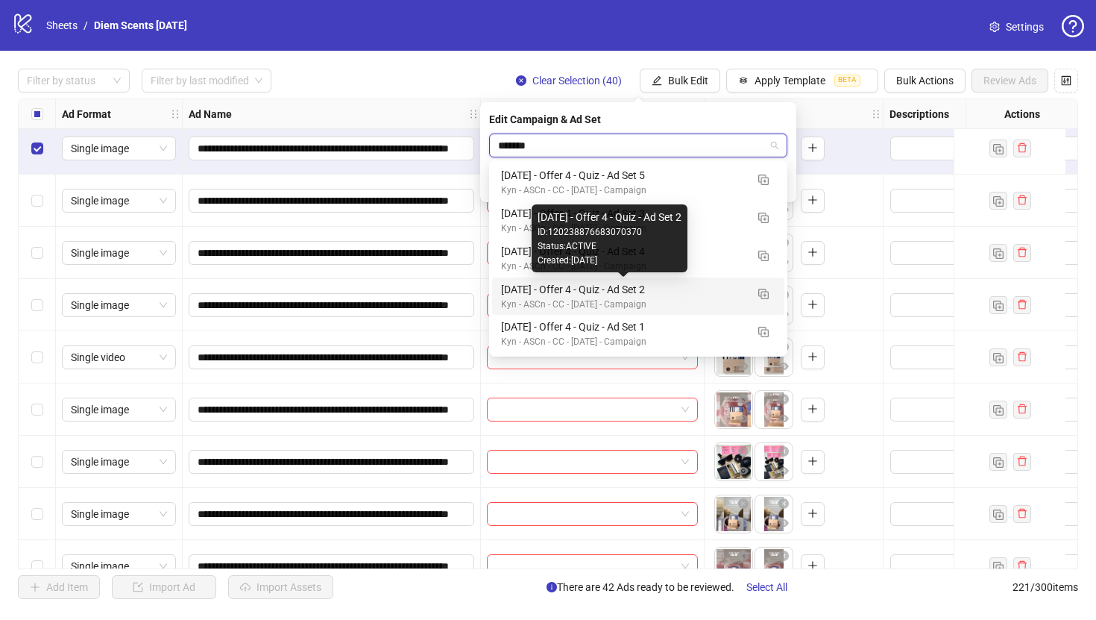
click at [641, 289] on div "[DATE] - Offer 4 - Quiz - Ad Set 2" at bounding box center [623, 289] width 245 height 16
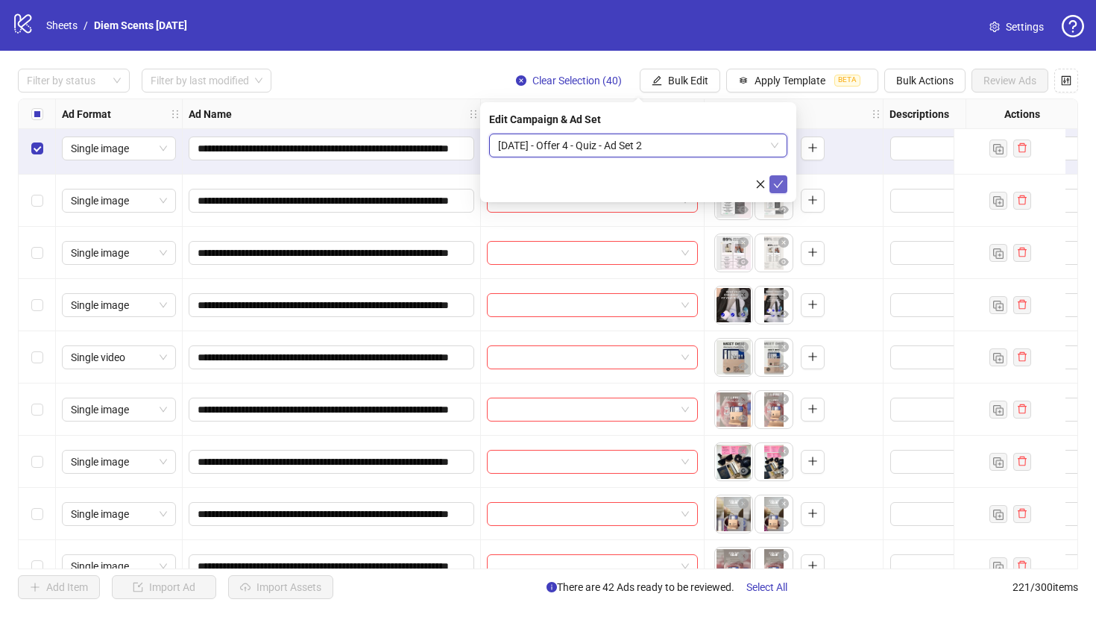
click at [779, 181] on icon "check" at bounding box center [778, 184] width 10 height 10
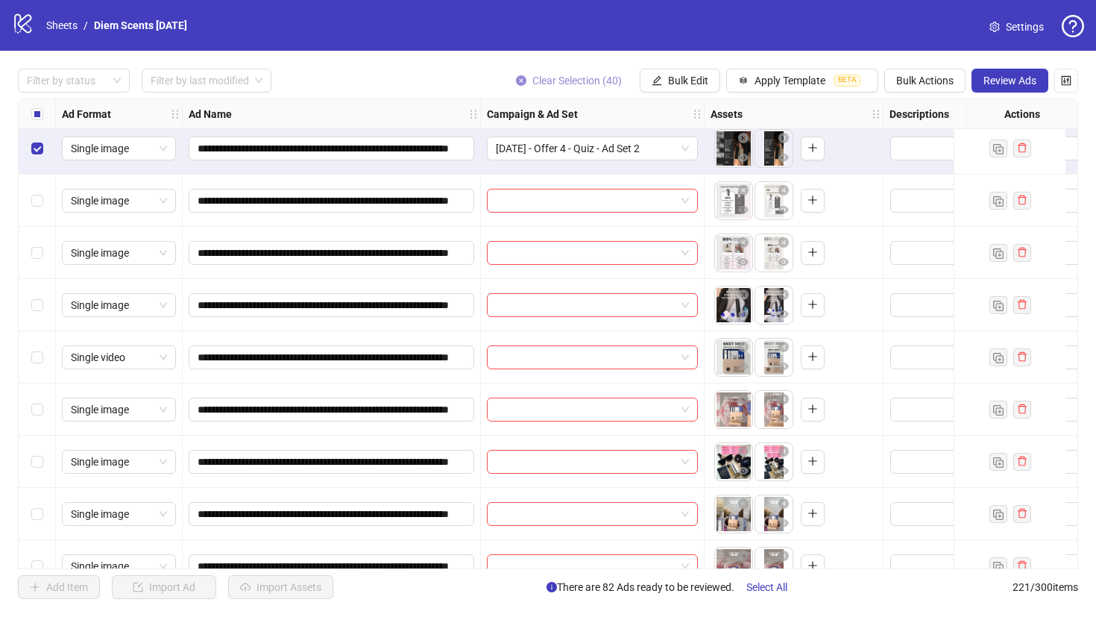
click at [518, 80] on icon "close-circle" at bounding box center [521, 80] width 10 height 10
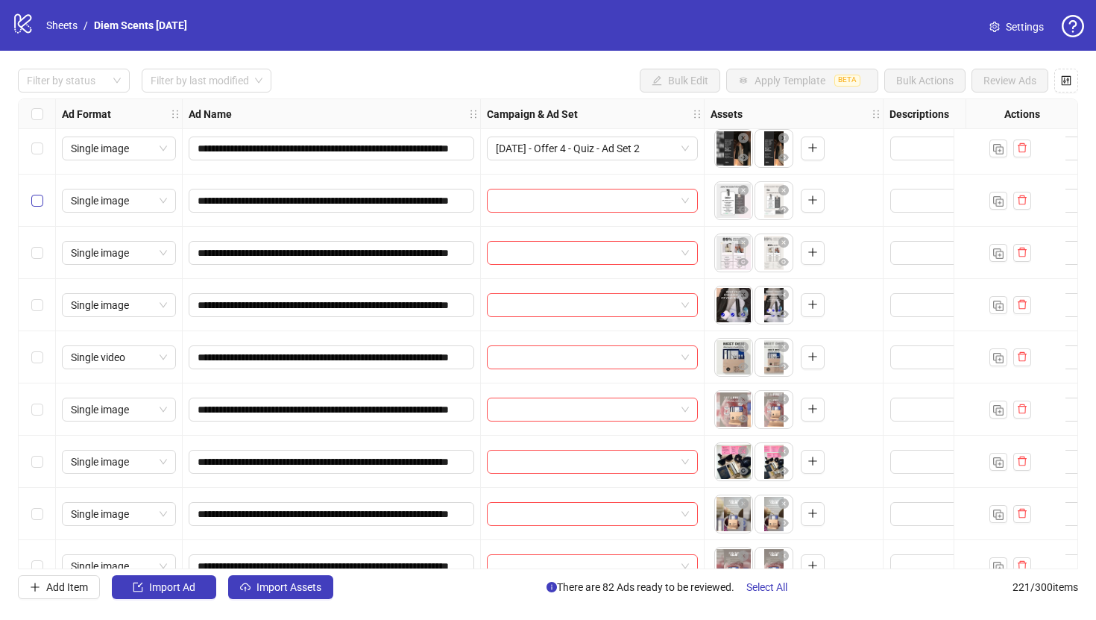
click at [38, 207] on label "Select row 83" at bounding box center [37, 200] width 12 height 16
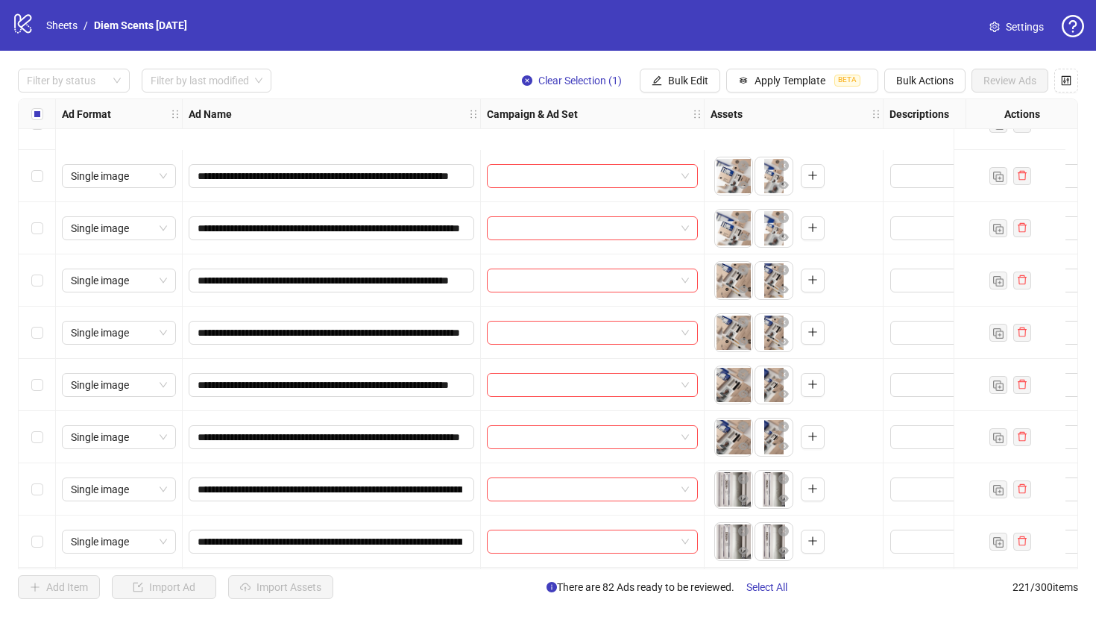
scroll to position [6730, 0]
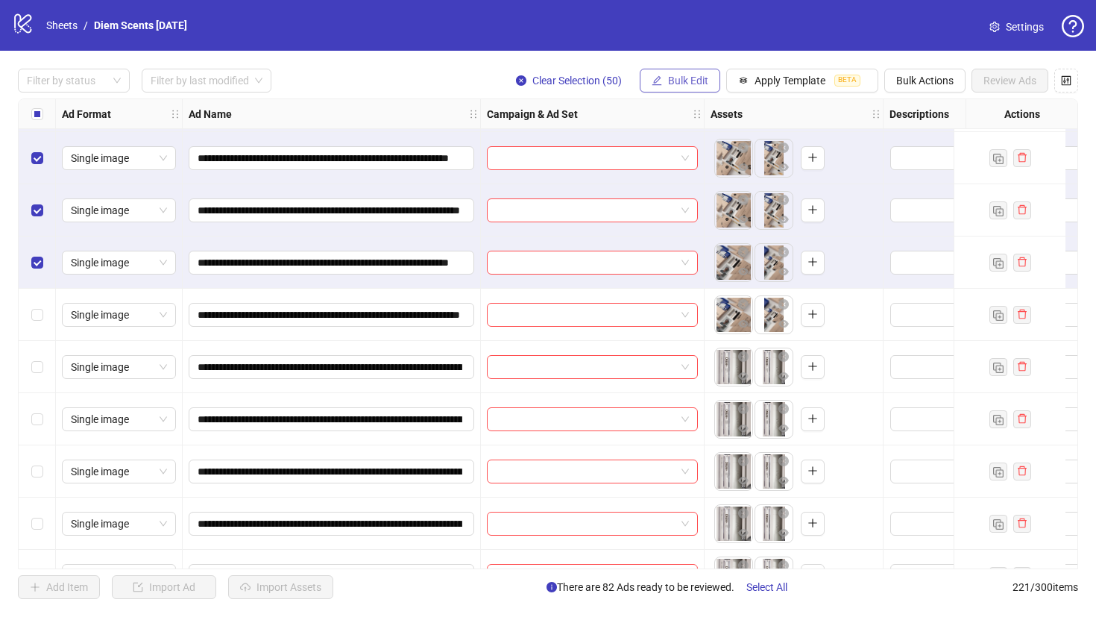
click at [673, 72] on button "Bulk Edit" at bounding box center [680, 81] width 81 height 24
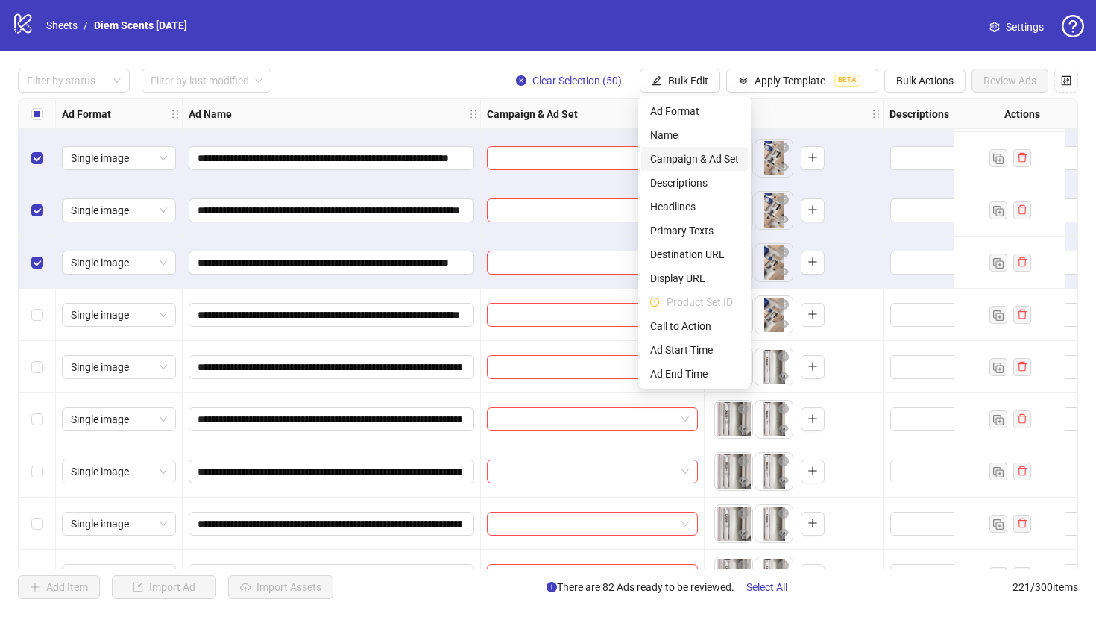
click at [687, 154] on span "Campaign & Ad Set" at bounding box center [694, 159] width 89 height 16
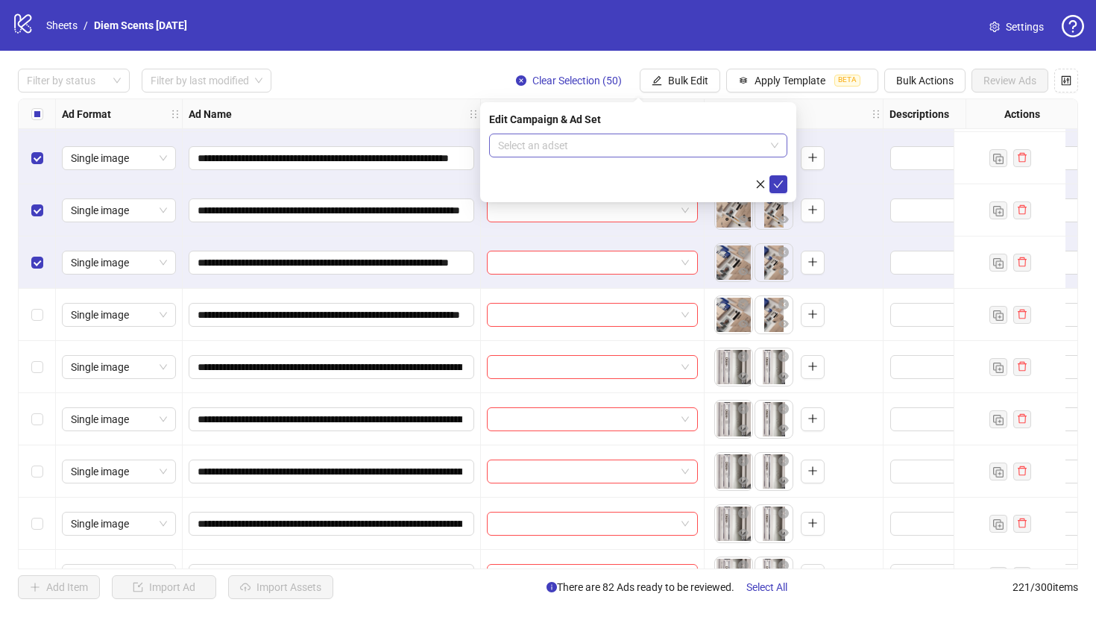
click at [623, 144] on input "search" at bounding box center [631, 145] width 267 height 22
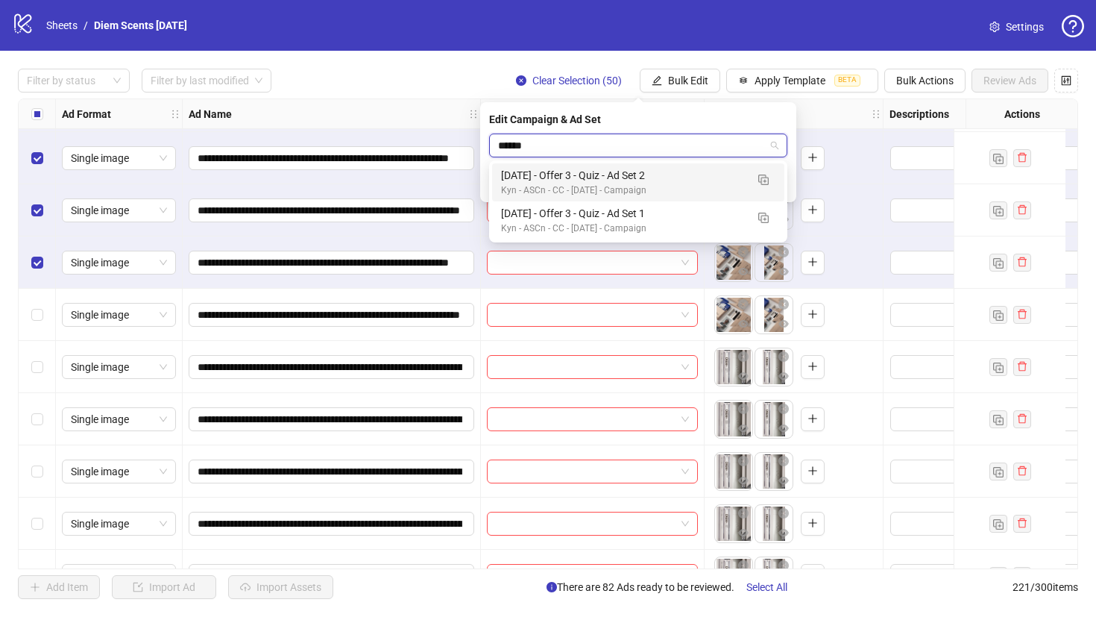
type input "*******"
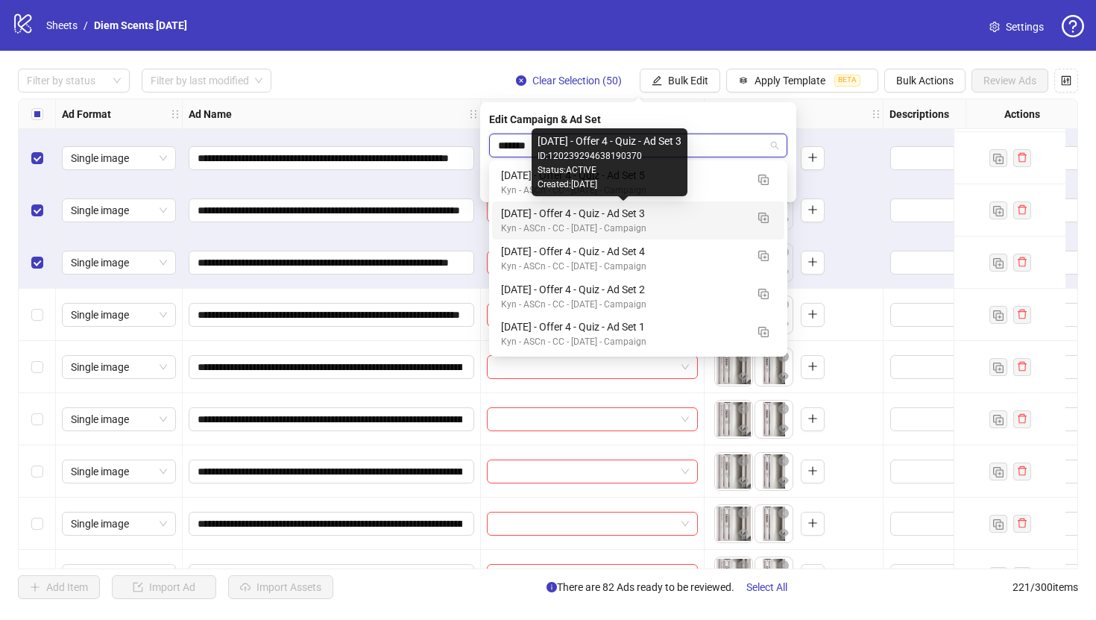
click at [660, 211] on div "[DATE] - Offer 4 - Quiz - Ad Set 3" at bounding box center [623, 213] width 245 height 16
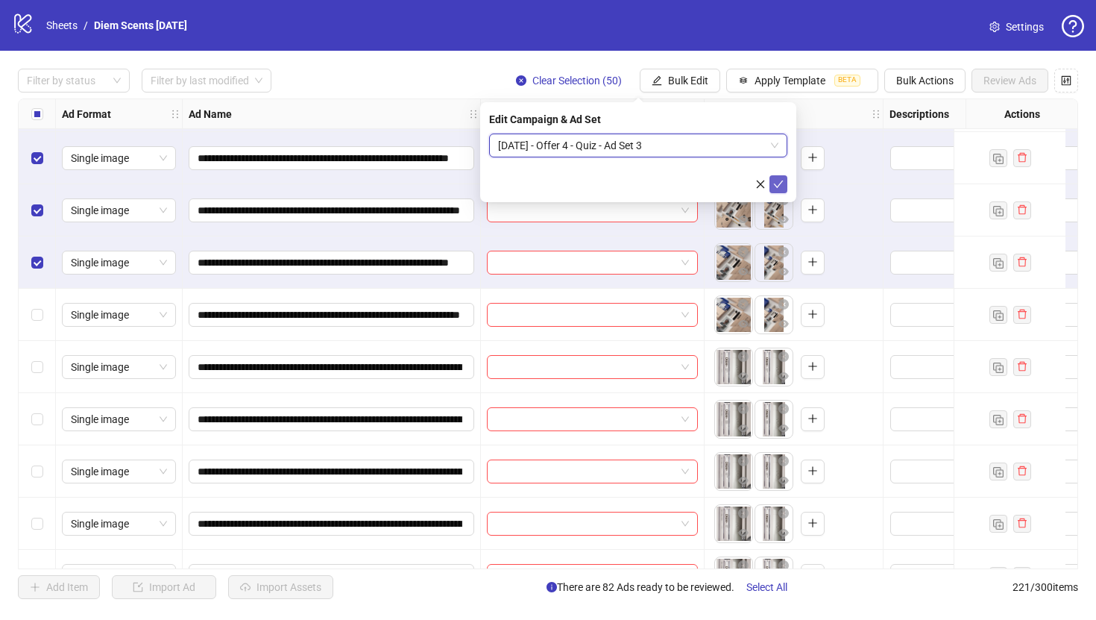
click at [775, 186] on icon "check" at bounding box center [778, 184] width 10 height 10
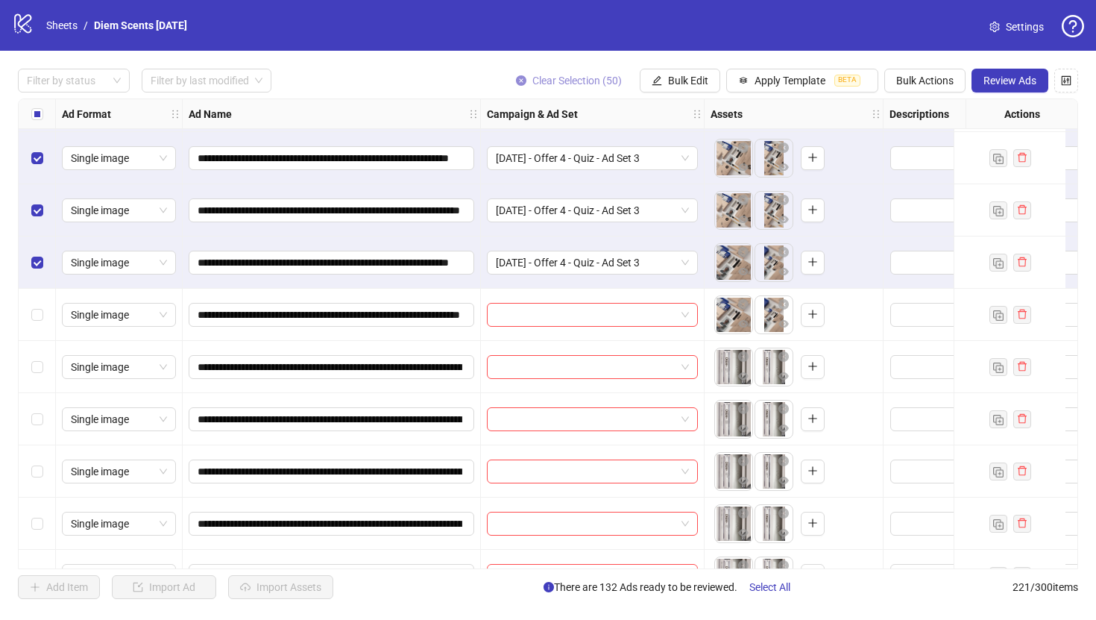
click at [516, 82] on icon "close-circle" at bounding box center [521, 80] width 10 height 10
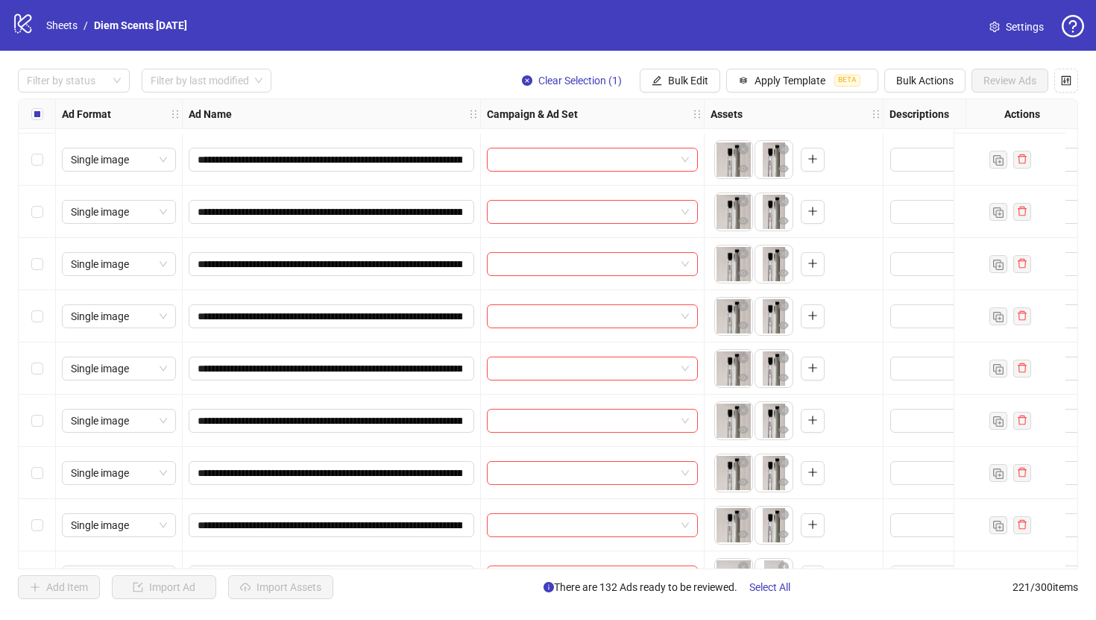
scroll to position [7849, 0]
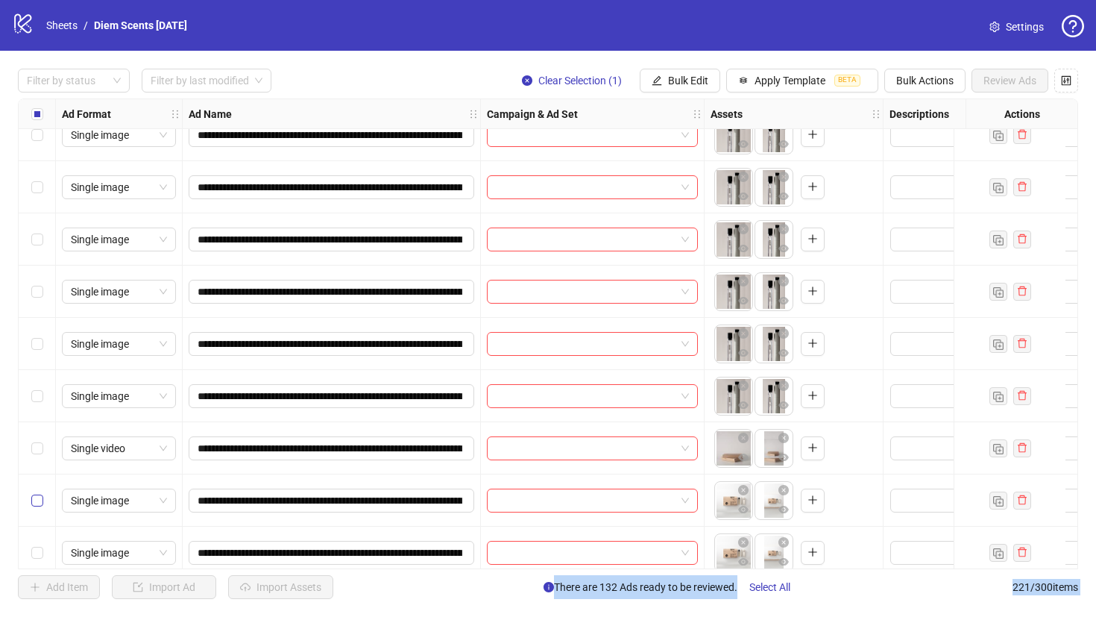
click at [40, 494] on label "Select row 158" at bounding box center [37, 500] width 12 height 16
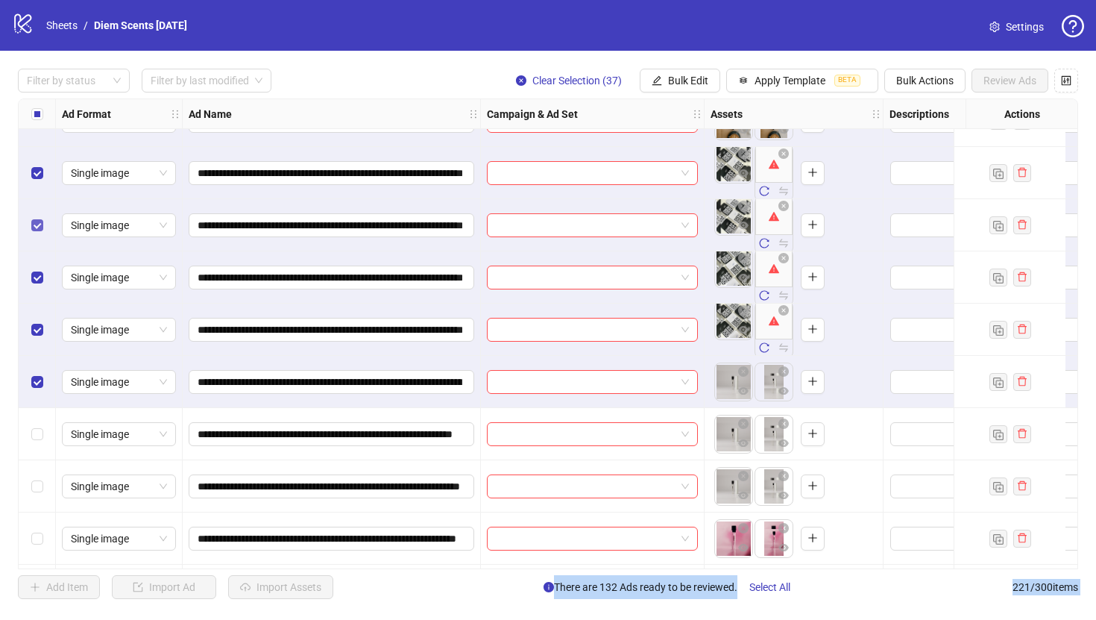
scroll to position [8544, 0]
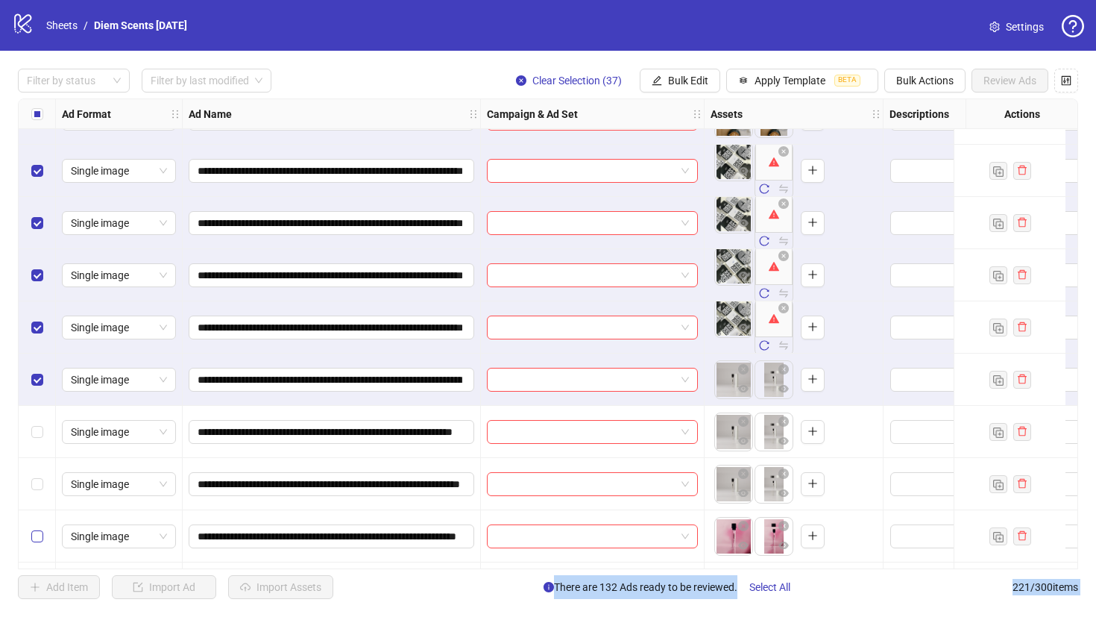
click at [37, 528] on label "Select row 172" at bounding box center [37, 536] width 12 height 16
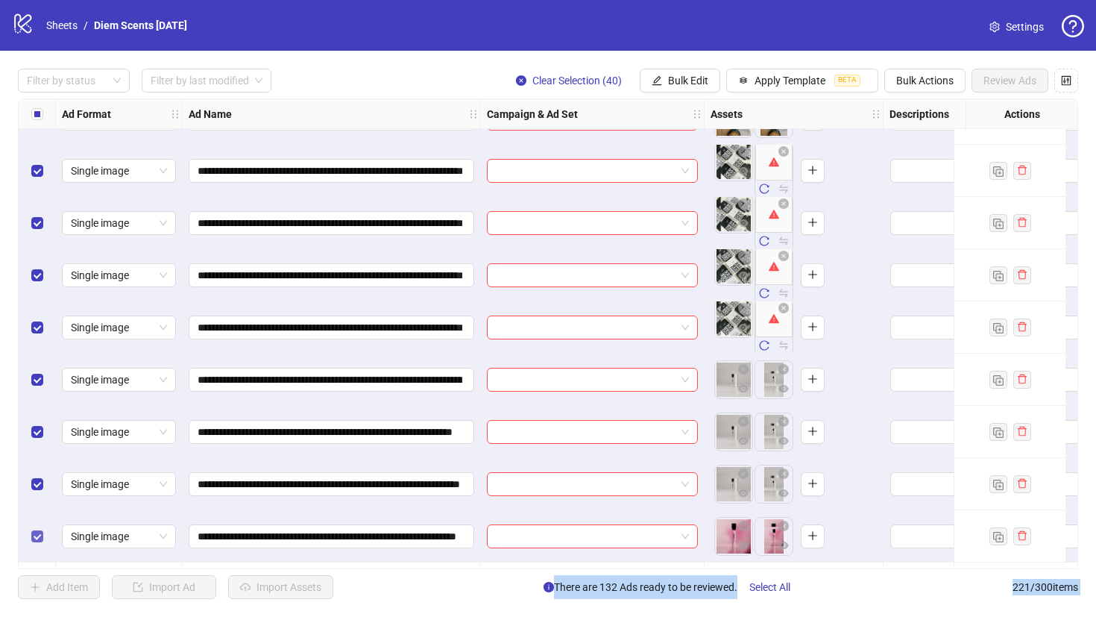
click at [37, 528] on label "Select row 172" at bounding box center [37, 536] width 12 height 16
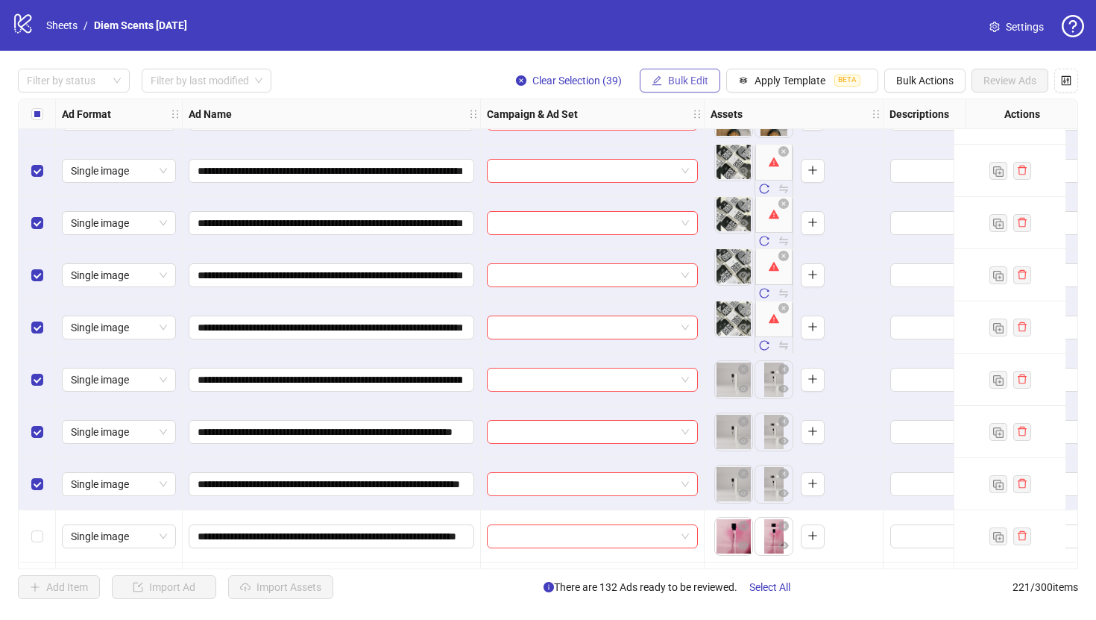
click at [686, 77] on span "Bulk Edit" at bounding box center [688, 81] width 40 height 12
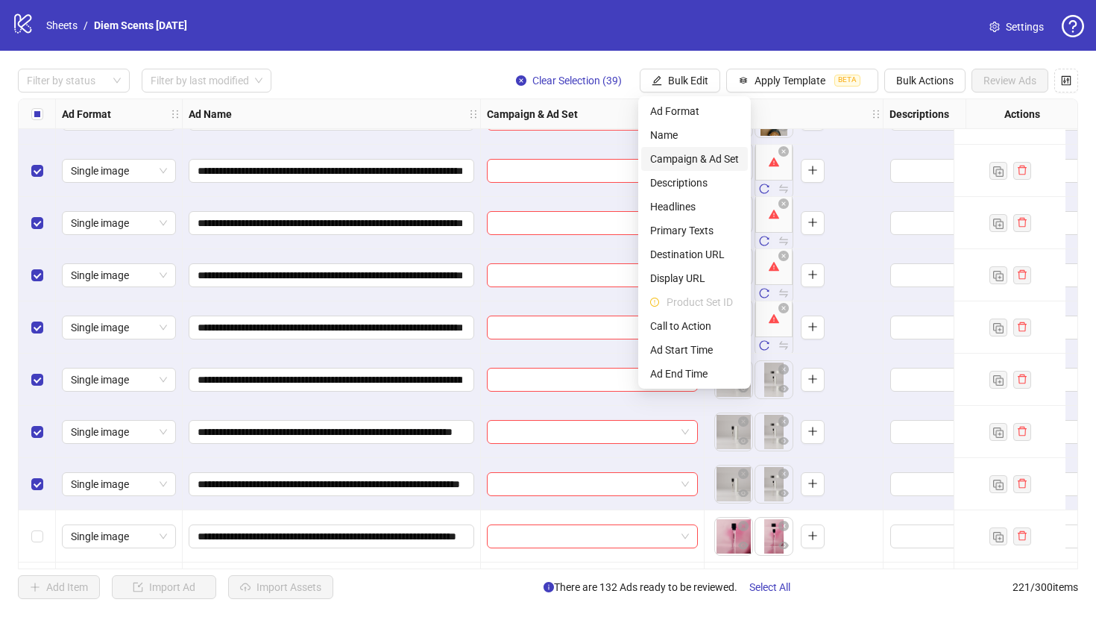
click at [711, 160] on span "Campaign & Ad Set" at bounding box center [694, 159] width 89 height 16
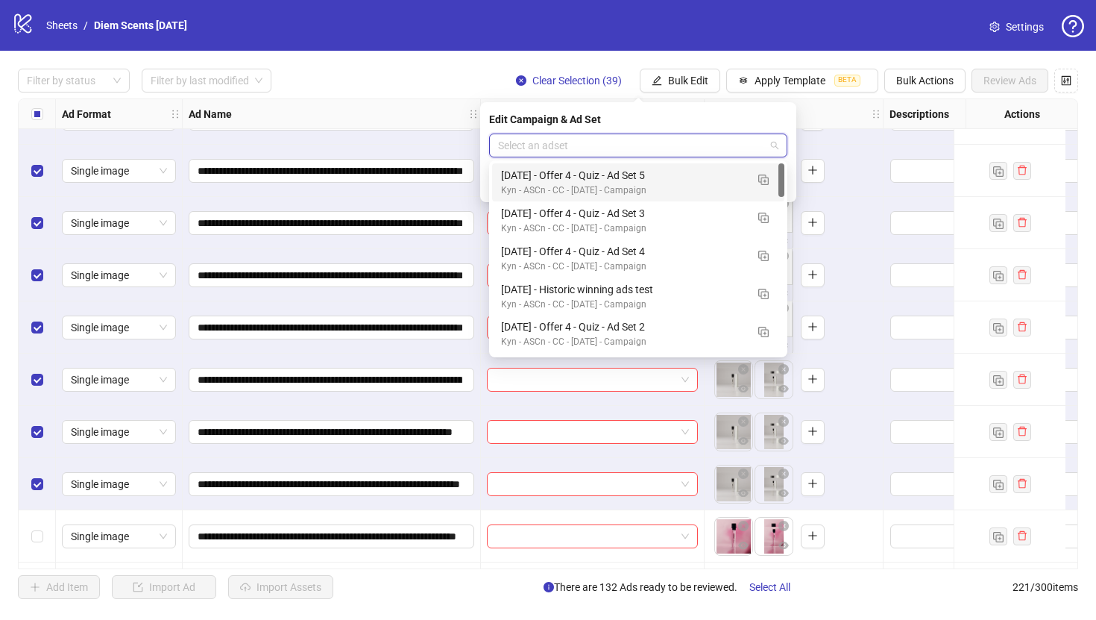
click at [653, 135] on input "search" at bounding box center [631, 145] width 267 height 22
type input "*******"
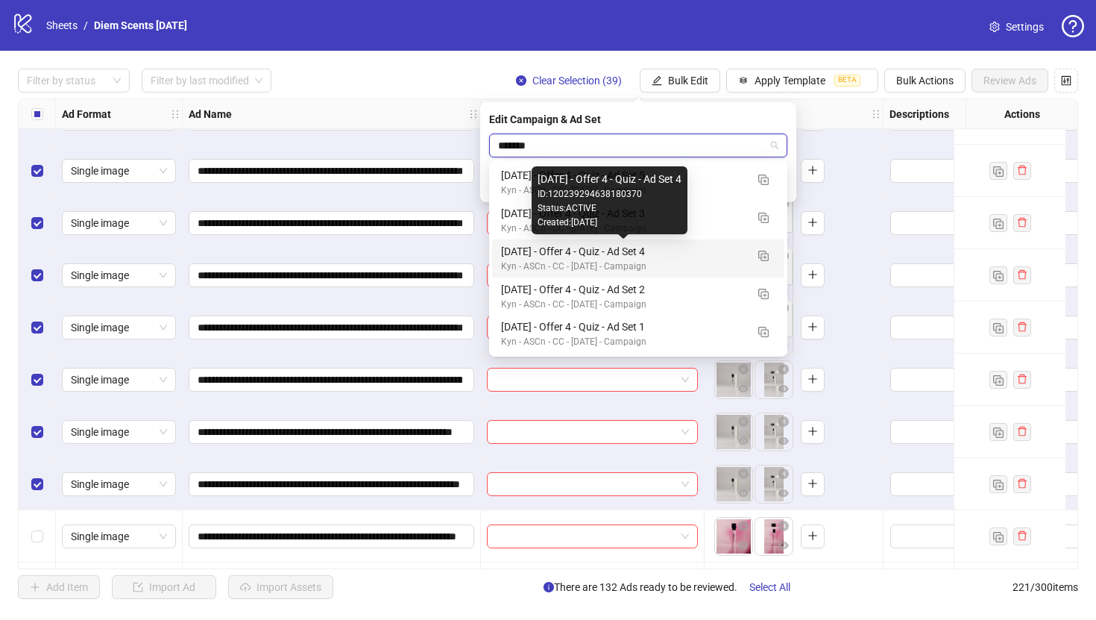
click at [667, 251] on div "[DATE] - Offer 4 - Quiz - Ad Set 4" at bounding box center [623, 251] width 245 height 16
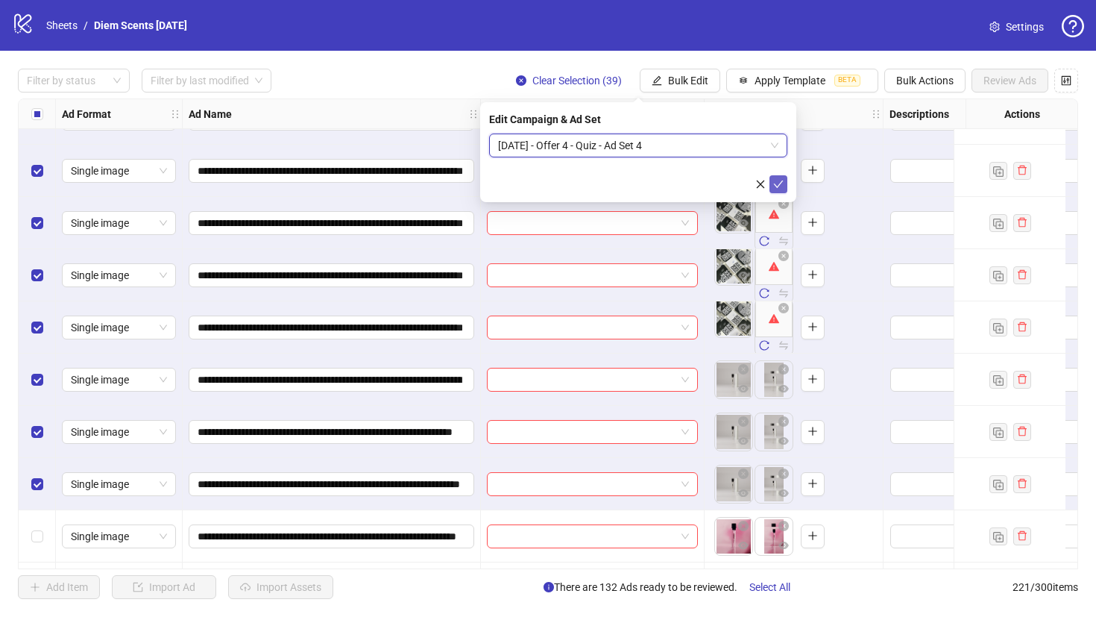
click at [778, 176] on button "submit" at bounding box center [779, 184] width 18 height 18
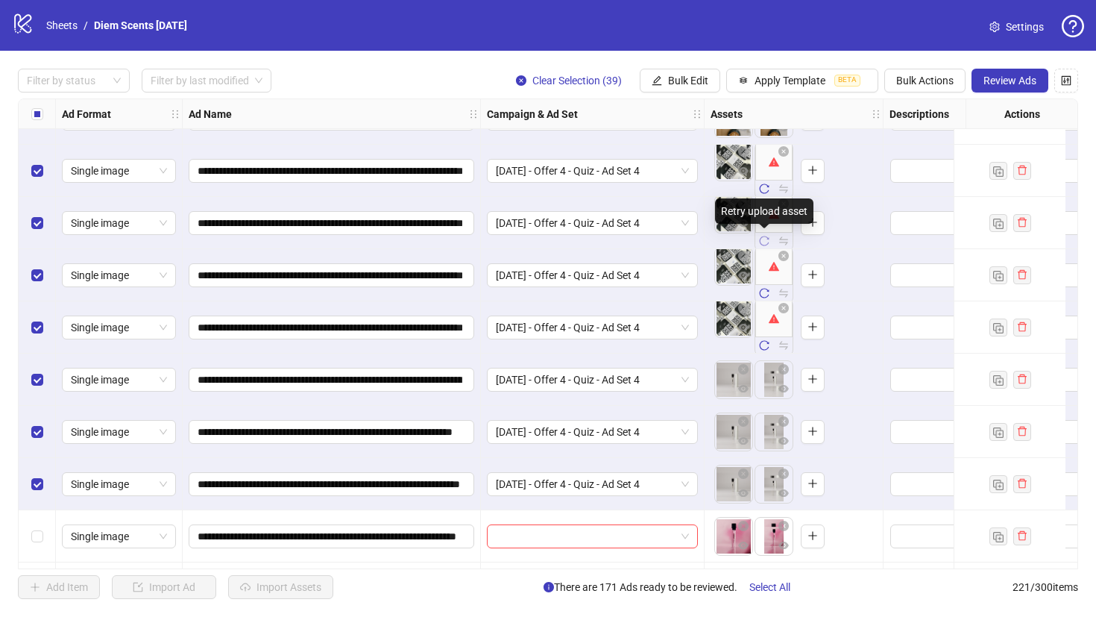
click at [766, 245] on icon "reload" at bounding box center [765, 241] width 10 height 10
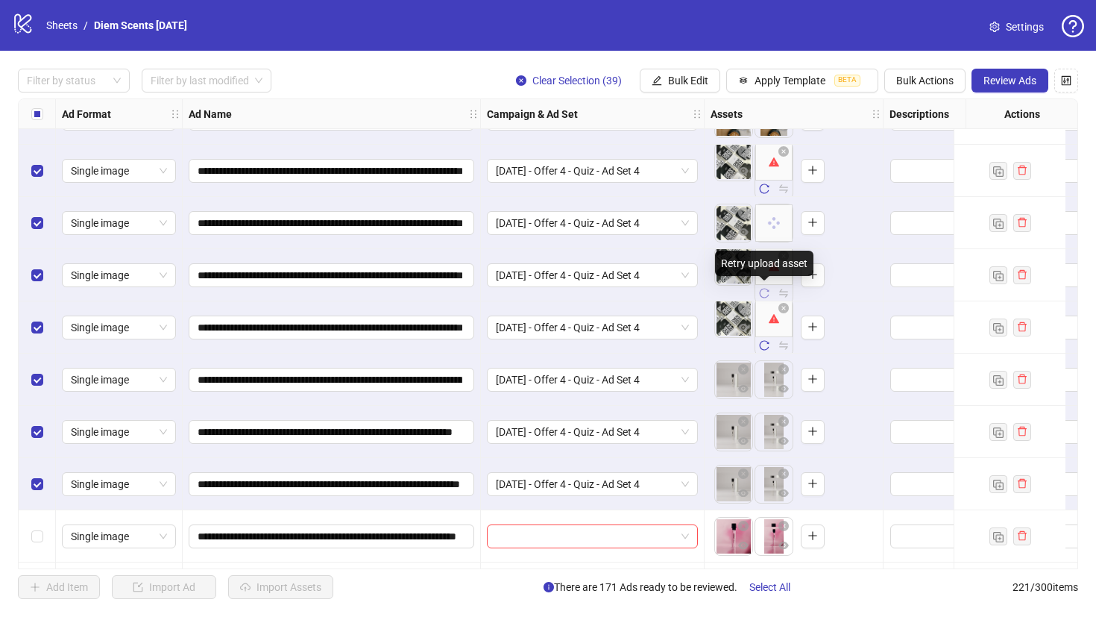
click at [767, 295] on icon "reload" at bounding box center [764, 293] width 10 height 10
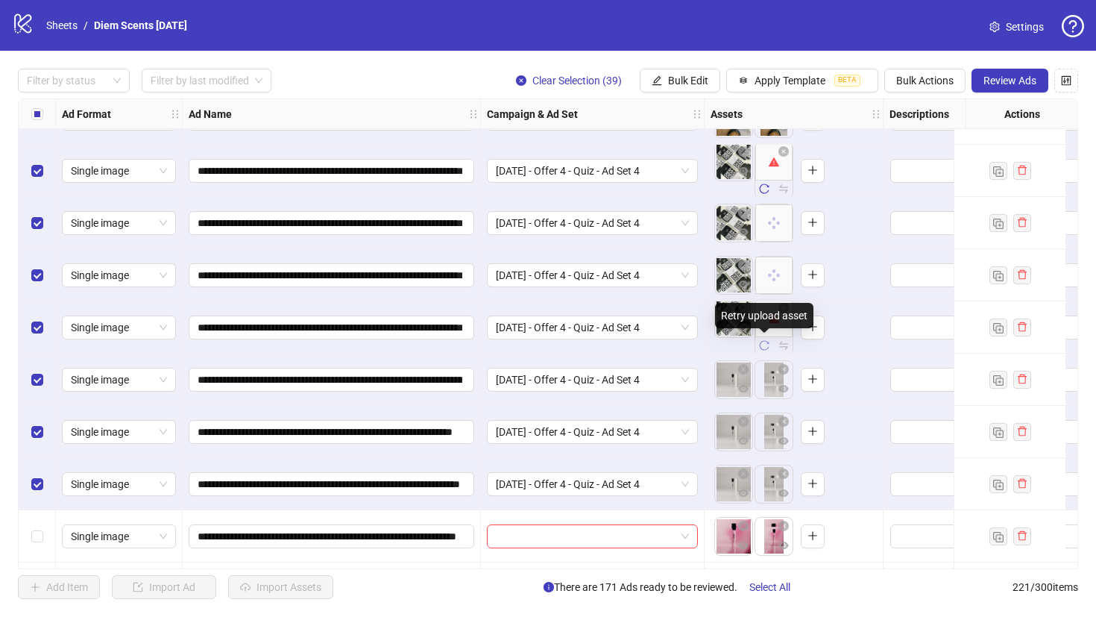
click at [766, 348] on icon "reload" at bounding box center [764, 345] width 10 height 10
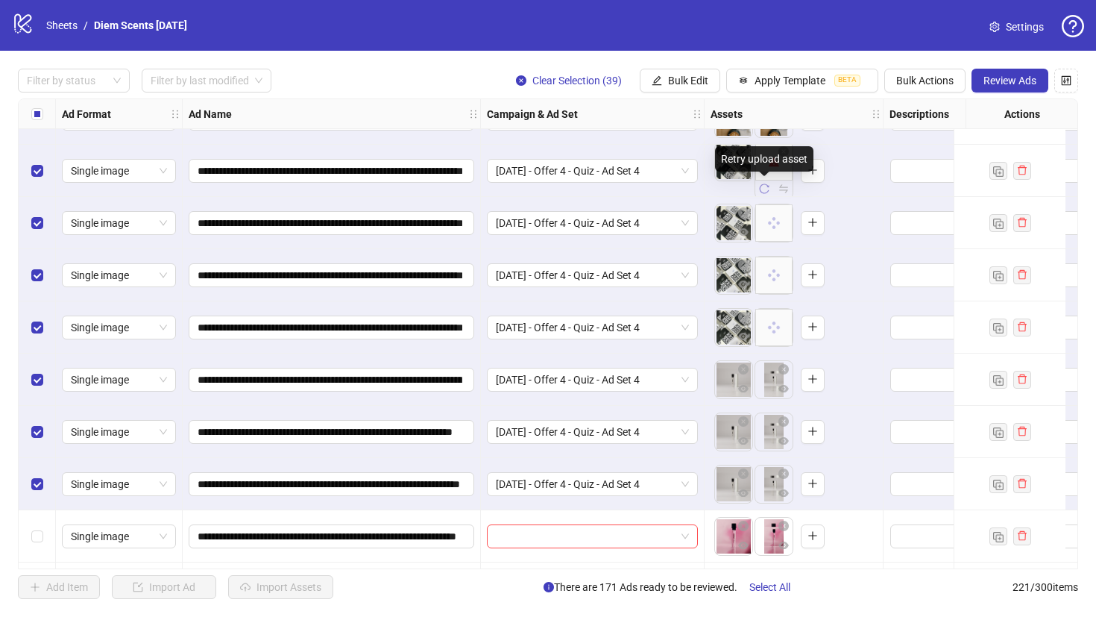
click at [766, 189] on icon "reload" at bounding box center [764, 188] width 10 height 10
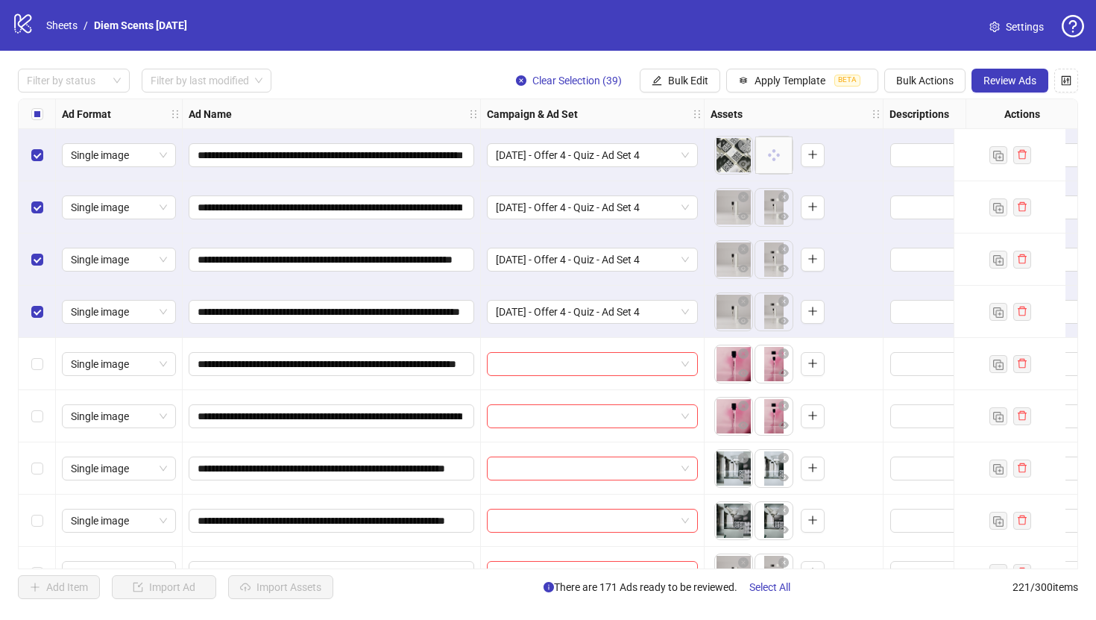
scroll to position [8778, 0]
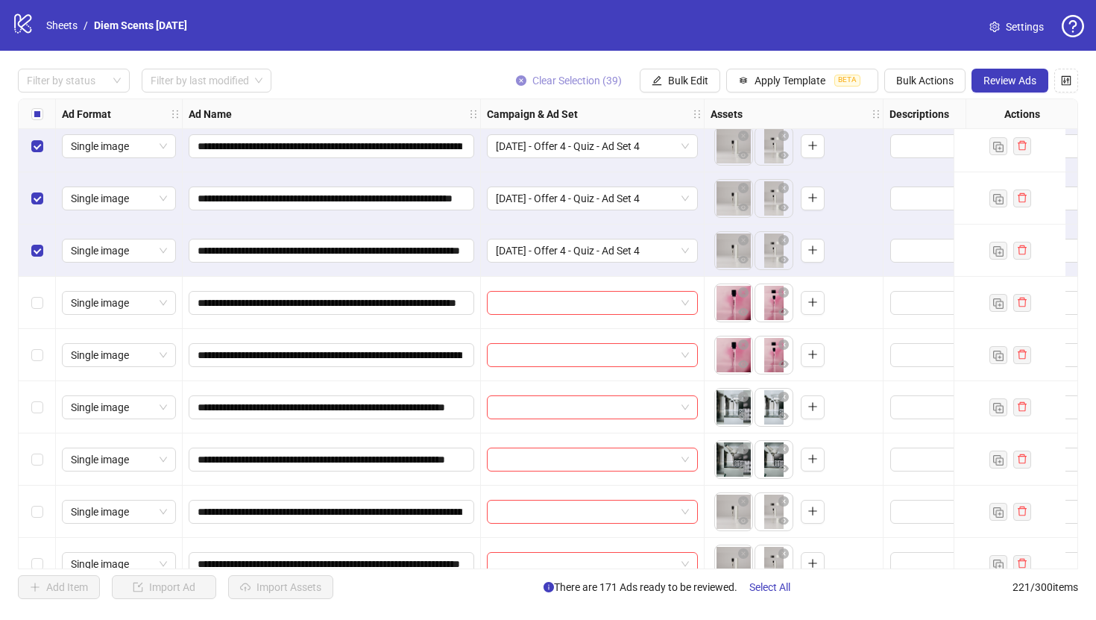
click at [520, 76] on icon "close-circle" at bounding box center [521, 80] width 10 height 10
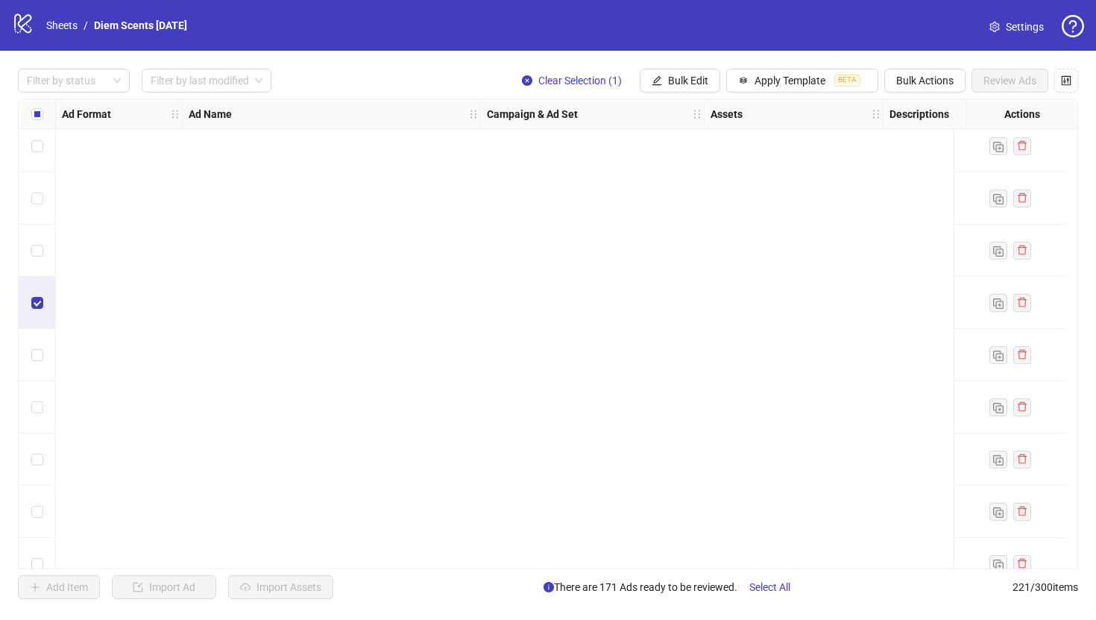
scroll to position [11102, 0]
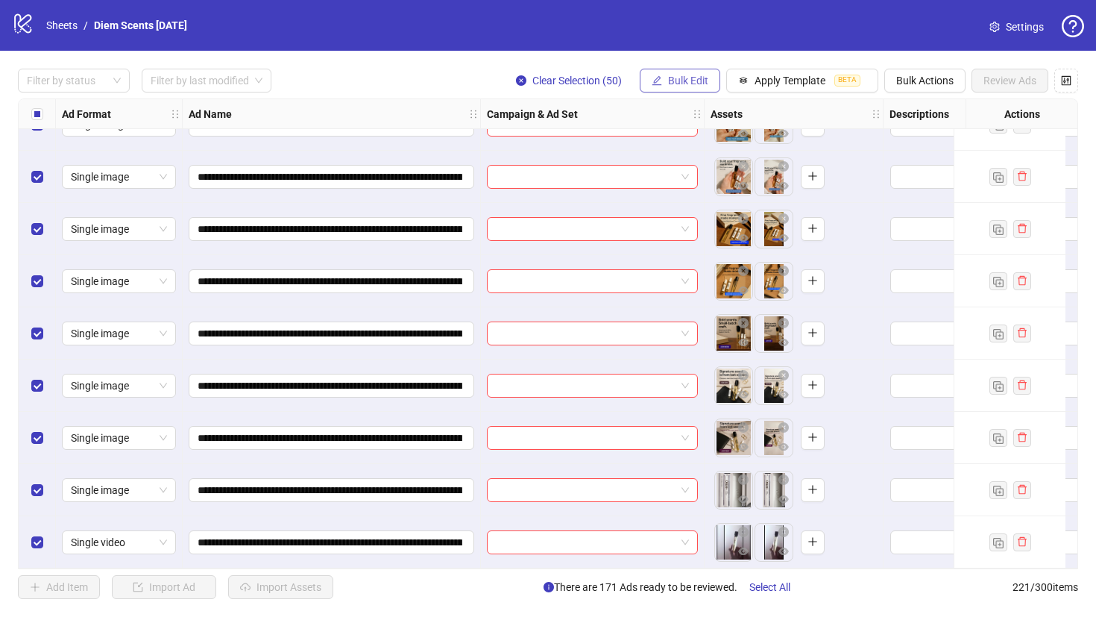
click at [689, 84] on span "Bulk Edit" at bounding box center [688, 81] width 40 height 12
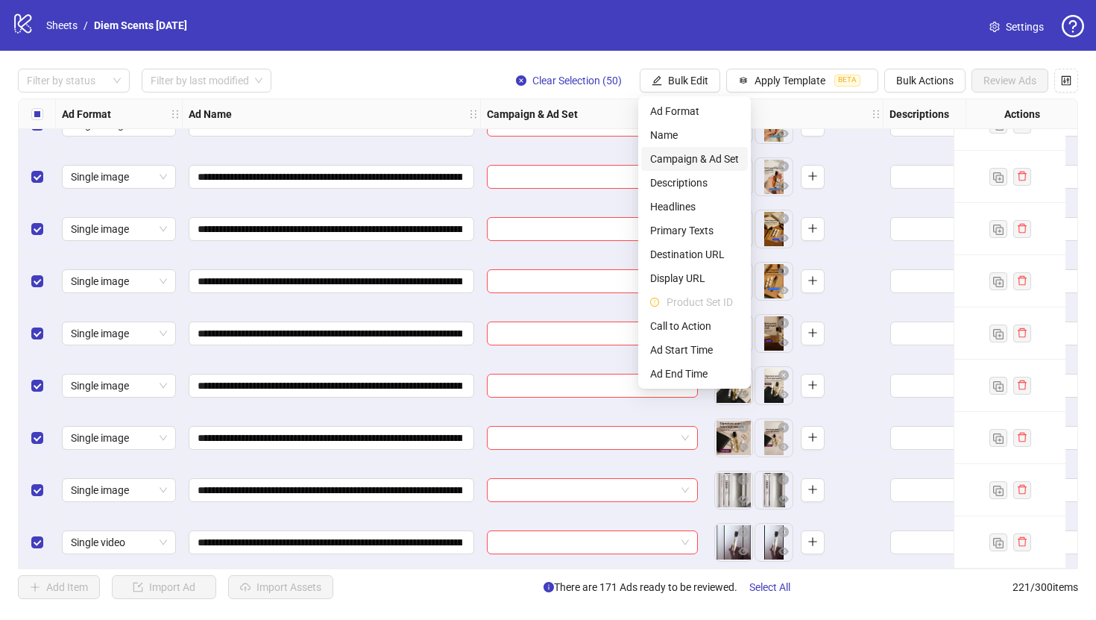
click at [684, 162] on span "Campaign & Ad Set" at bounding box center [694, 159] width 89 height 16
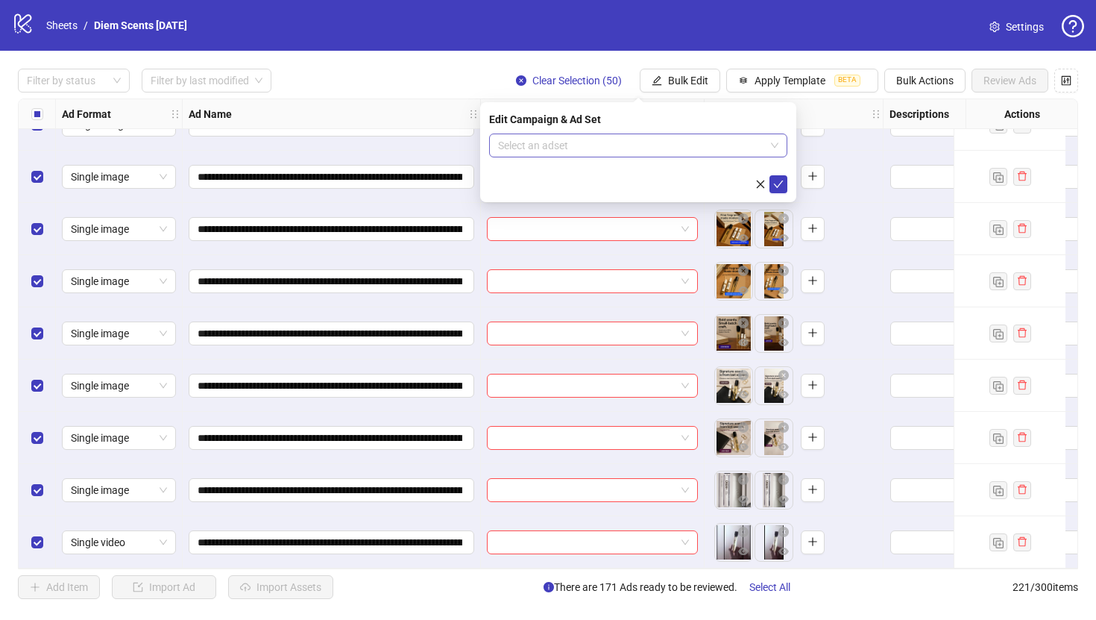
click at [688, 152] on input "search" at bounding box center [631, 145] width 267 height 22
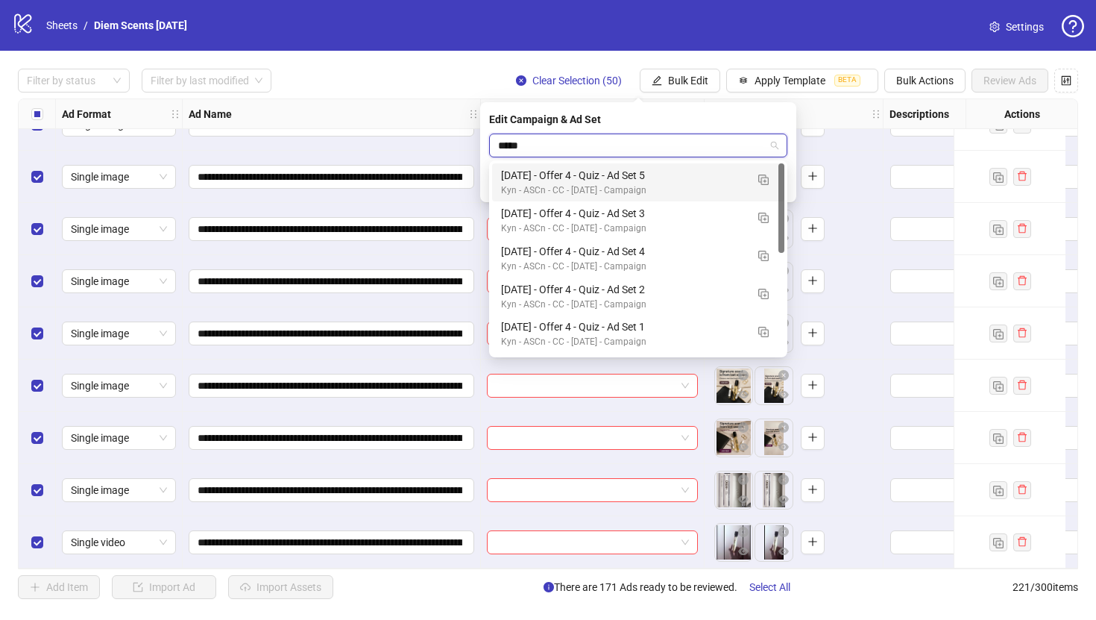
type input "****"
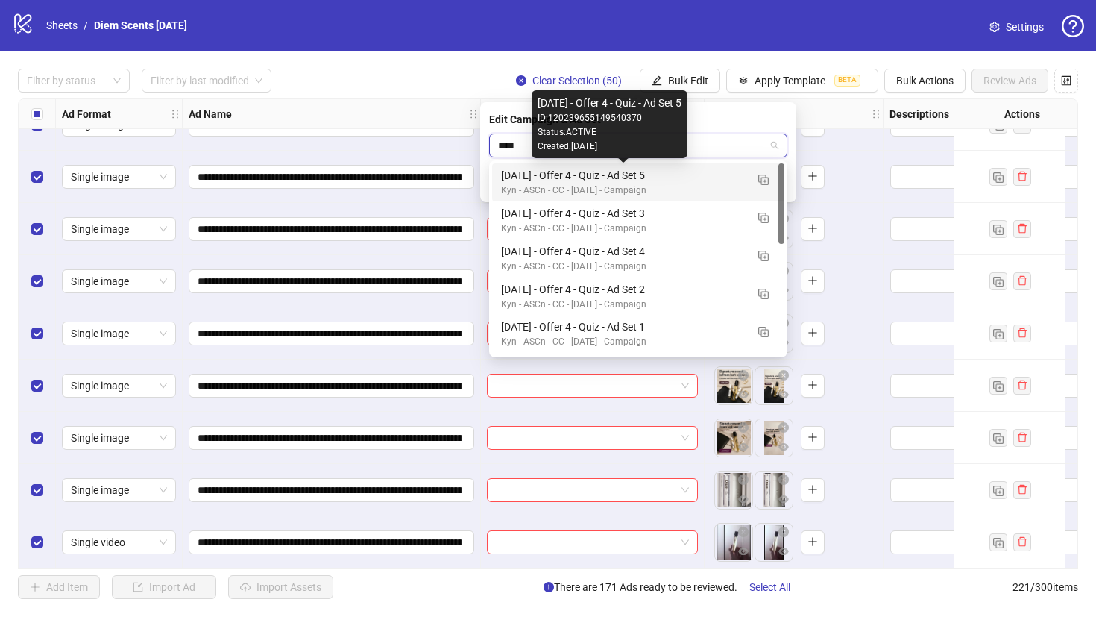
click at [691, 174] on div "[DATE] - Offer 4 - Quiz - Ad Set 5" at bounding box center [623, 175] width 245 height 16
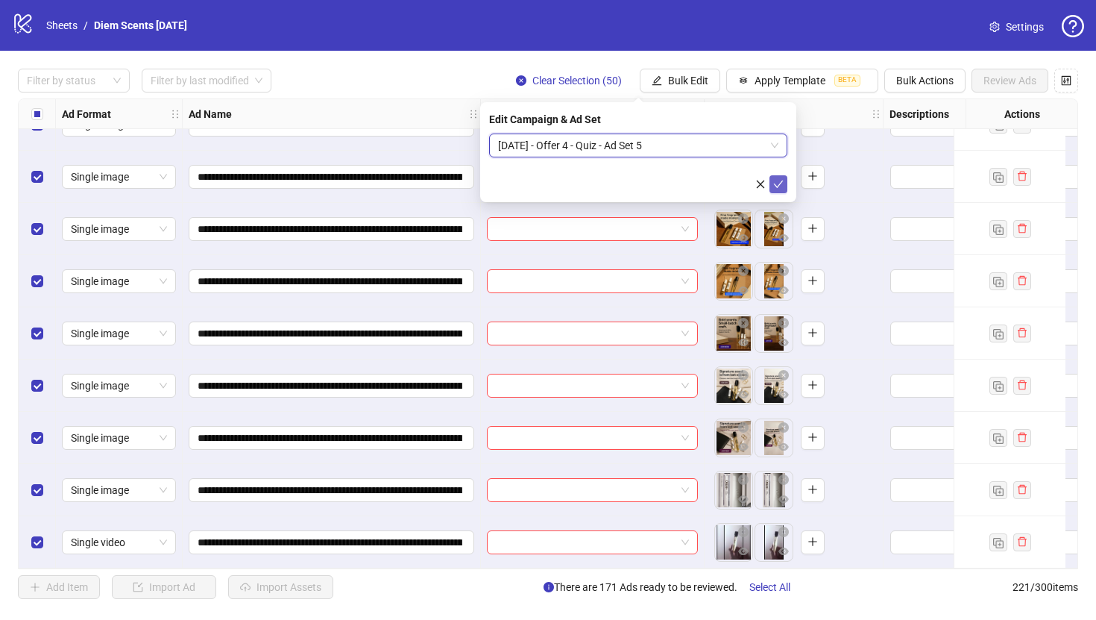
click at [778, 180] on icon "check" at bounding box center [778, 184] width 10 height 10
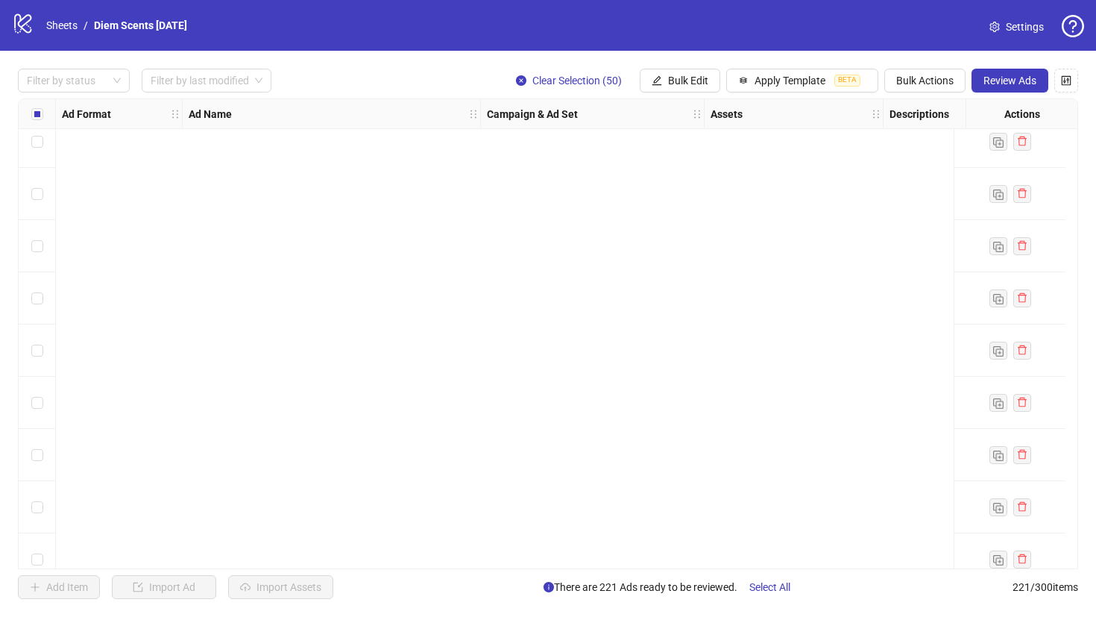
scroll to position [1763, 0]
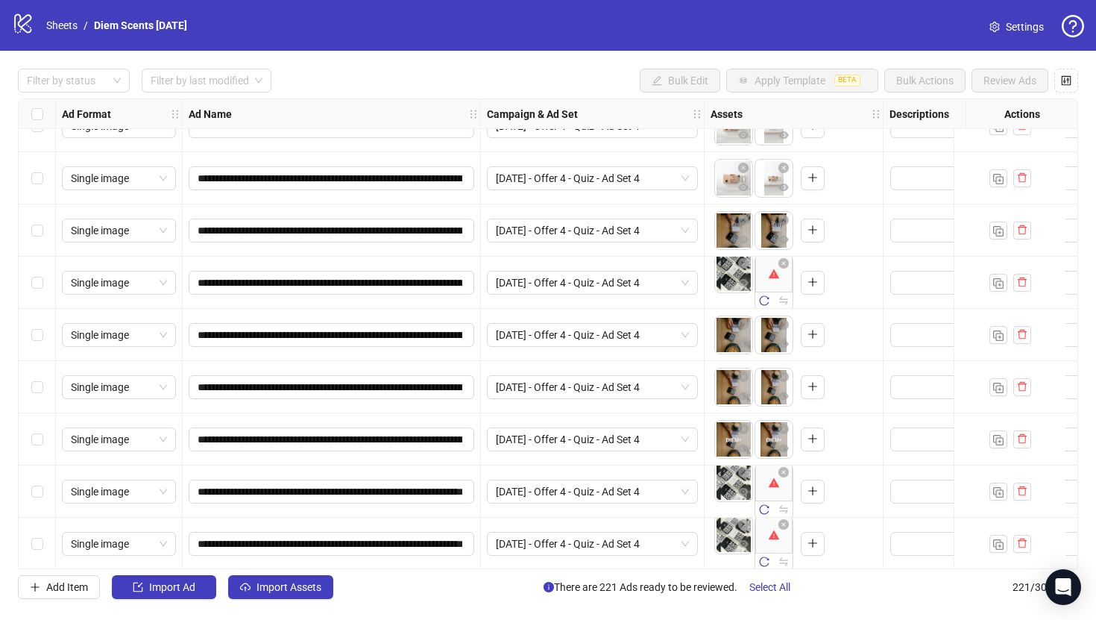
scroll to position [8187, 0]
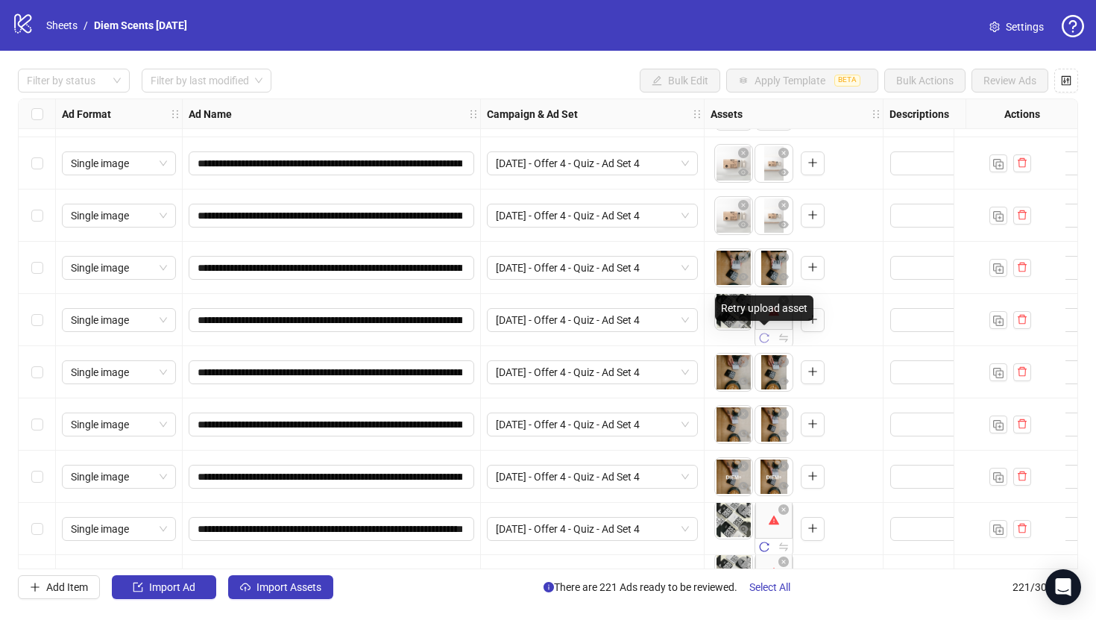
click at [767, 339] on icon "reload" at bounding box center [764, 338] width 10 height 10
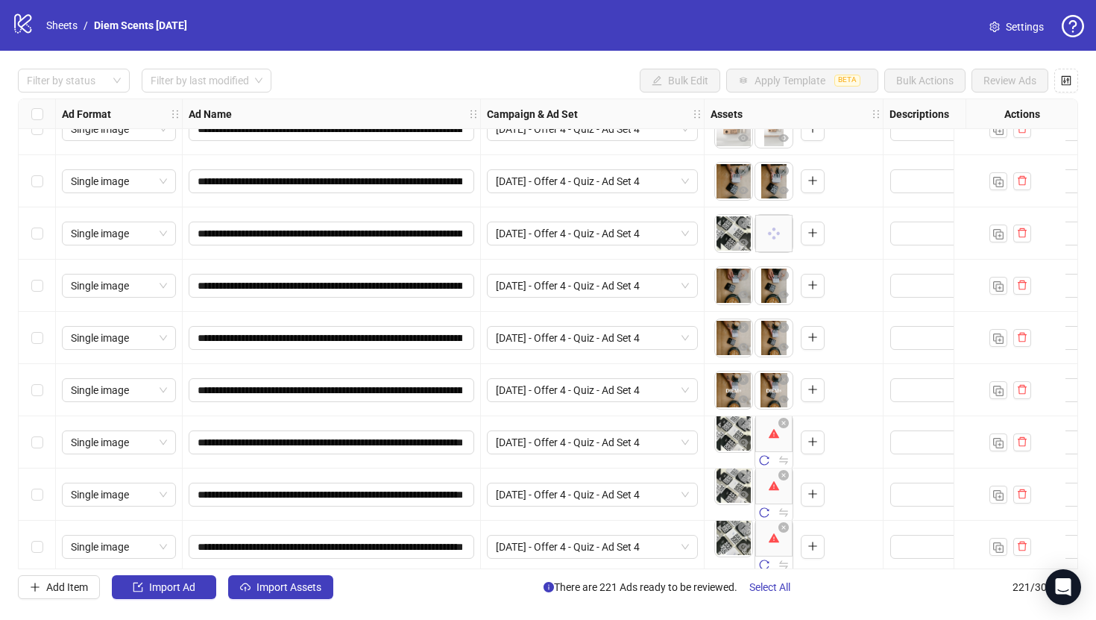
scroll to position [8272, 0]
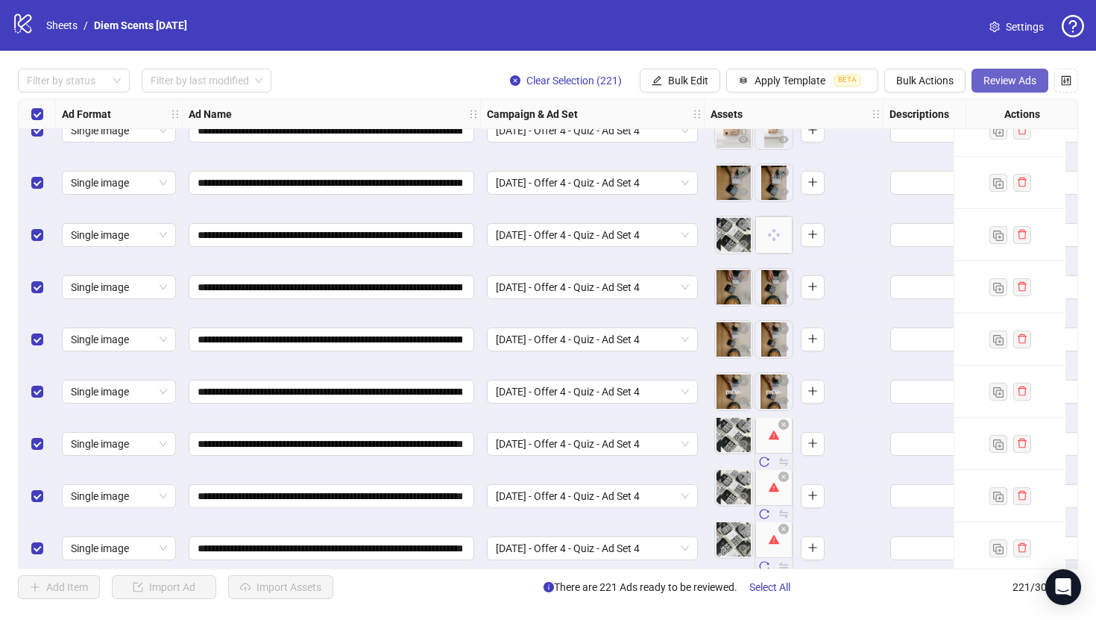
click at [995, 71] on button "Review Ads" at bounding box center [1010, 81] width 77 height 24
